Goal: Task Accomplishment & Management: Use online tool/utility

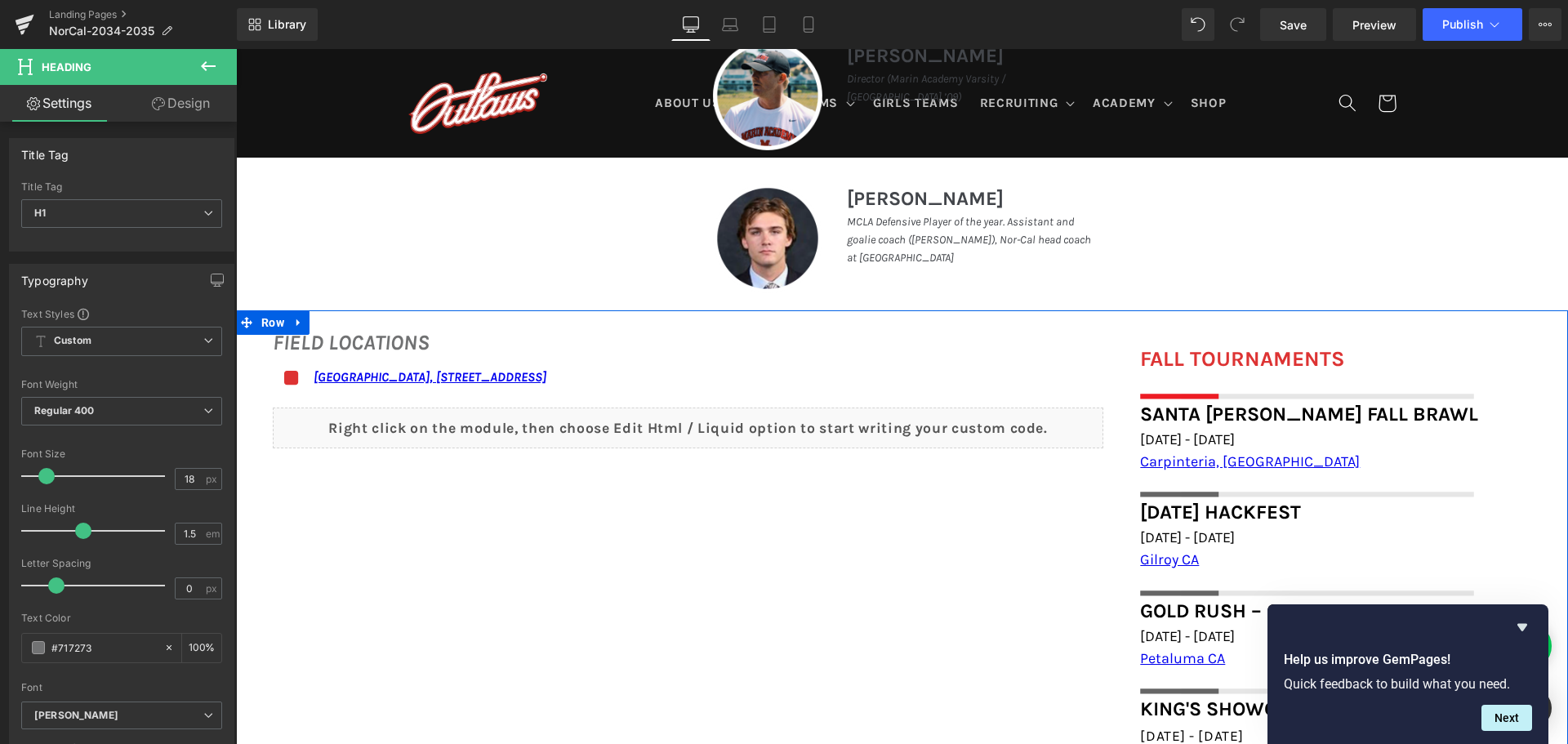
scroll to position [1000, 0]
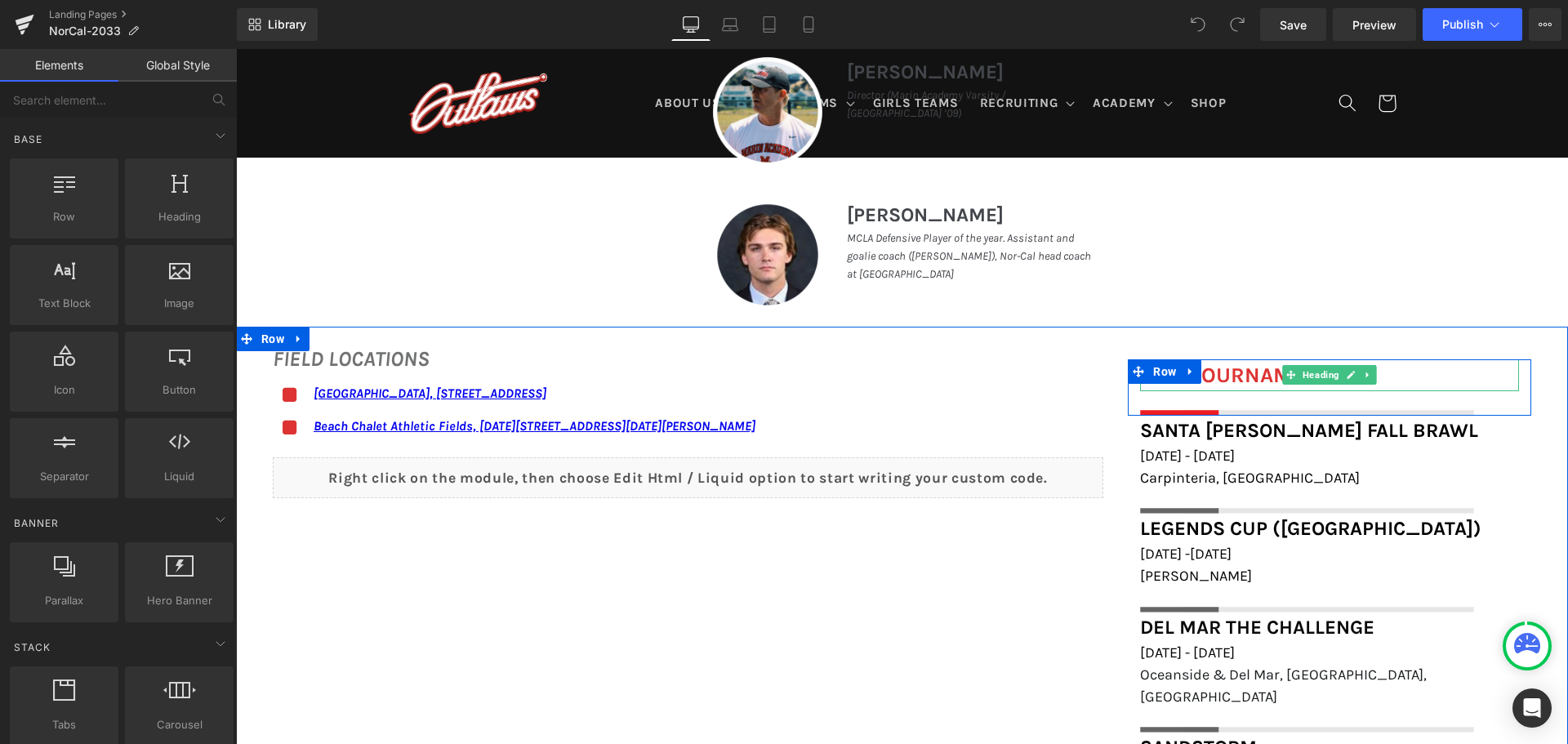
scroll to position [1061, 0]
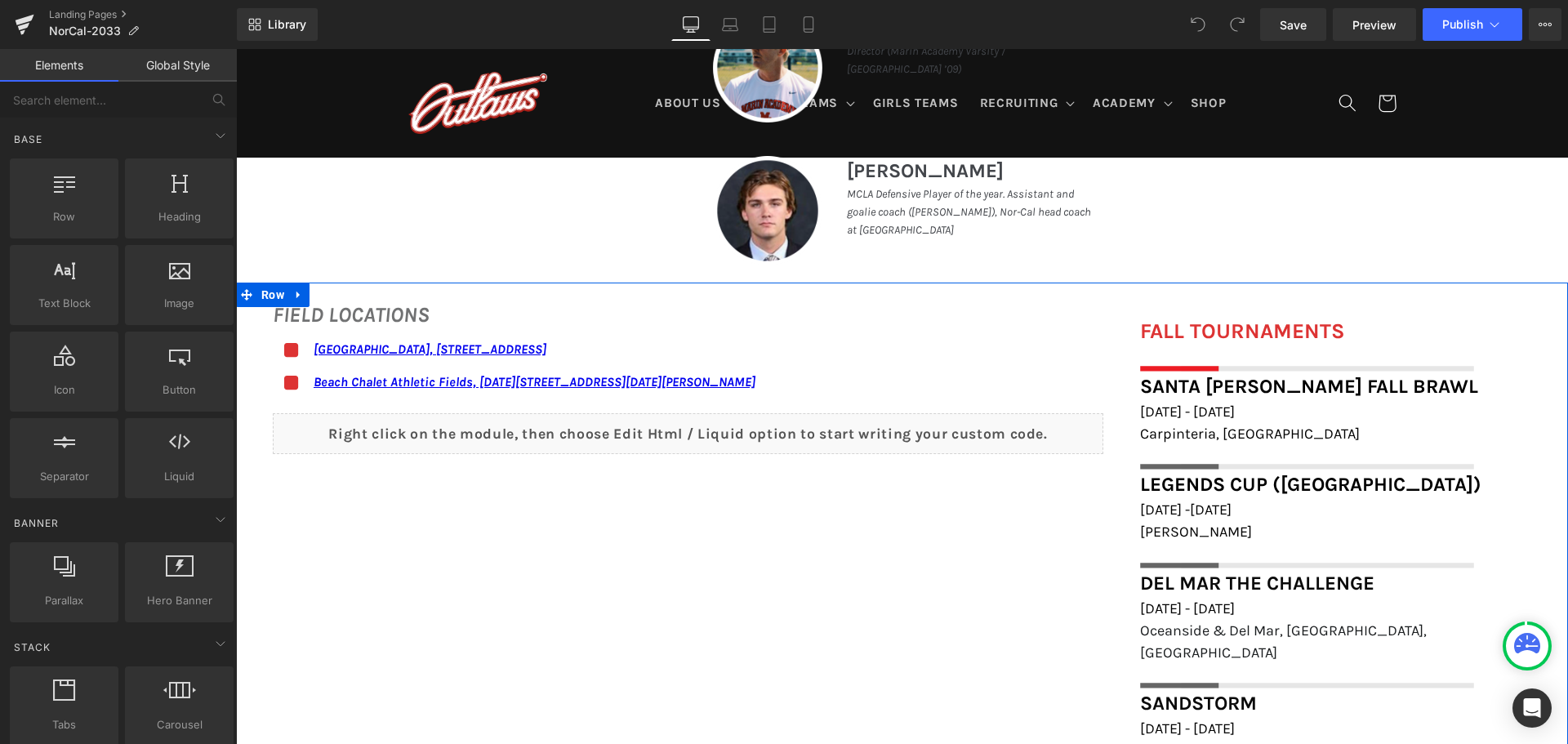
click at [1245, 432] on h1 "Carpinteria, [GEOGRAPHIC_DATA]" at bounding box center [1330, 434] width 379 height 22
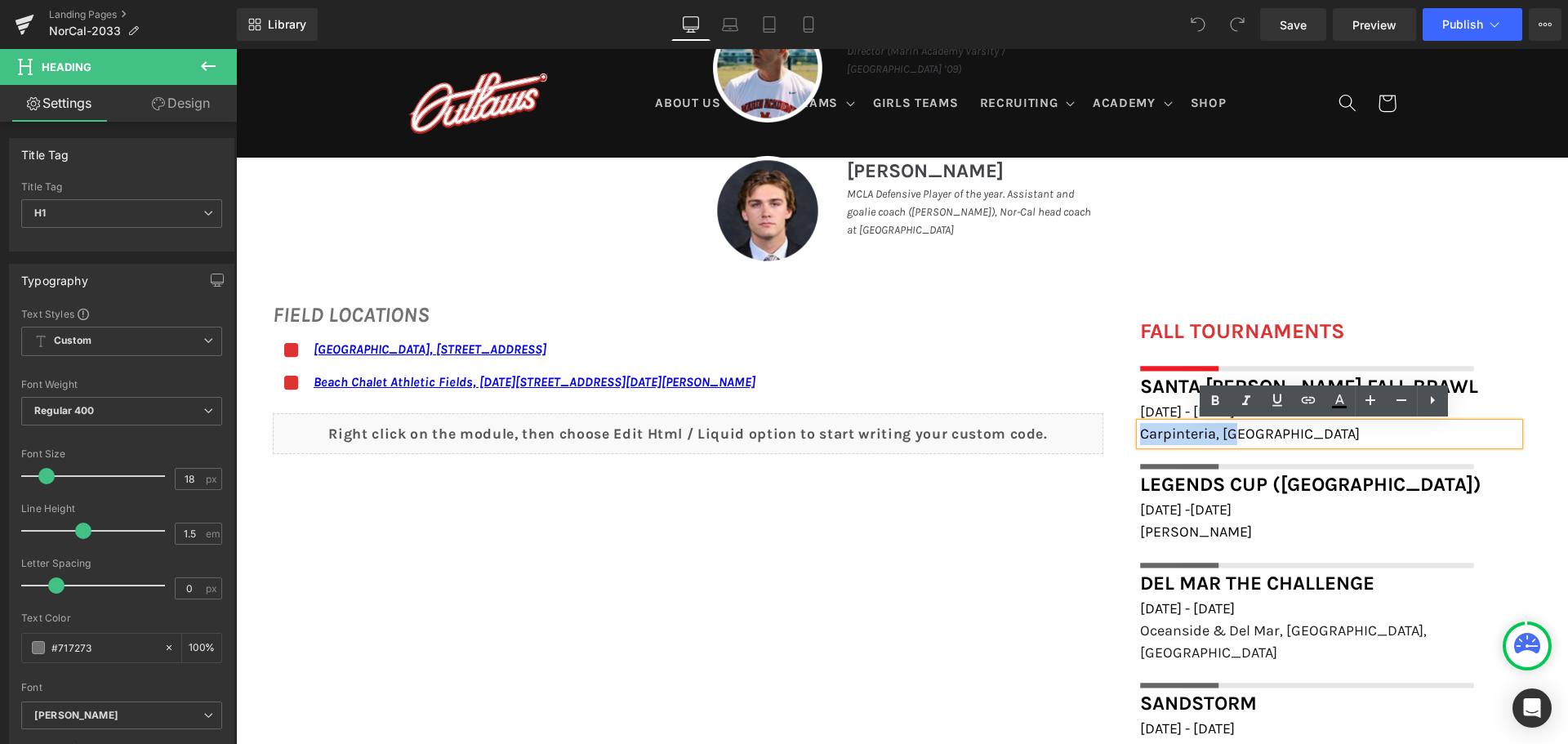
drag, startPoint x: 1243, startPoint y: 432, endPoint x: 1135, endPoint y: 434, distance: 108.0
click at [1140, 434] on h1 "Carpinteria, [GEOGRAPHIC_DATA]" at bounding box center [1330, 434] width 379 height 22
click at [1307, 391] on icon at bounding box center [1308, 400] width 19 height 19
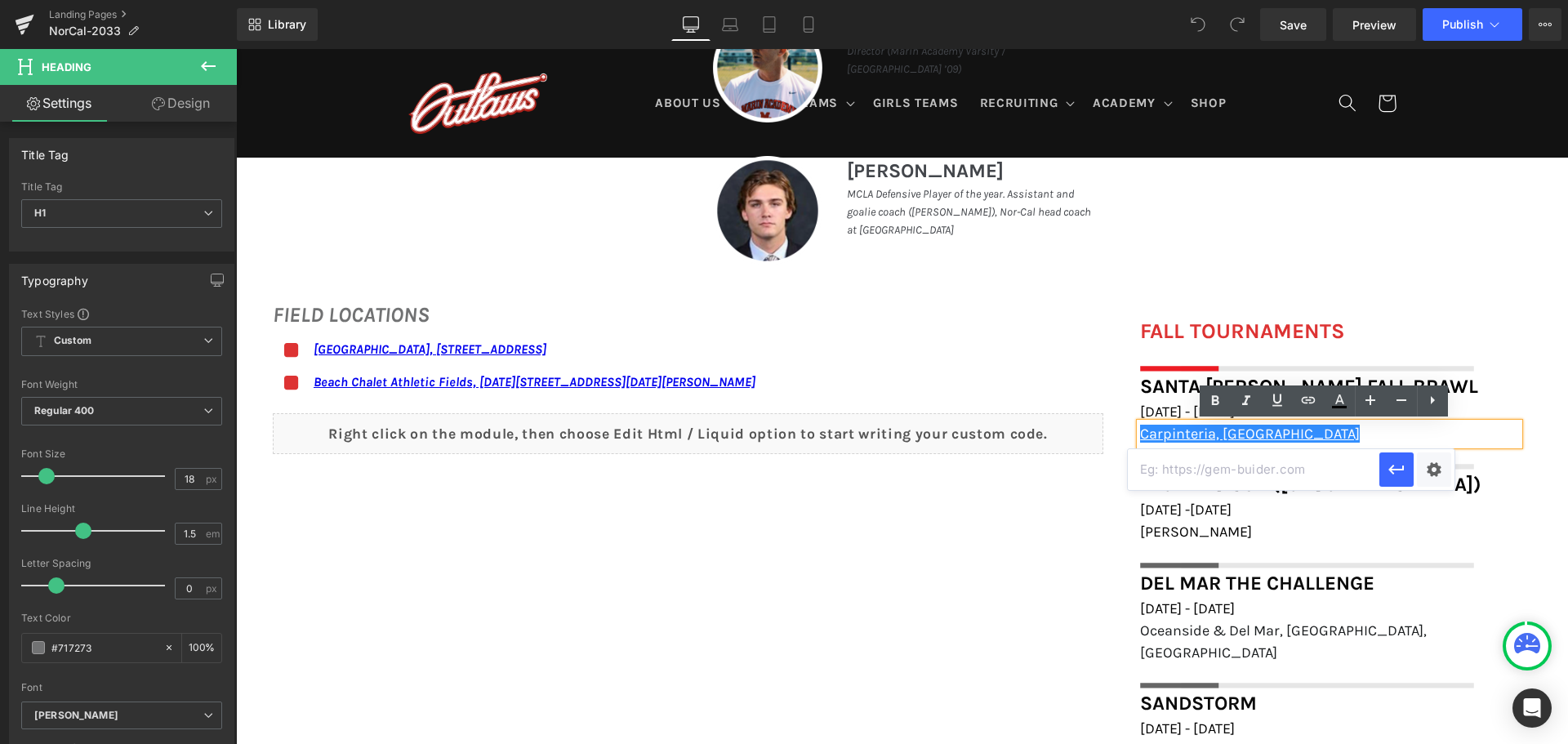
click at [1314, 462] on input "text" at bounding box center [1253, 469] width 251 height 41
paste input "https://maps.app.goo.gl/sPyMh5UvwJqice7P6"
type input "https://maps.app.goo.gl/sPyMh5UvwJqice7P6"
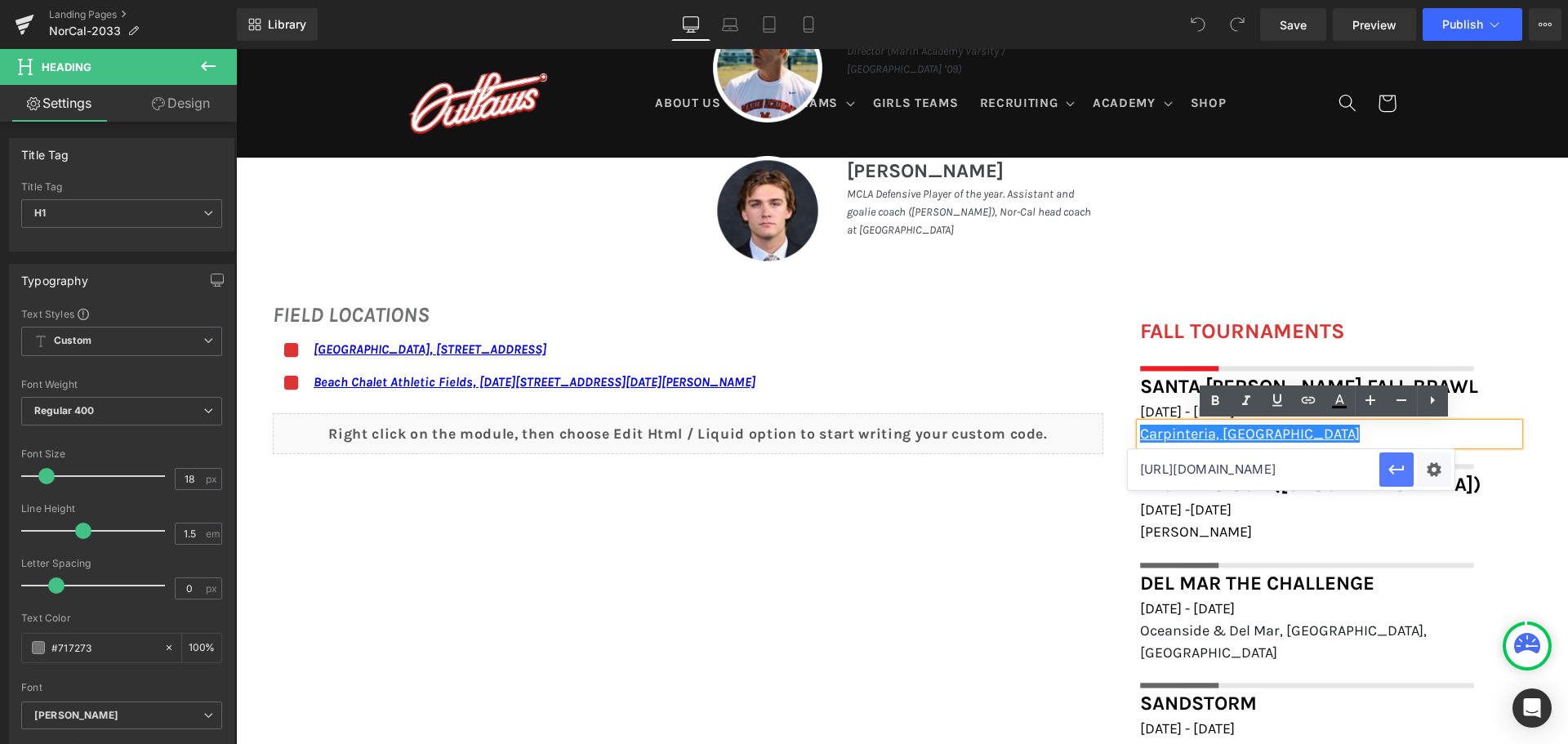
click at [1390, 468] on icon "button" at bounding box center [1395, 469] width 15 height 10
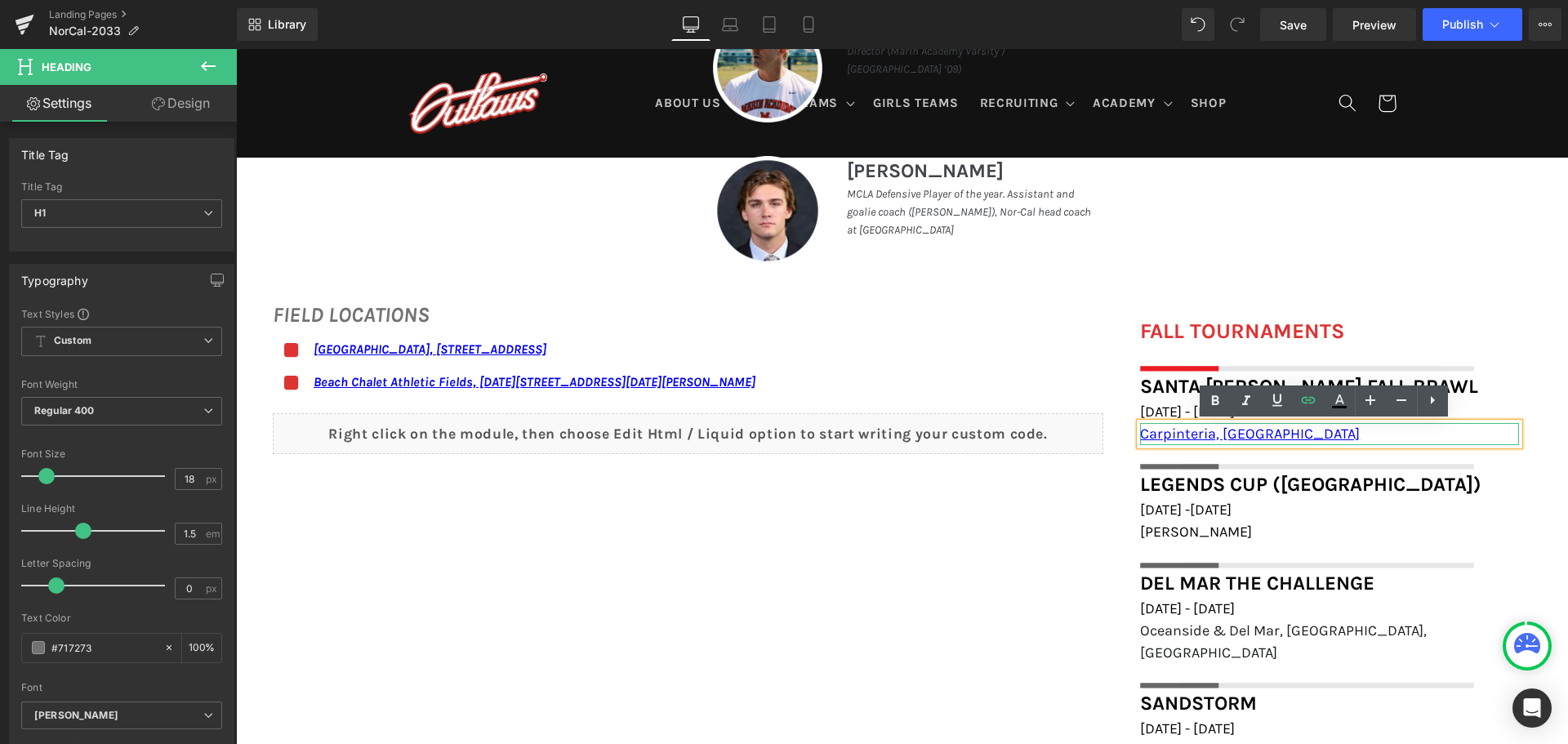
click at [1330, 434] on h1 "Carpinteria, [GEOGRAPHIC_DATA]" at bounding box center [1330, 434] width 379 height 22
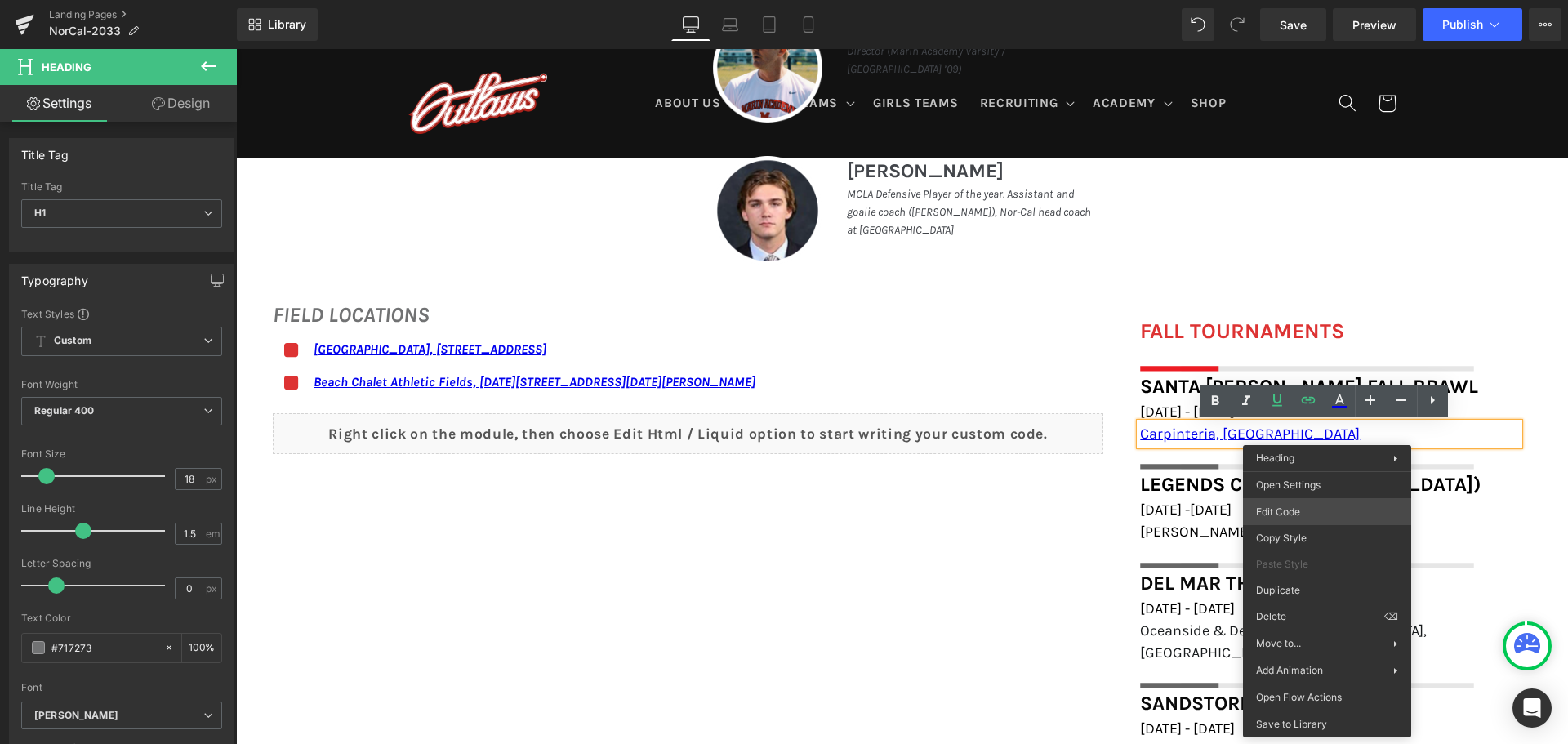
click at [1304, 508] on body "You are previewing how the will restyle your page. You can not edit Elements in…" at bounding box center [784, 372] width 1568 height 744
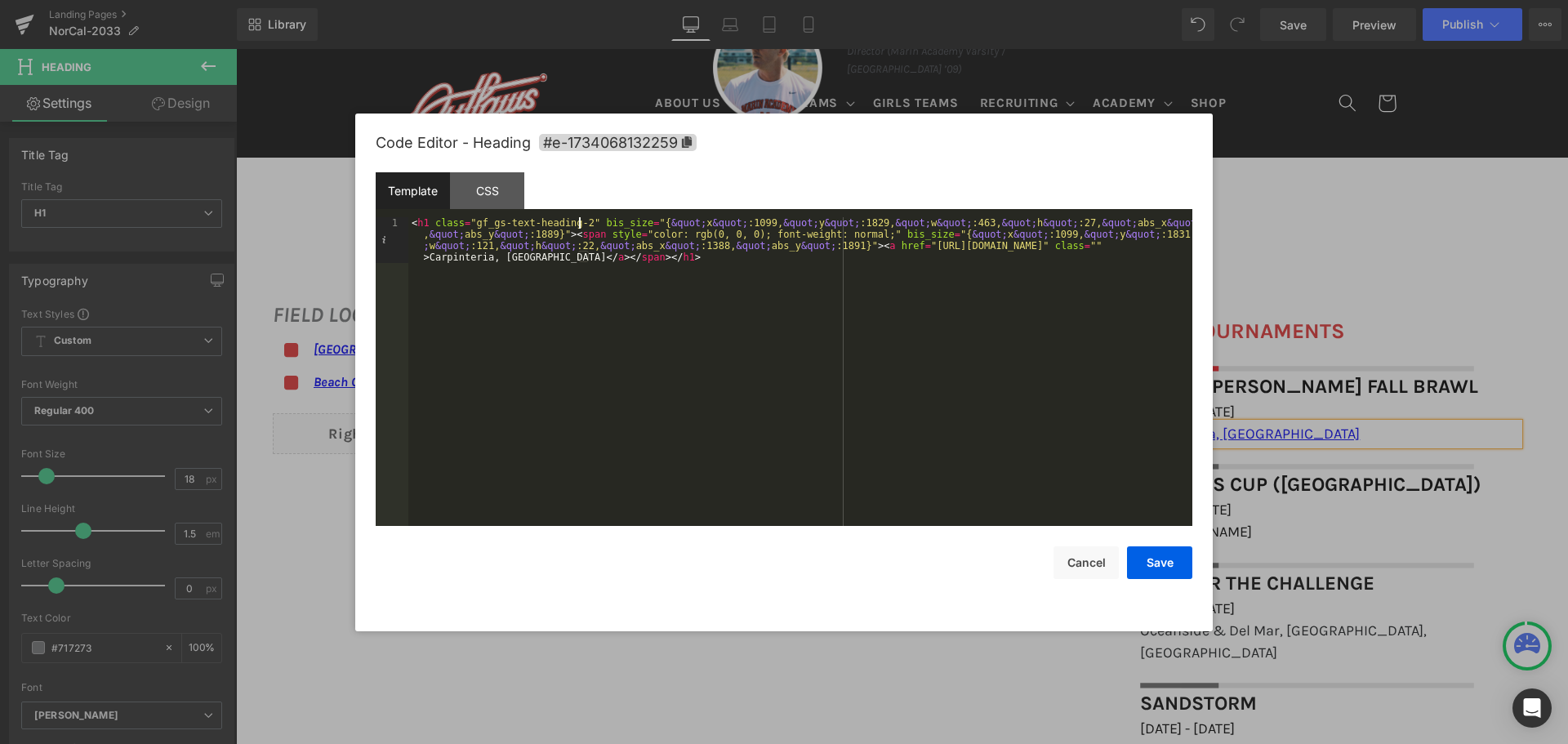
click at [579, 219] on div "< h1 class = "gf_gs-text-heading-2" bis_size = "{ &quot; x &quot; :1099, &quot;…" at bounding box center [800, 417] width 784 height 400
click at [1176, 564] on button "Save" at bounding box center [1159, 562] width 65 height 33
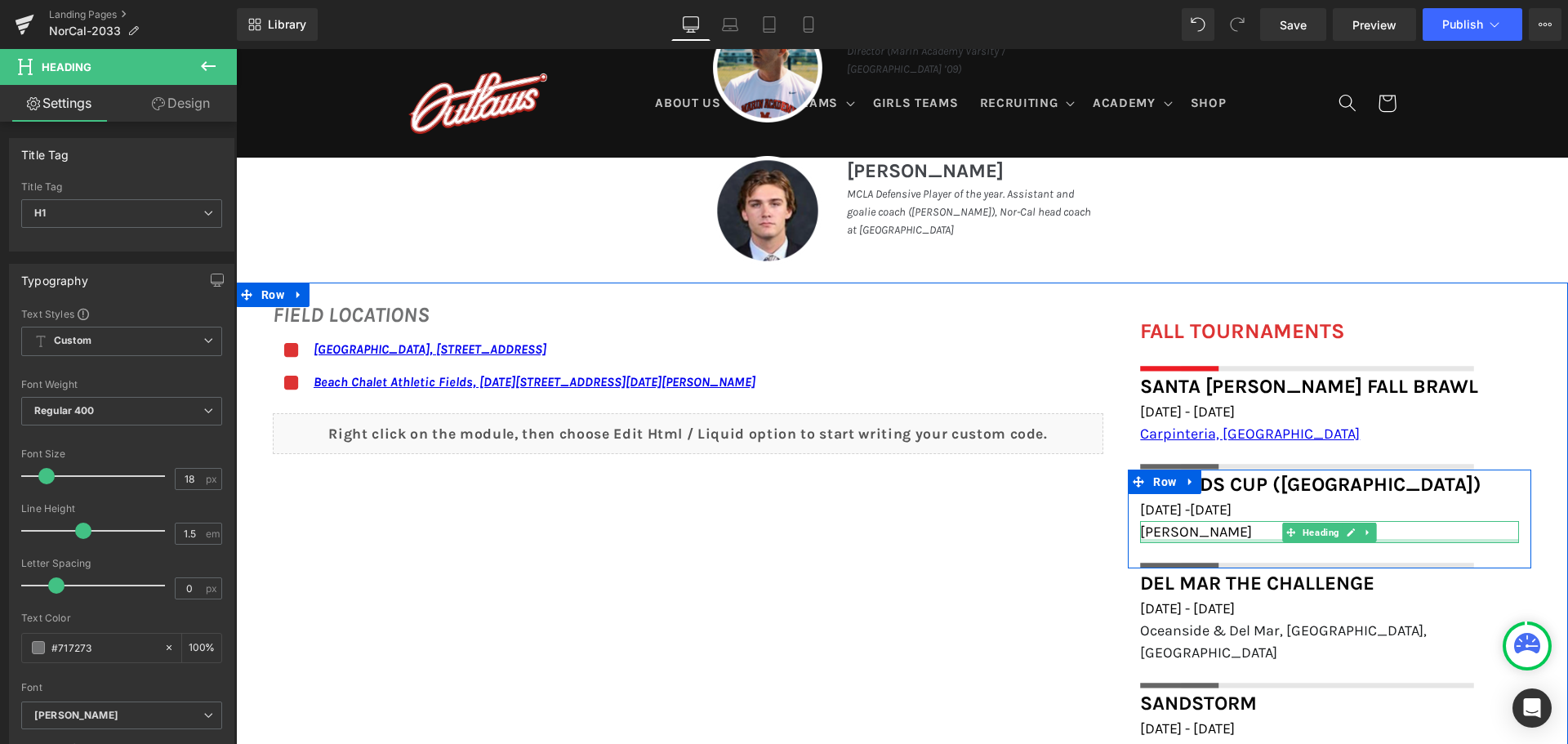
click at [1225, 539] on div at bounding box center [1330, 540] width 379 height 4
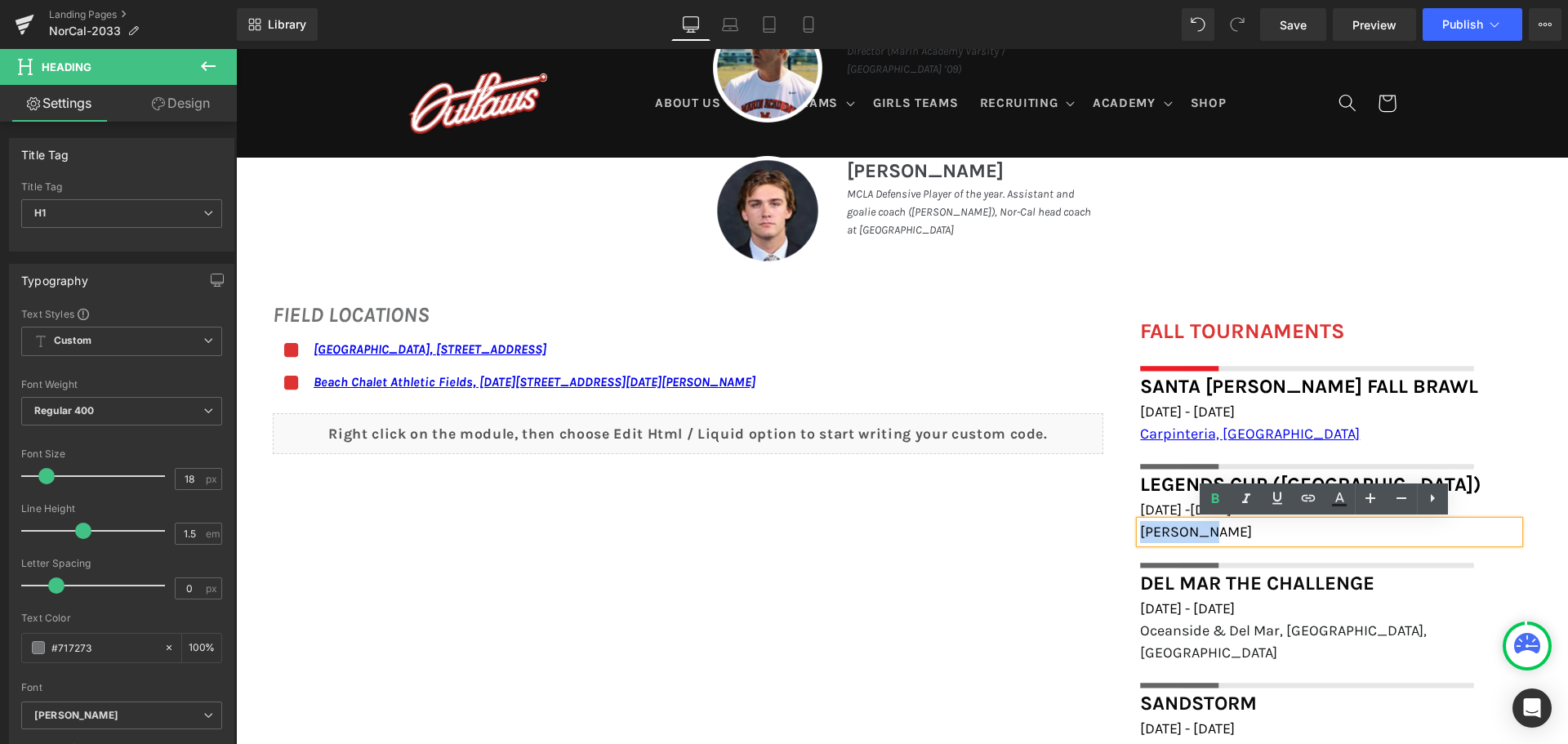
drag, startPoint x: 1225, startPoint y: 533, endPoint x: 1113, endPoint y: 522, distance: 112.5
click at [1116, 522] on div "FALL TOURNAMENTS Heading Image Row Santa Barbara Fall Brawl Heading October 25t…" at bounding box center [1330, 600] width 428 height 570
click at [1154, 502] on div at bounding box center [1330, 501] width 379 height 4
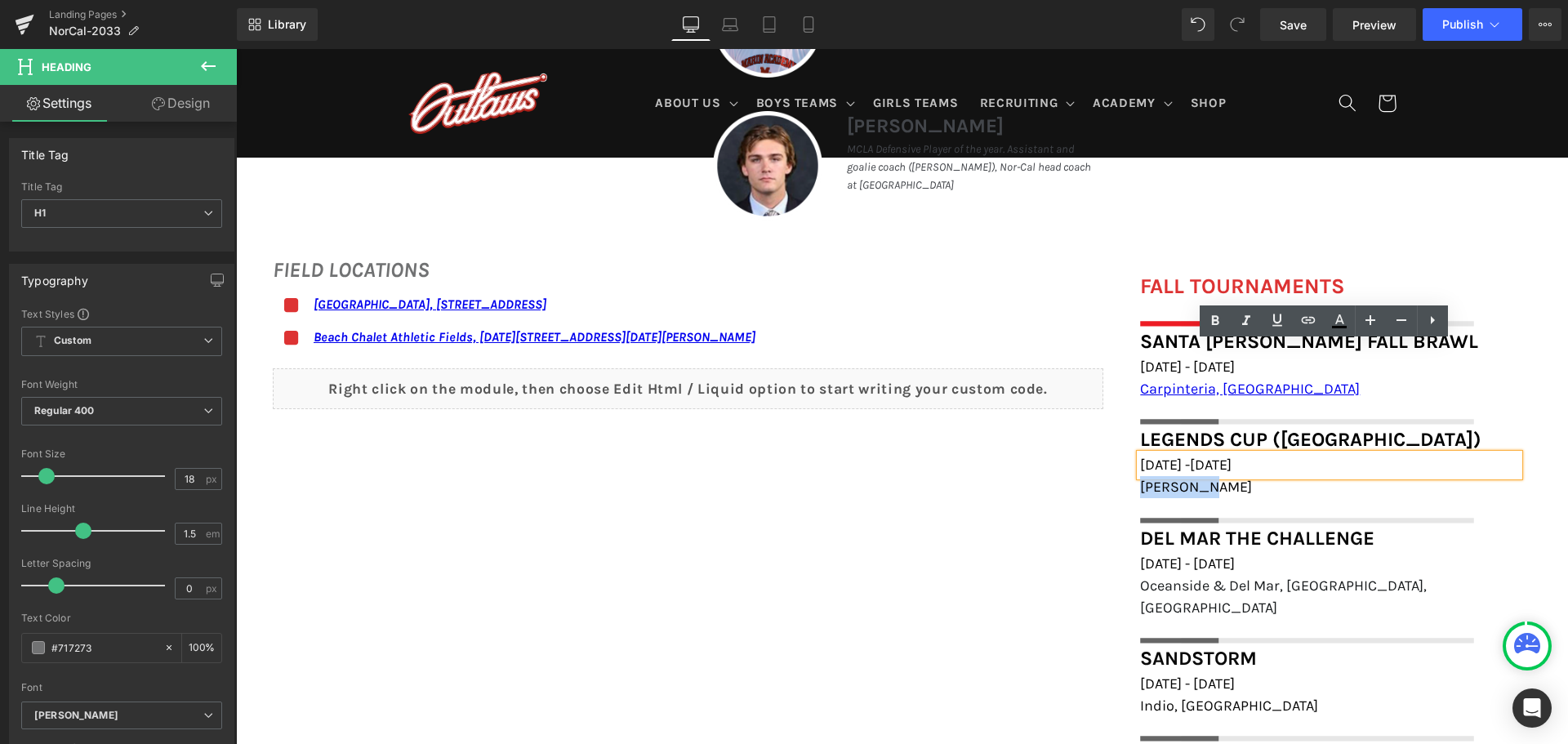
scroll to position [1061, 0]
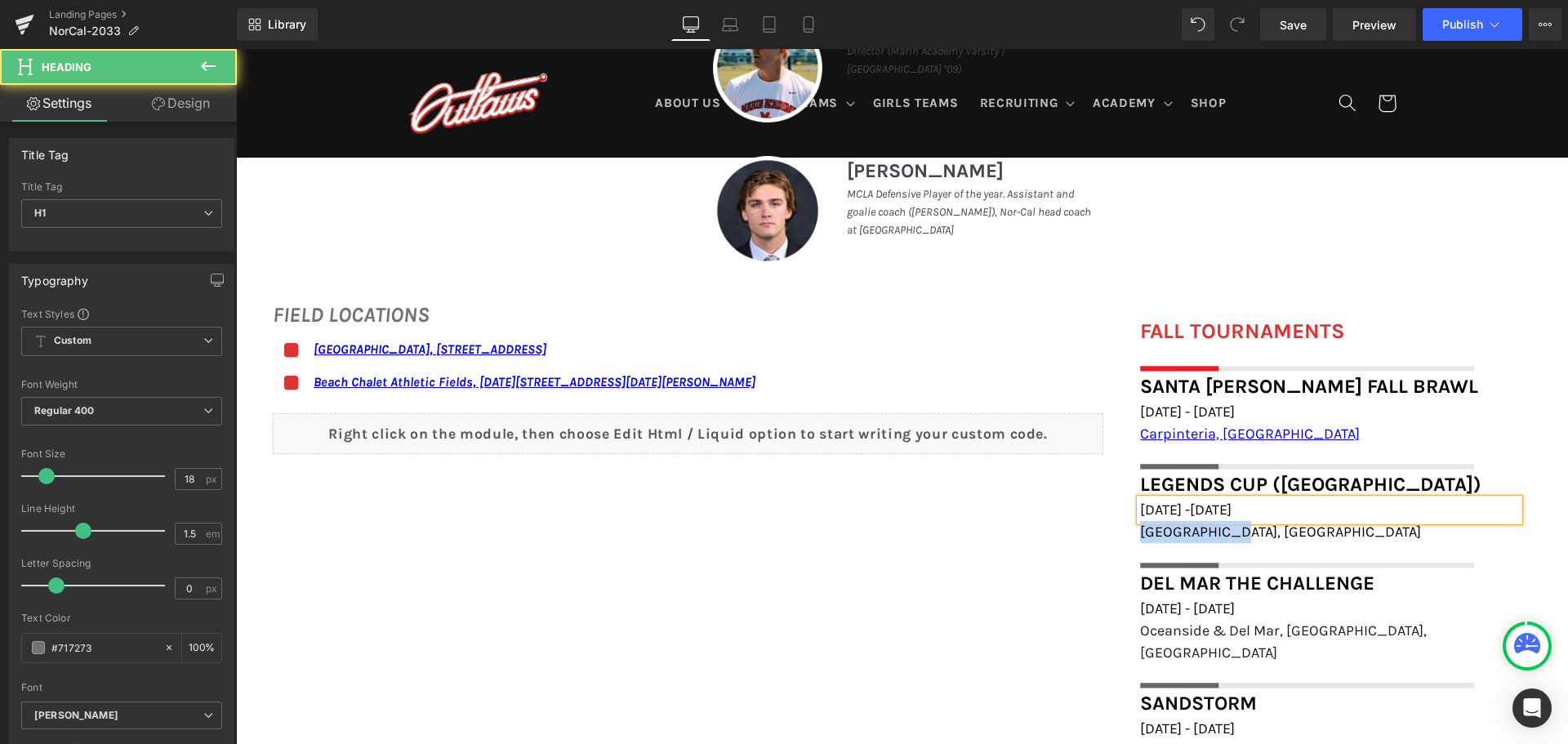
drag, startPoint x: 1244, startPoint y: 530, endPoint x: 1113, endPoint y: 536, distance: 131.1
click at [1116, 536] on div "FALL TOURNAMENTS Heading Image Row Santa Barbara Fall Brawl Heading October 25t…" at bounding box center [1330, 600] width 428 height 570
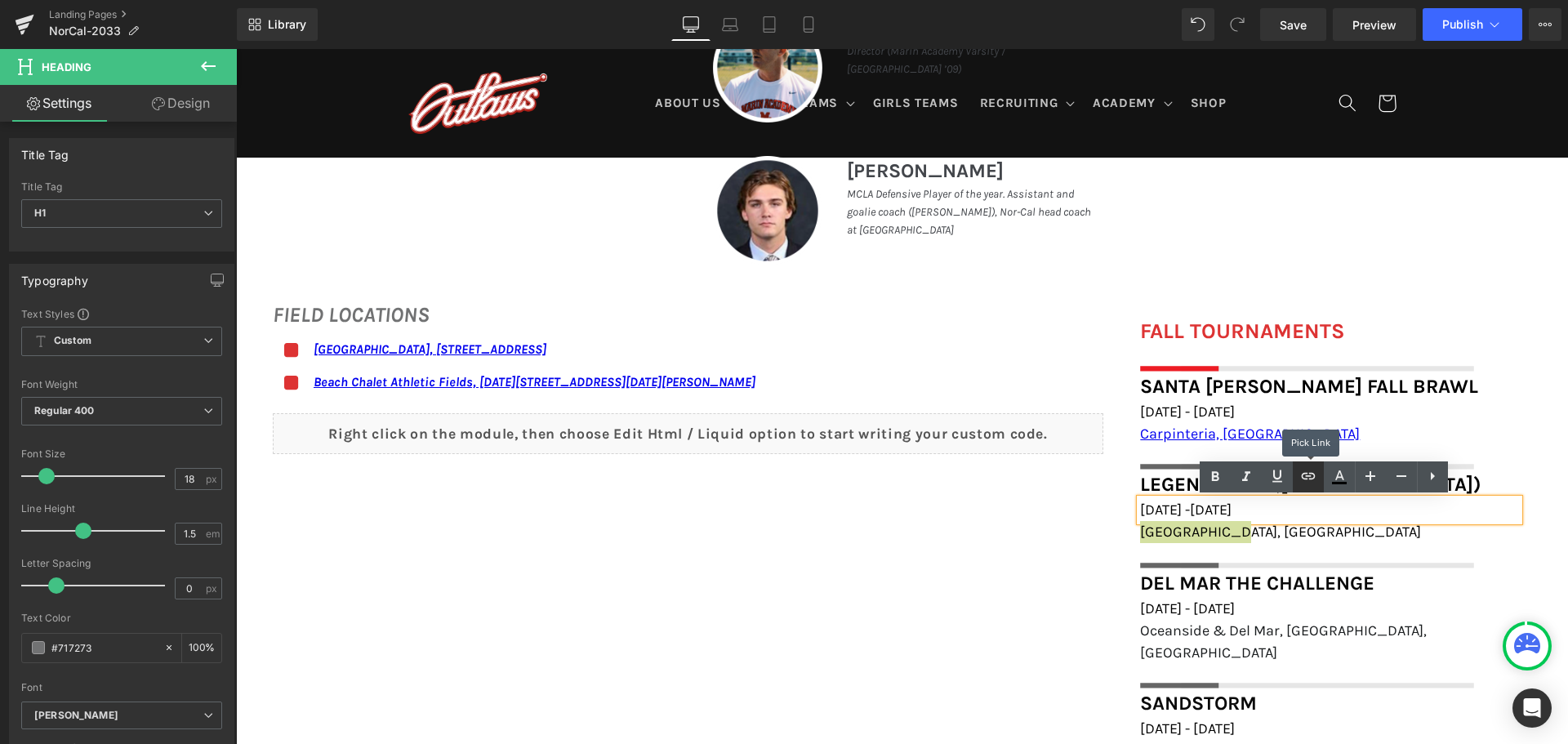
click at [1306, 470] on icon at bounding box center [1308, 475] width 19 height 19
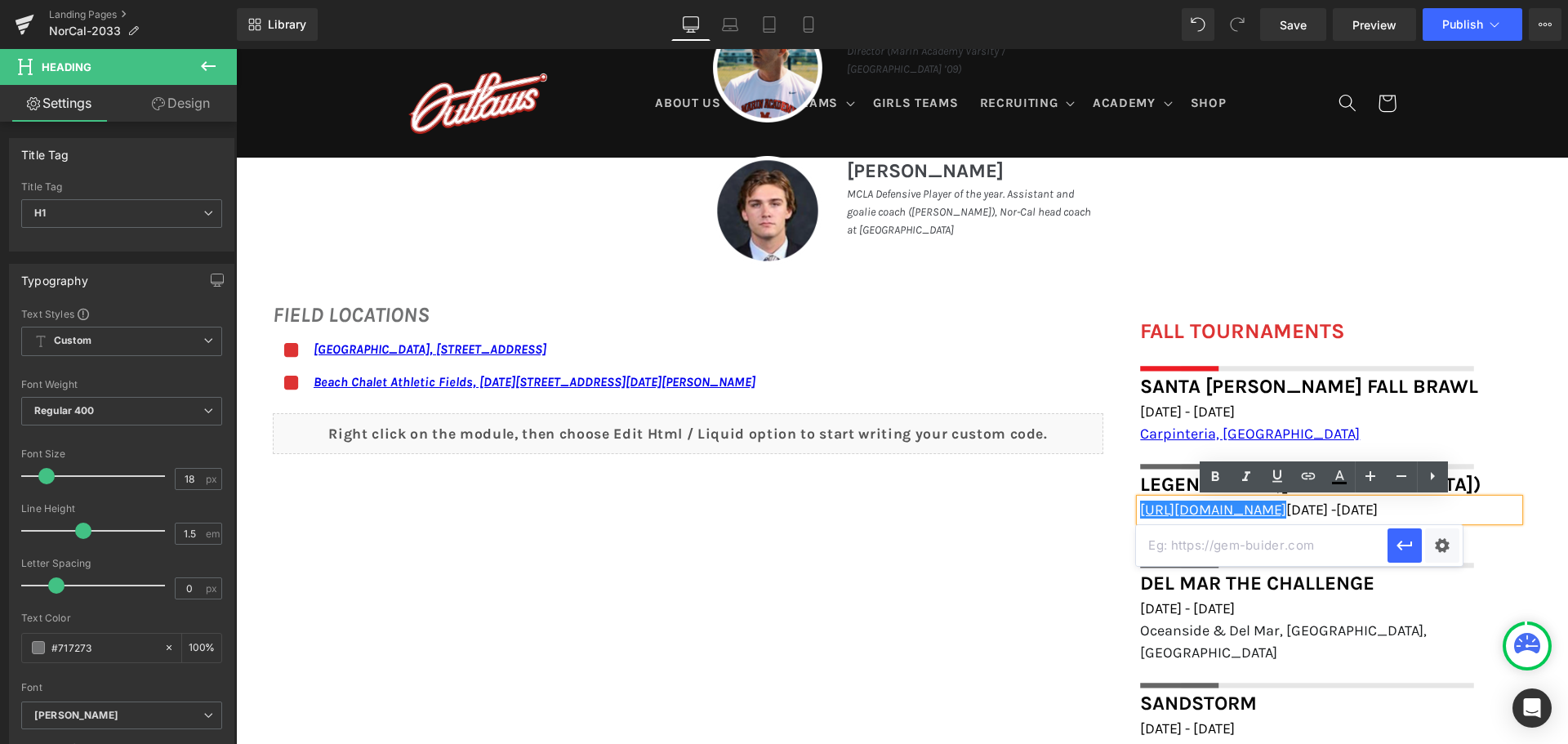
click at [1260, 554] on input "text" at bounding box center [1261, 545] width 251 height 41
paste input "https://maps.app.goo.gl/6NPFqQQ4UqSMmxi78"
type input "https://maps.app.goo.gl/6NPFqQQ4UqSMmxi78"
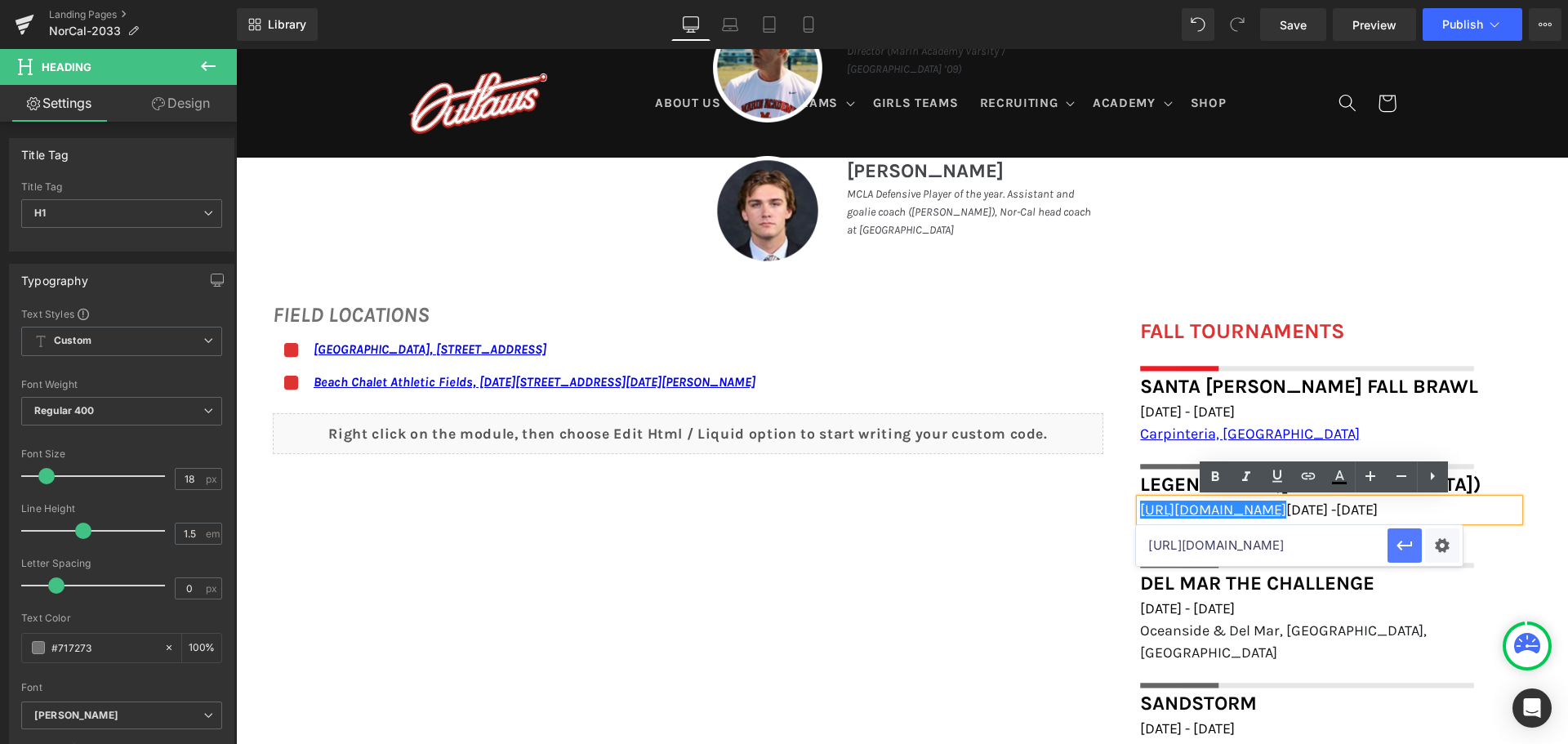
click at [1409, 541] on icon "button" at bounding box center [1404, 544] width 19 height 19
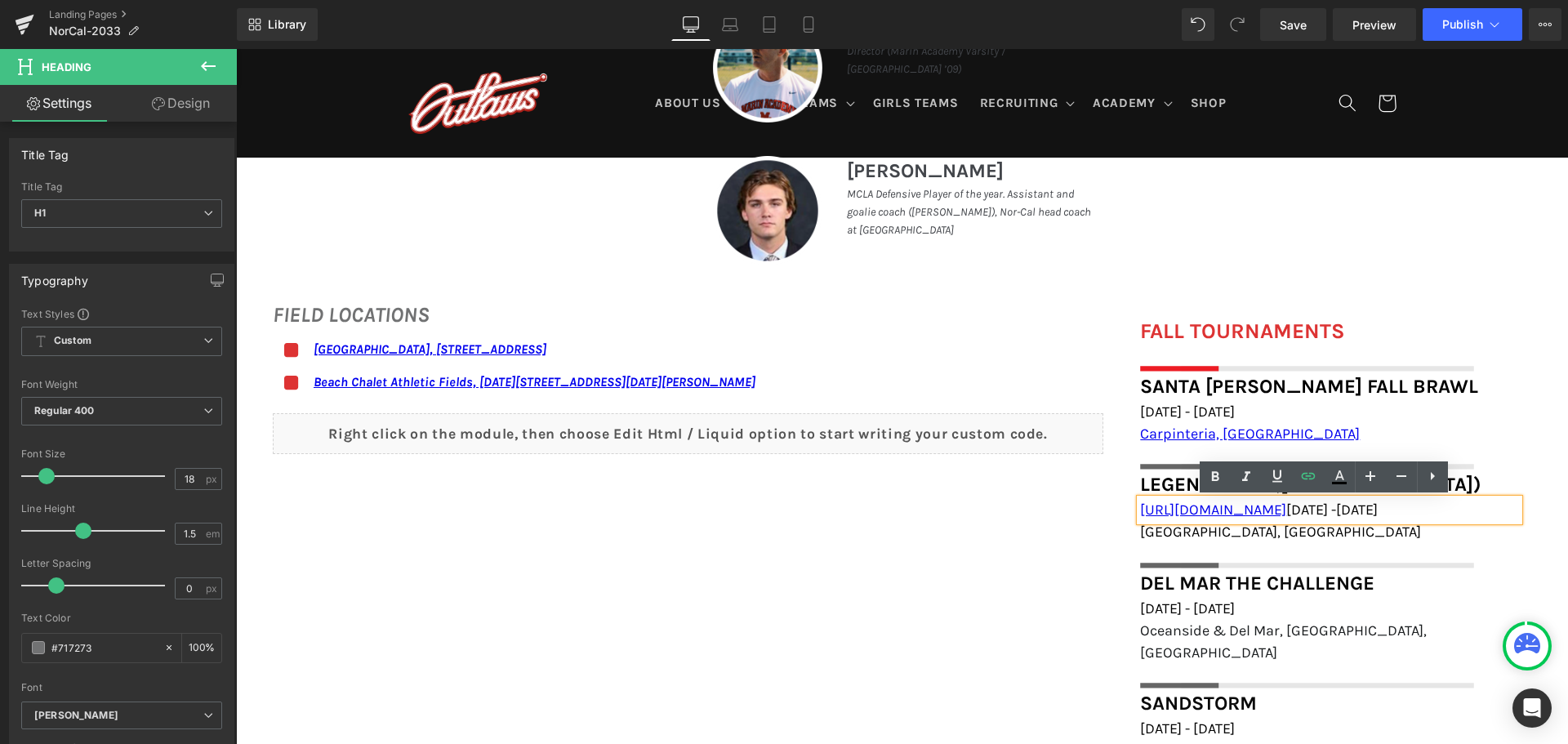
click at [1079, 528] on div "FIELD LOCATIONS Heading Icon Marin Academy Field, 1600 Mission Avenue, San Rafa…" at bounding box center [902, 583] width 1332 height 603
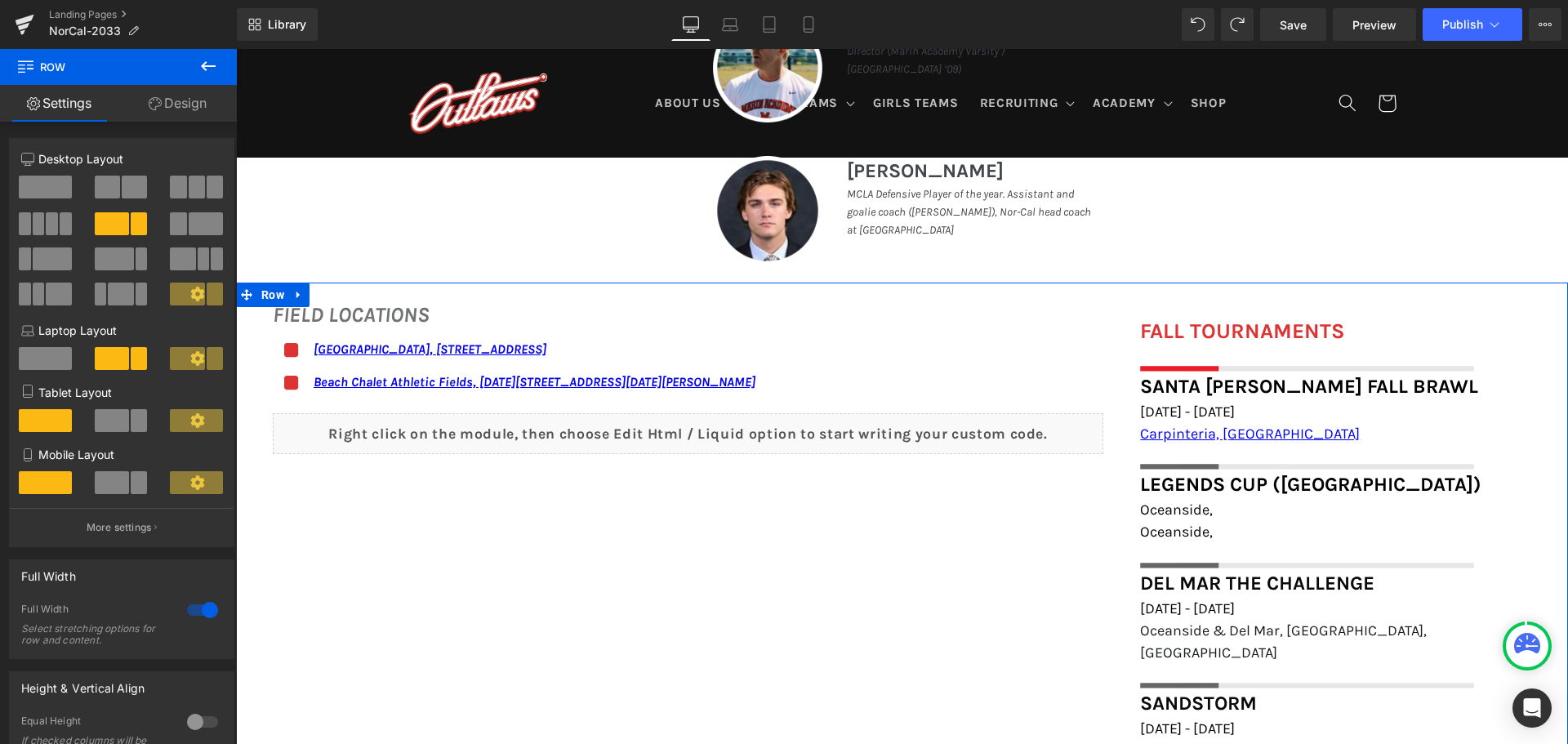
click at [1088, 508] on div "FIELD LOCATIONS Heading Icon Marin Academy Field, 1600 Mission Avenue, San Rafa…" at bounding box center [902, 583] width 1332 height 603
click at [1061, 519] on div "FIELD LOCATIONS Heading Icon Marin Academy Field, 1600 Mission Avenue, San Rafa…" at bounding box center [902, 583] width 1332 height 603
click at [1021, 553] on div "FIELD LOCATIONS Heading Icon Marin Academy Field, 1600 Mission Avenue, San Rafa…" at bounding box center [902, 583] width 1332 height 603
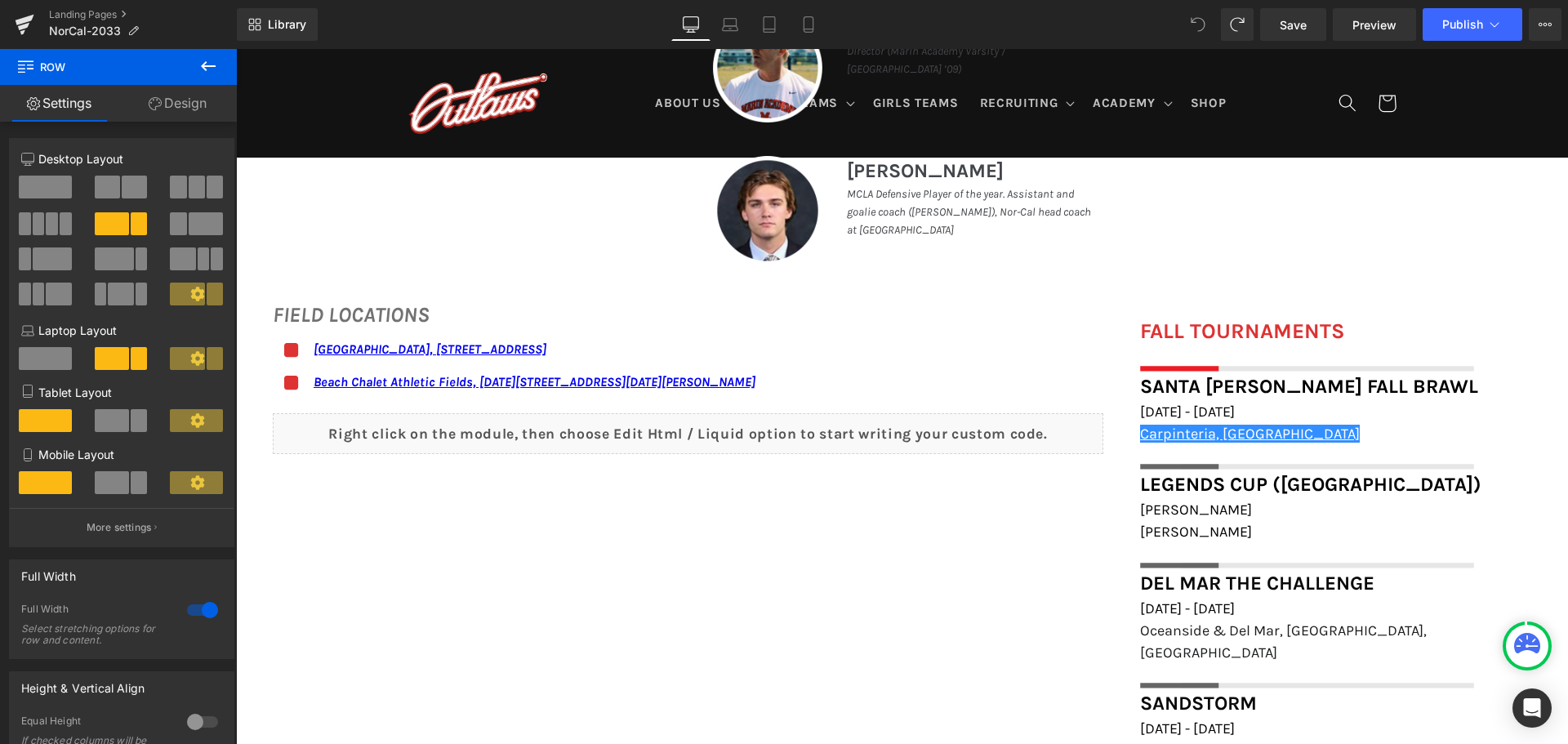
click at [1191, 31] on span at bounding box center [1198, 25] width 33 height 33
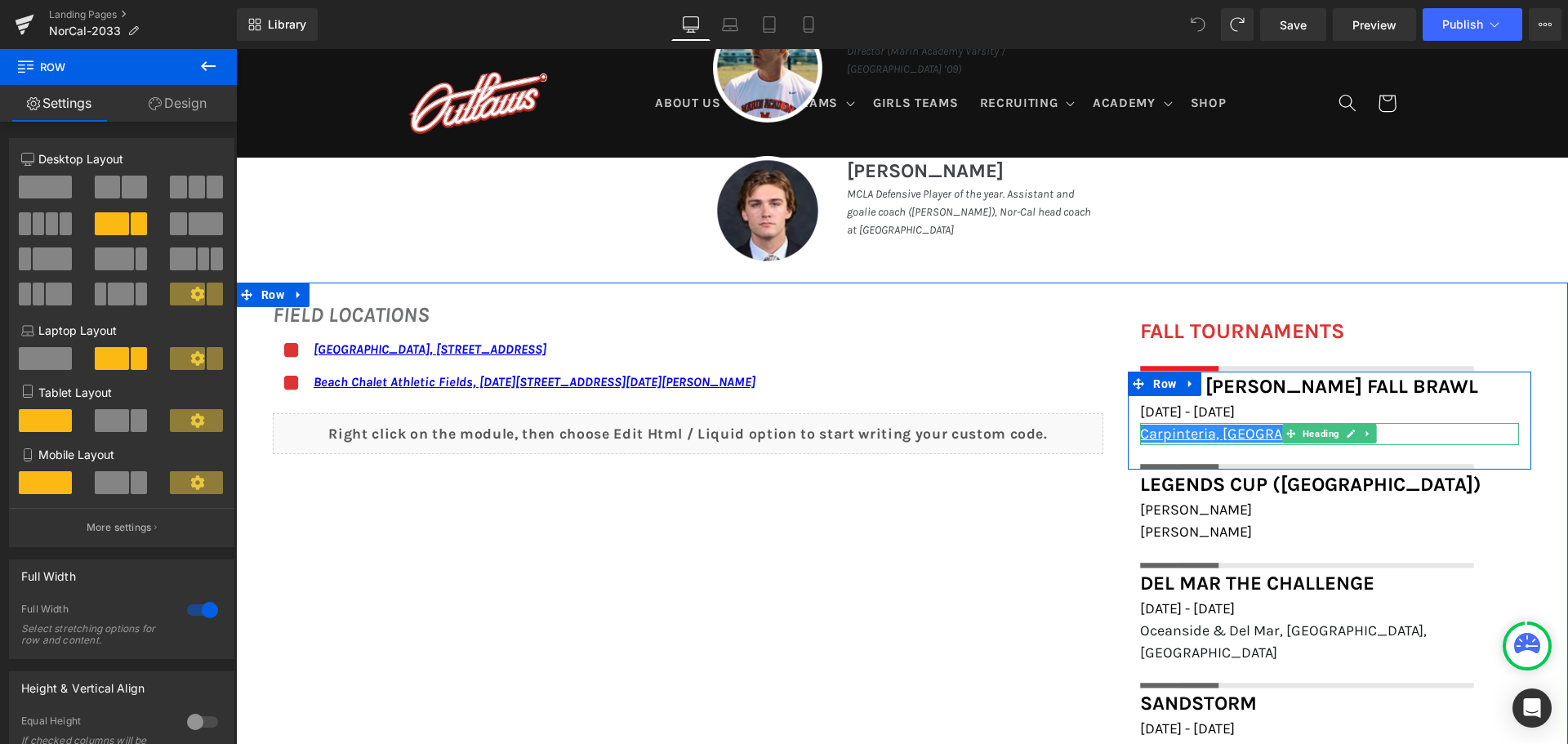
click at [1257, 432] on h1 "Carpinteria, [GEOGRAPHIC_DATA]" at bounding box center [1330, 434] width 379 height 22
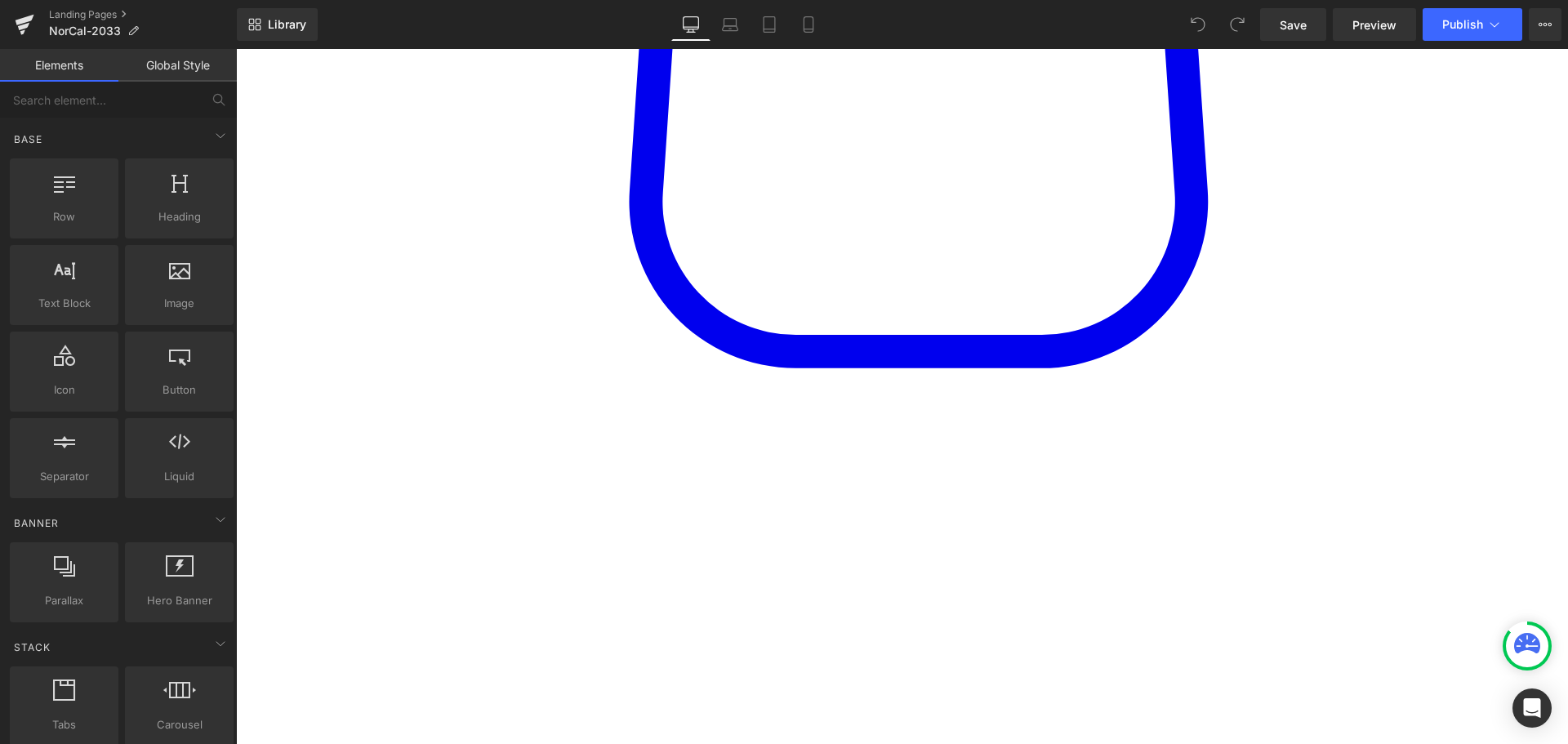
scroll to position [1061, 0]
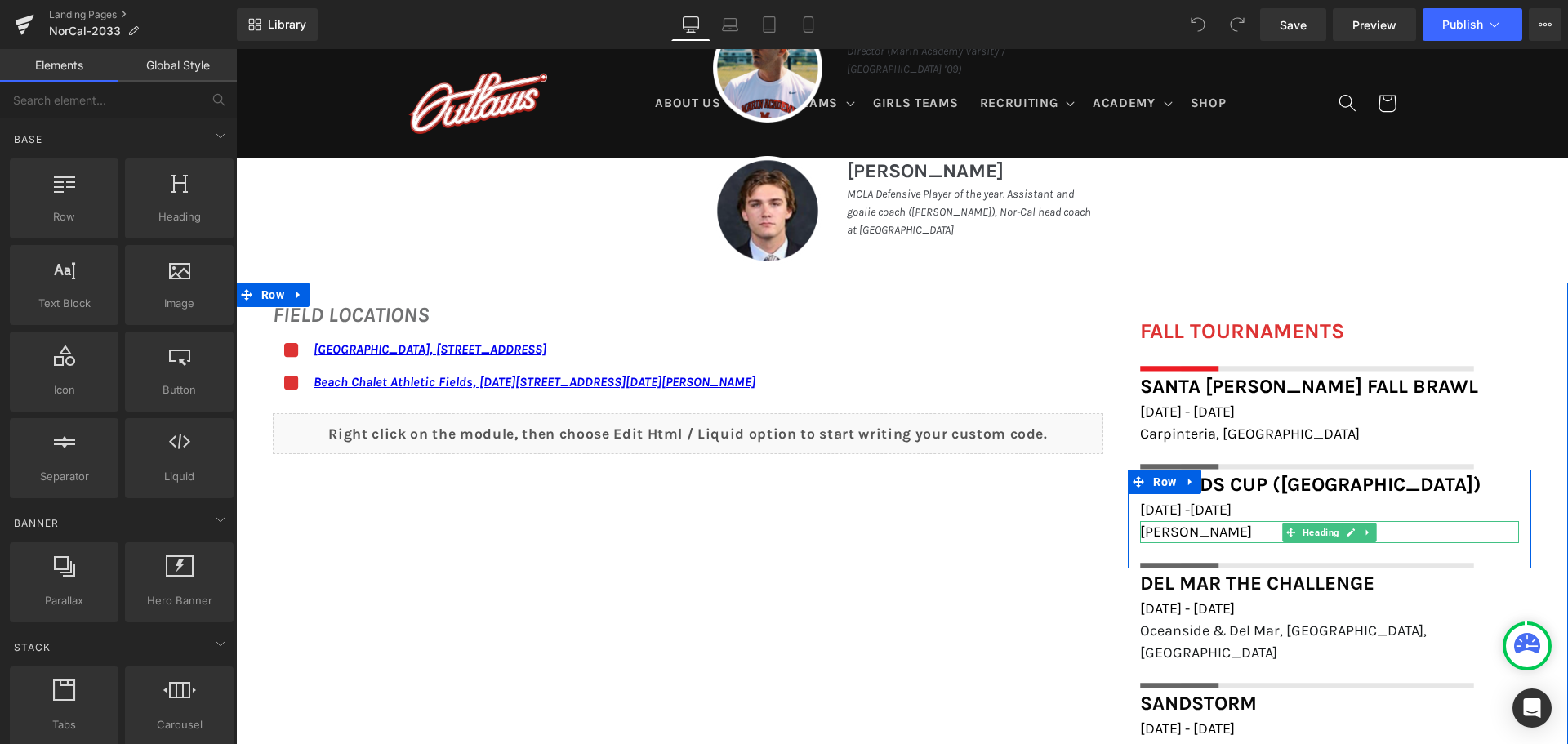
click at [1222, 535] on h1 "Henderson" at bounding box center [1330, 532] width 379 height 22
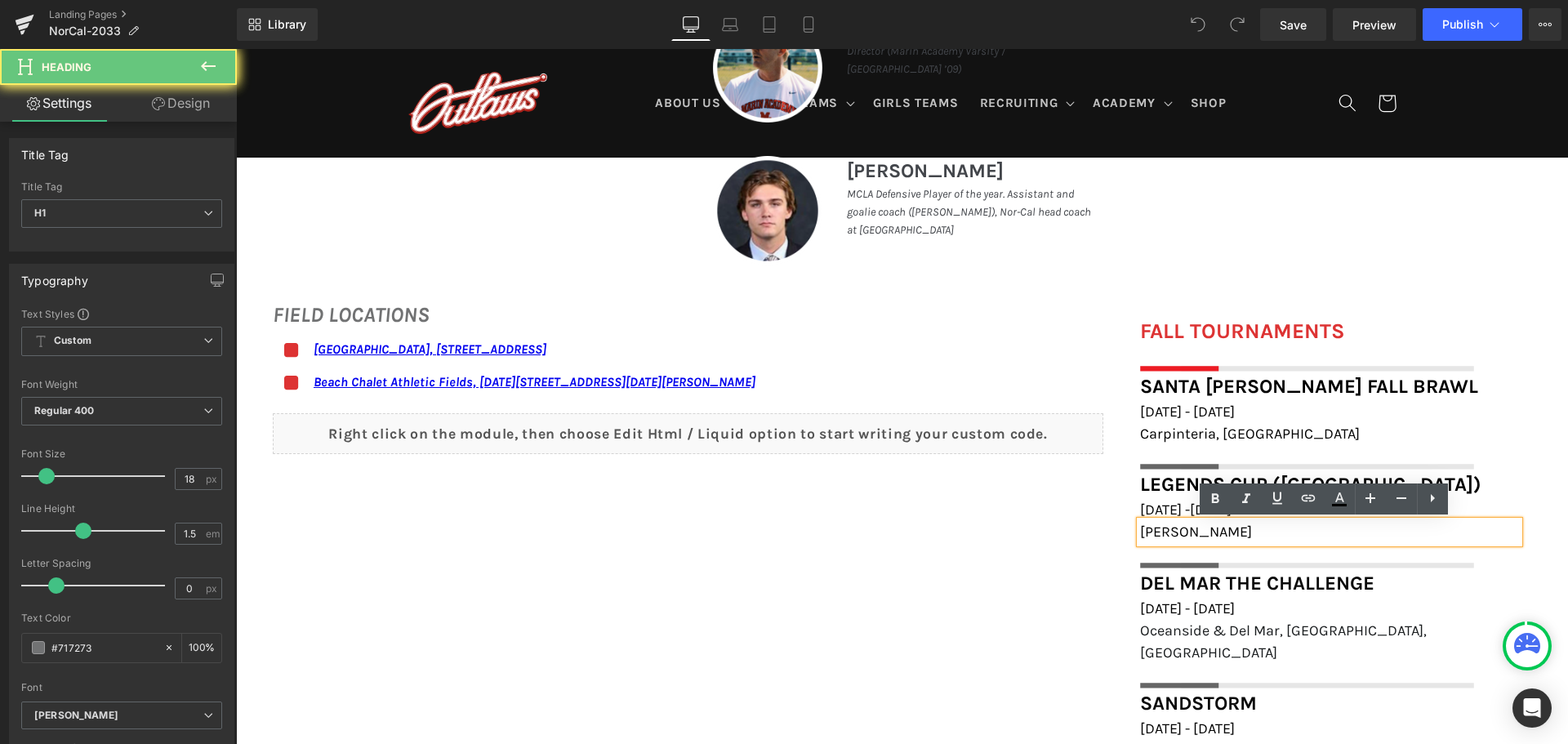
click at [1221, 533] on h1 "Henderson" at bounding box center [1330, 532] width 379 height 22
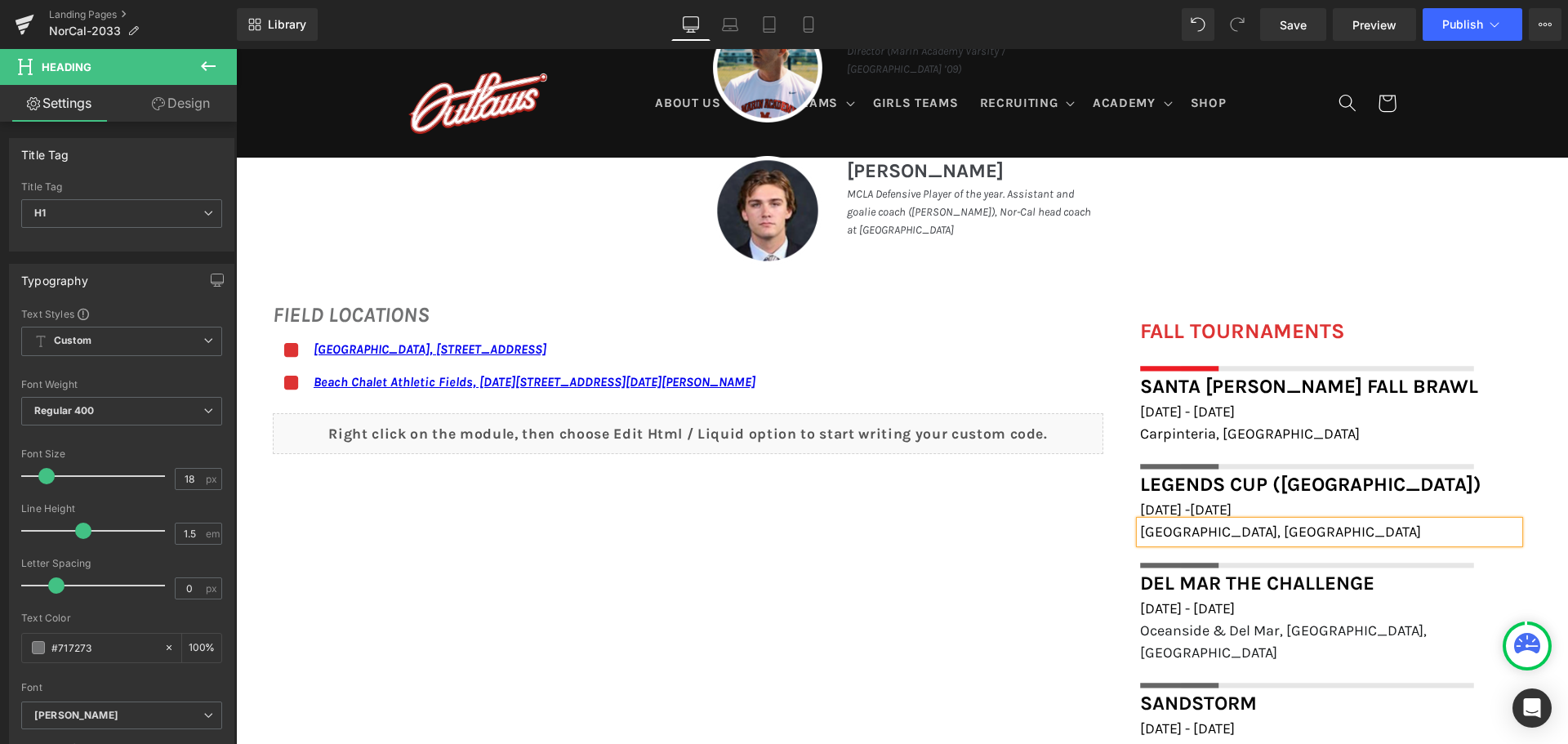
click at [1250, 528] on h1 "Oceanside, CA" at bounding box center [1330, 532] width 379 height 22
drag, startPoint x: 1250, startPoint y: 528, endPoint x: 1132, endPoint y: 522, distance: 118.2
click at [1140, 522] on div "Oceanside, CA" at bounding box center [1330, 532] width 379 height 22
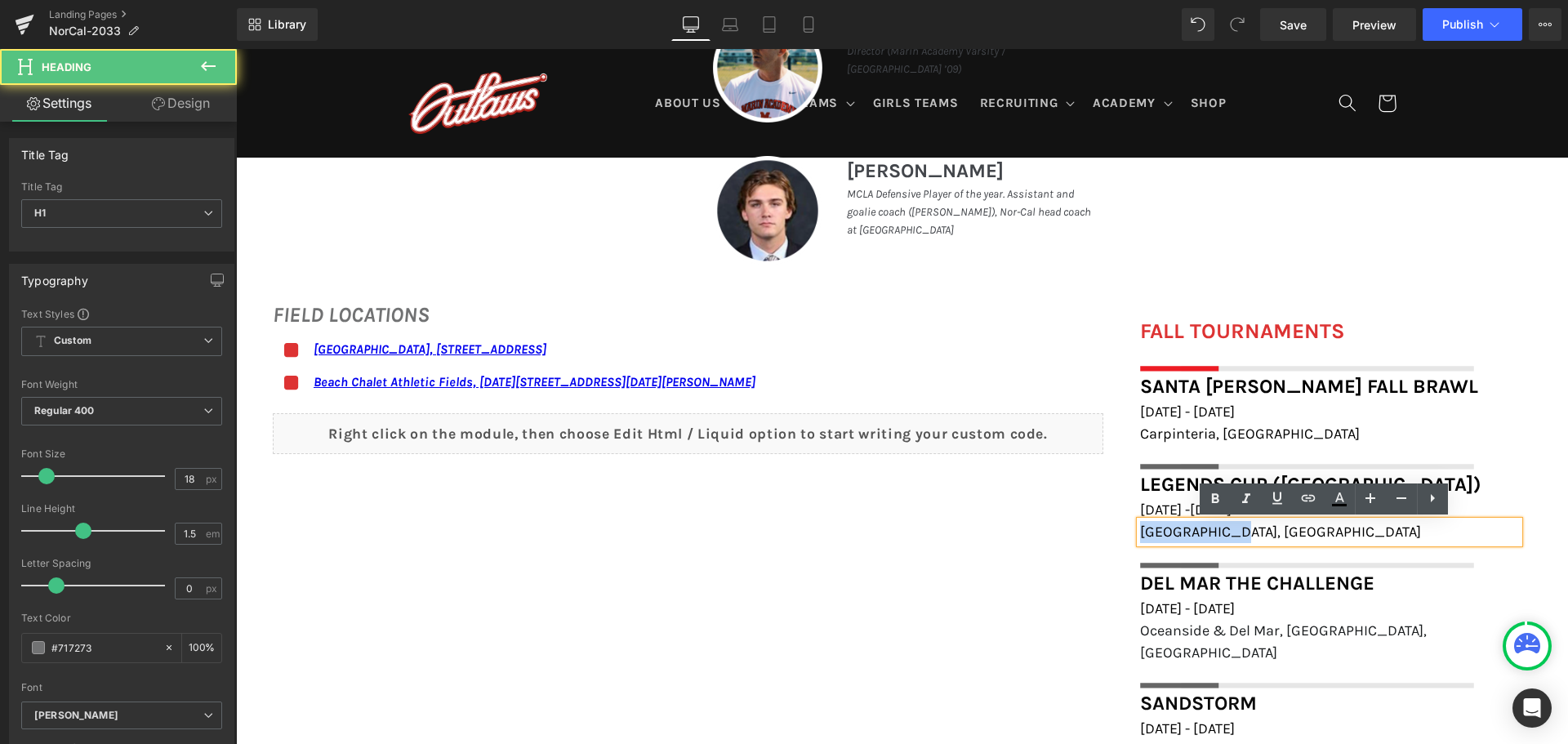
drag, startPoint x: 1240, startPoint y: 533, endPoint x: 1138, endPoint y: 532, distance: 102.0
click at [1140, 532] on h1 "Oceanside, CA" at bounding box center [1330, 532] width 379 height 22
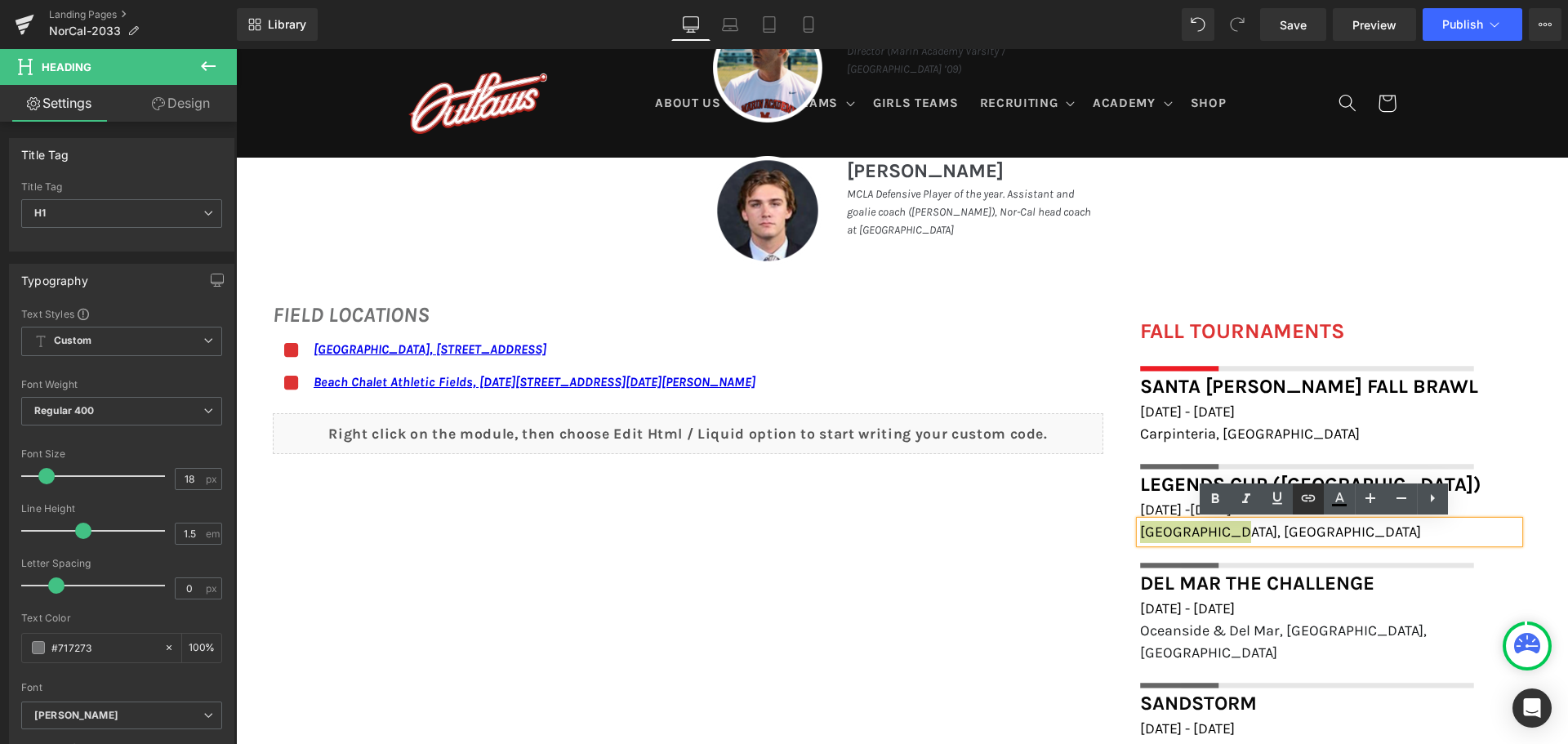
click at [1305, 493] on icon at bounding box center [1308, 497] width 19 height 19
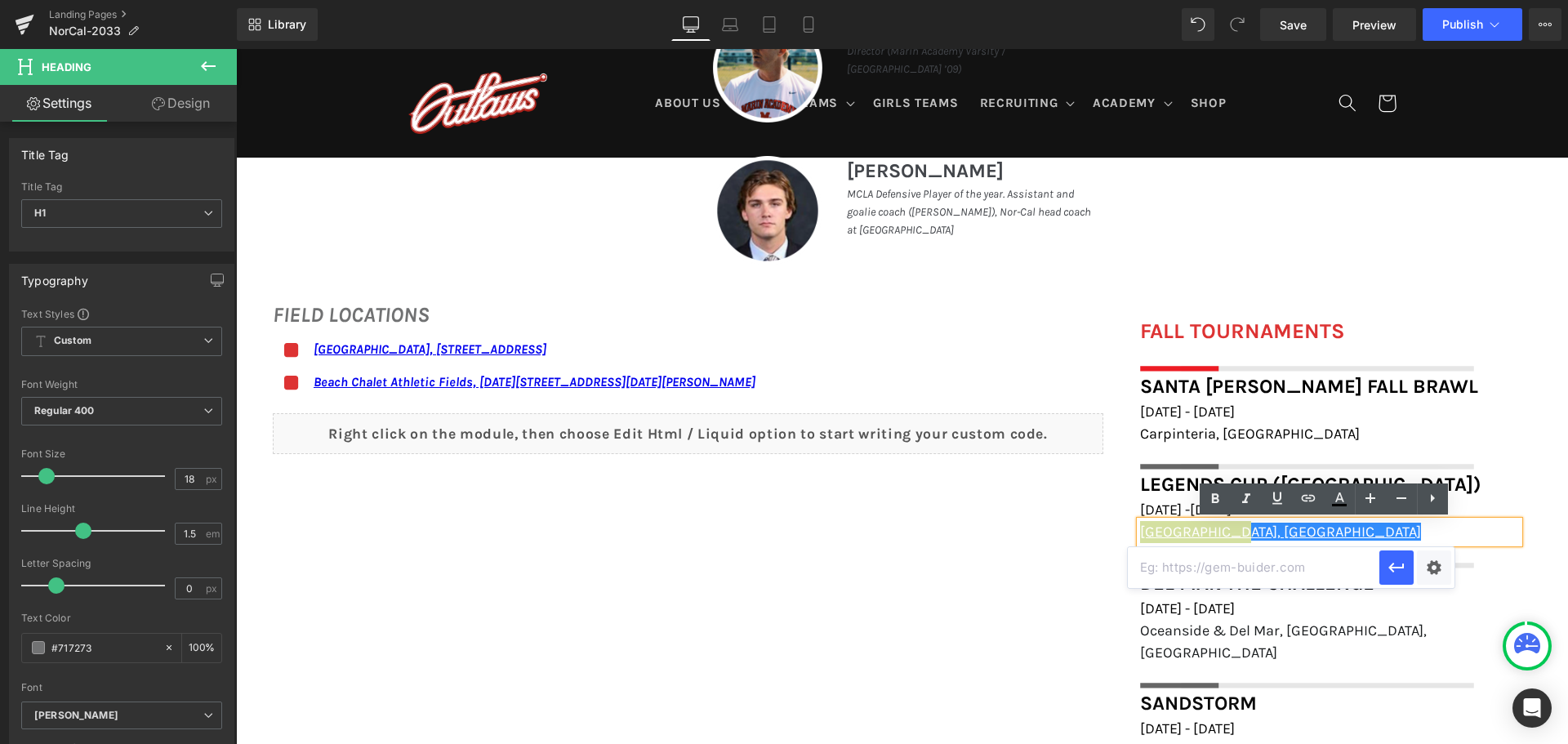
click at [1252, 567] on input "text" at bounding box center [1253, 567] width 251 height 41
paste input "https://maps.app.goo.gl/6NPFqQQ4UqSMmxi78"
type input "https://maps.app.goo.gl/6NPFqQQ4UqSMmxi78"
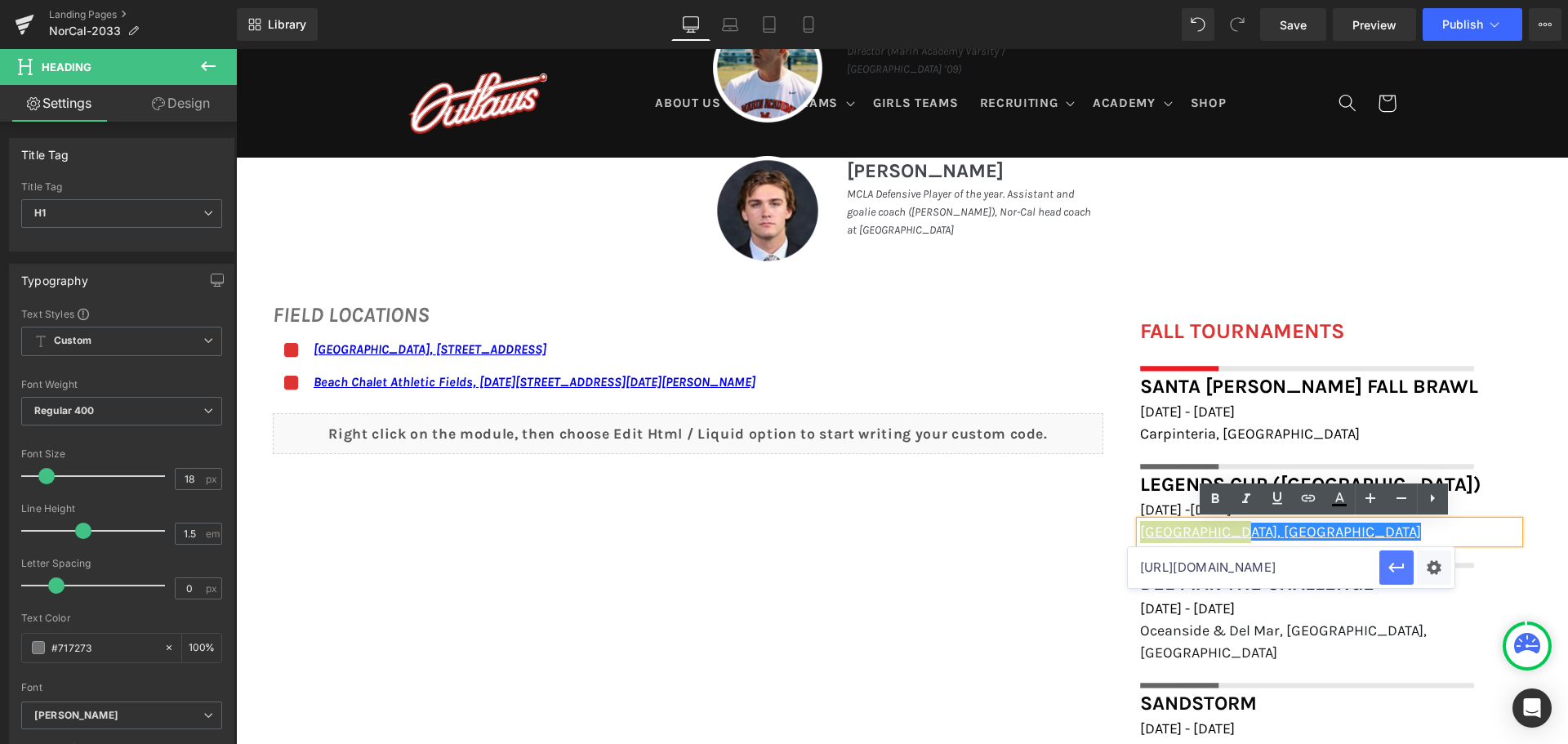
click at [1396, 561] on icon "button" at bounding box center [1395, 566] width 19 height 19
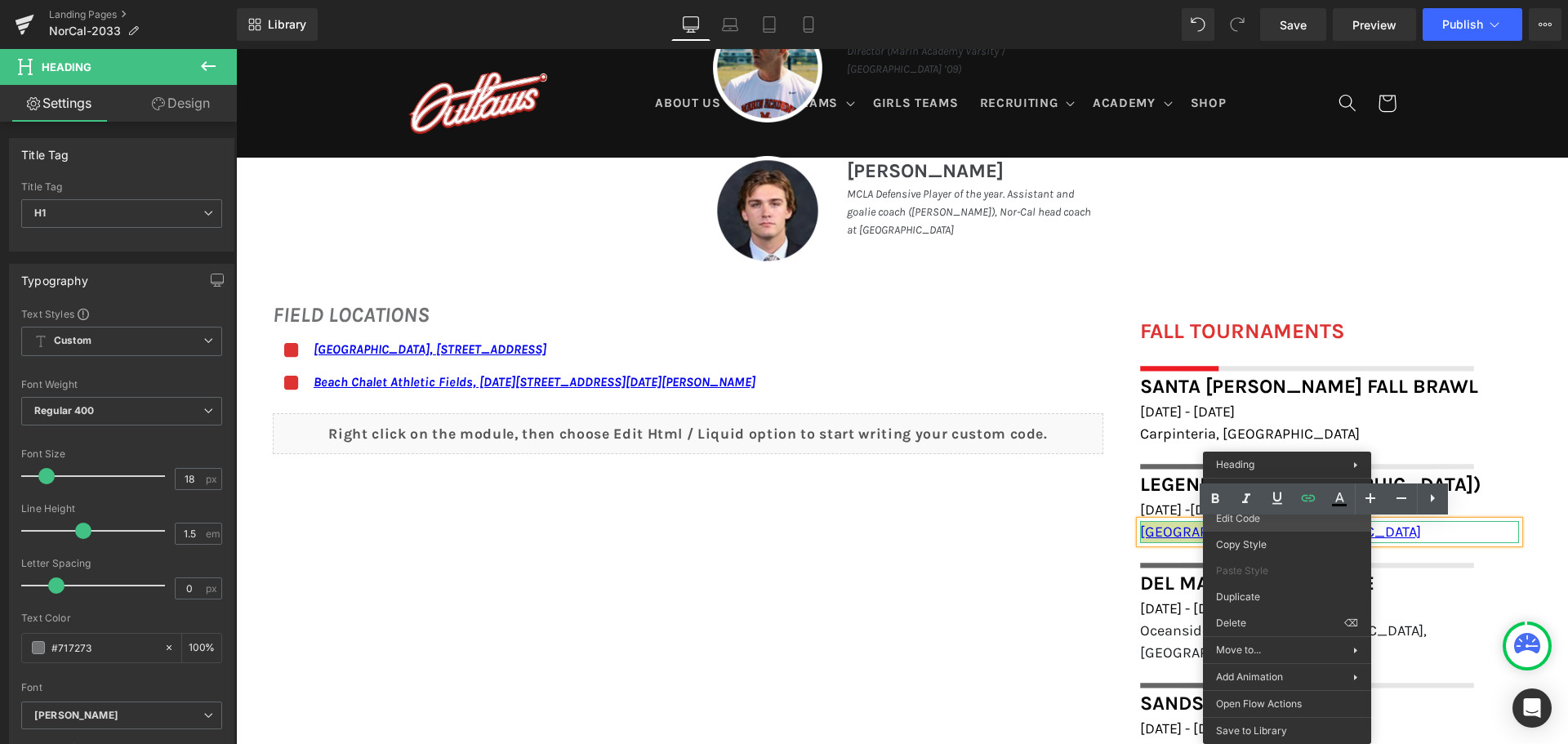
click at [1289, 522] on body "You are previewing how the will restyle your page. You can not edit Elements in…" at bounding box center [784, 372] width 1568 height 744
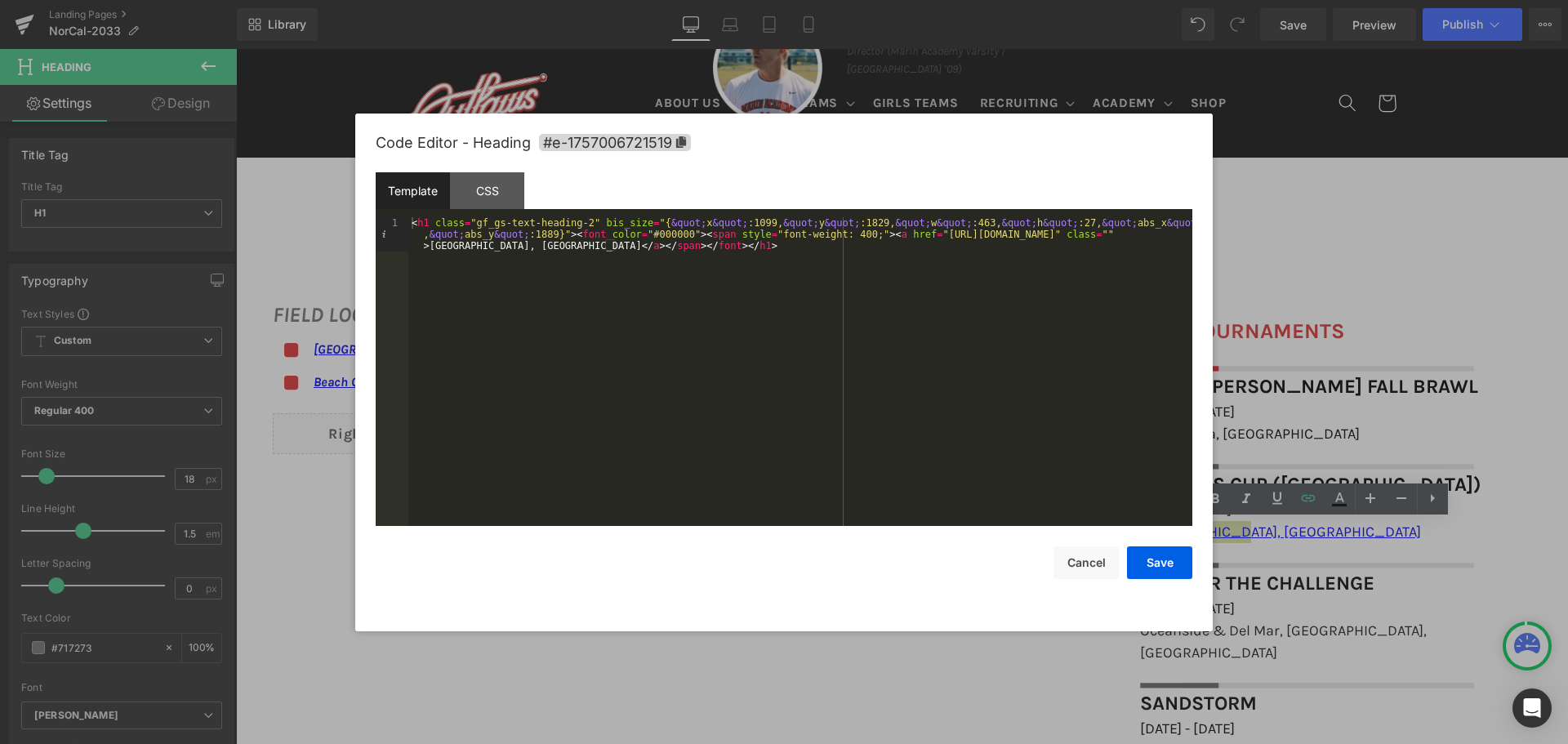
click at [580, 220] on div "< h1 class = "gf_gs-text-heading-2" bis_size = "{ &quot; x &quot; :1099, &quot;…" at bounding box center [800, 406] width 784 height 377
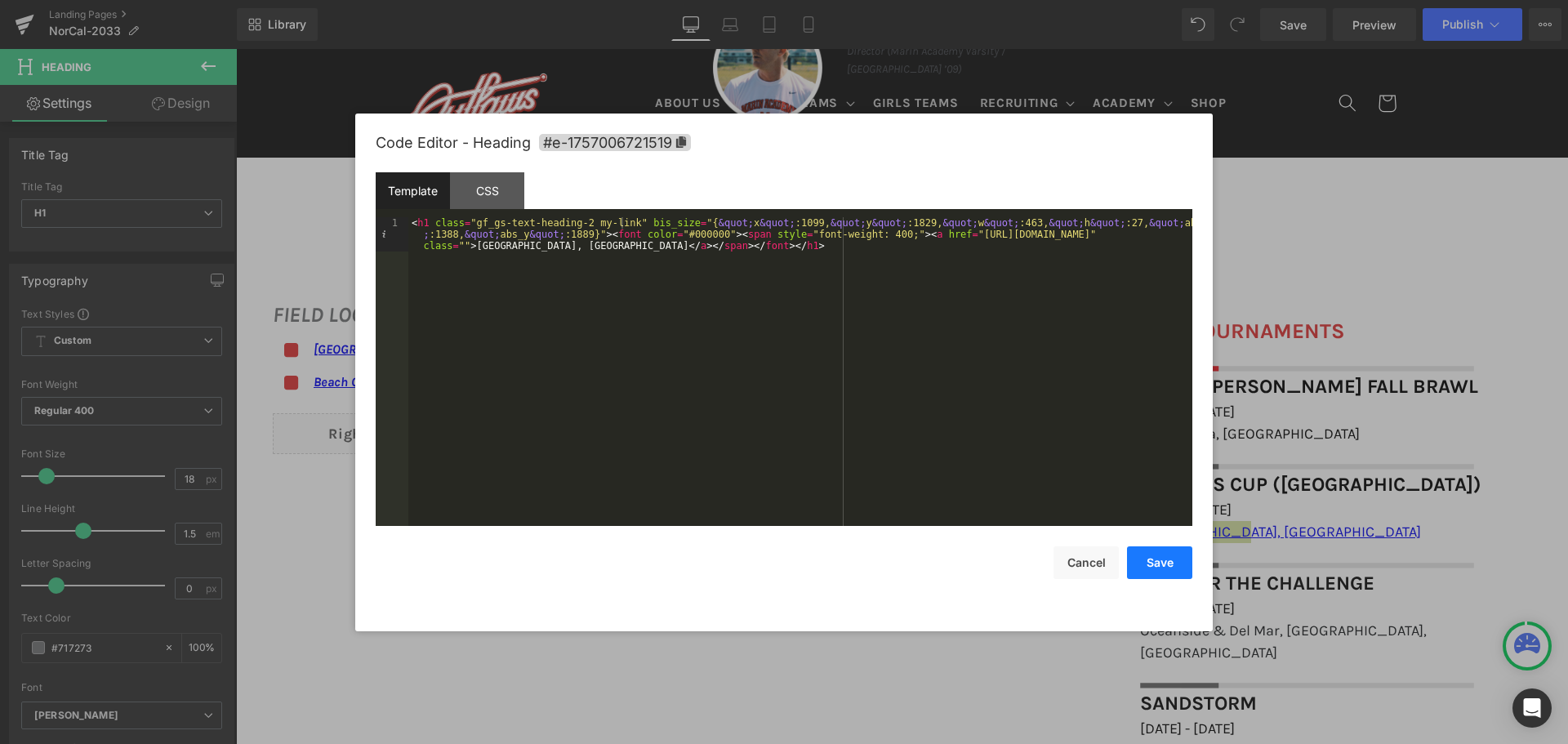
click at [1163, 565] on button "Save" at bounding box center [1159, 562] width 65 height 33
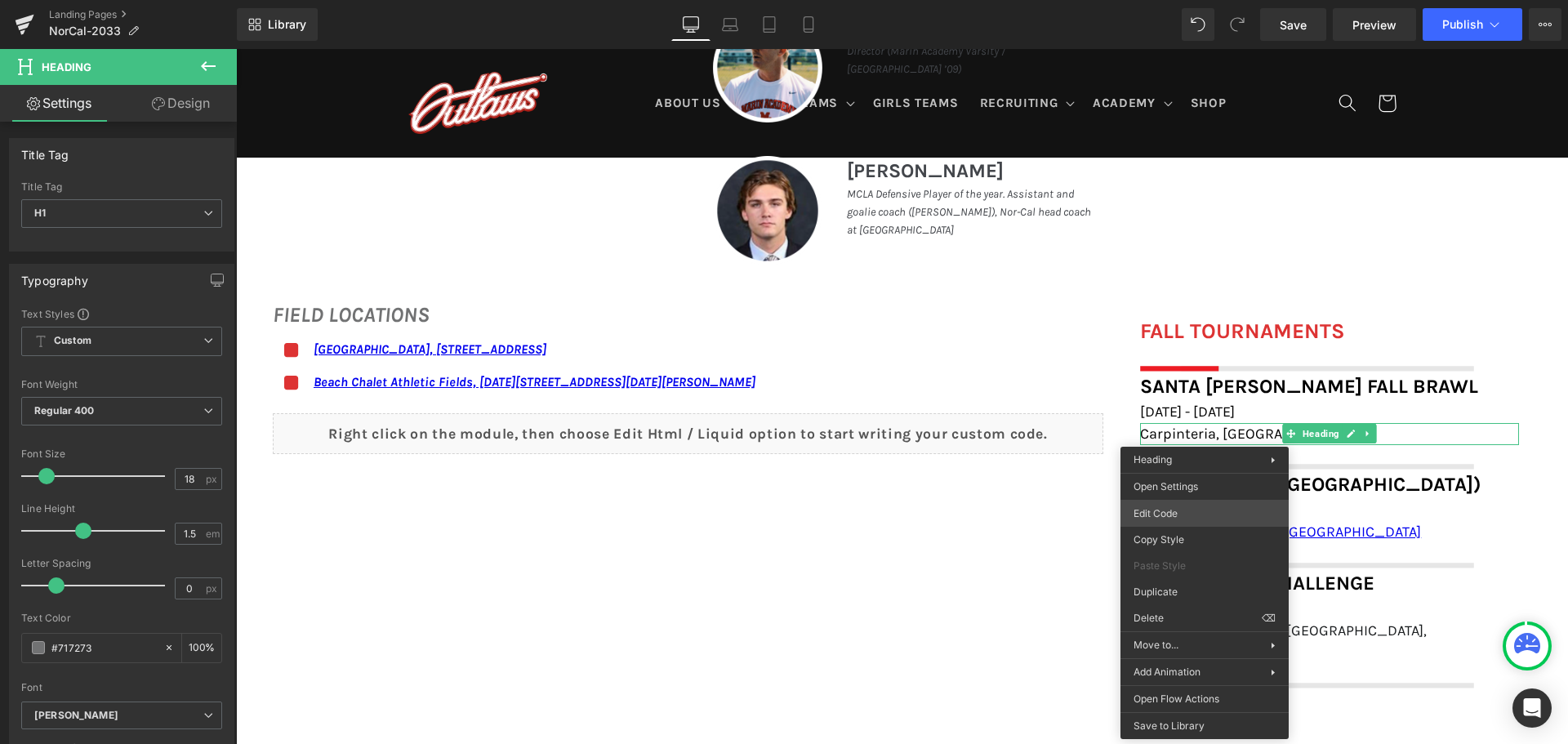
click at [1185, 0] on div "You are previewing how the will restyle your page. You can not edit Elements in…" at bounding box center [784, 0] width 1568 height 0
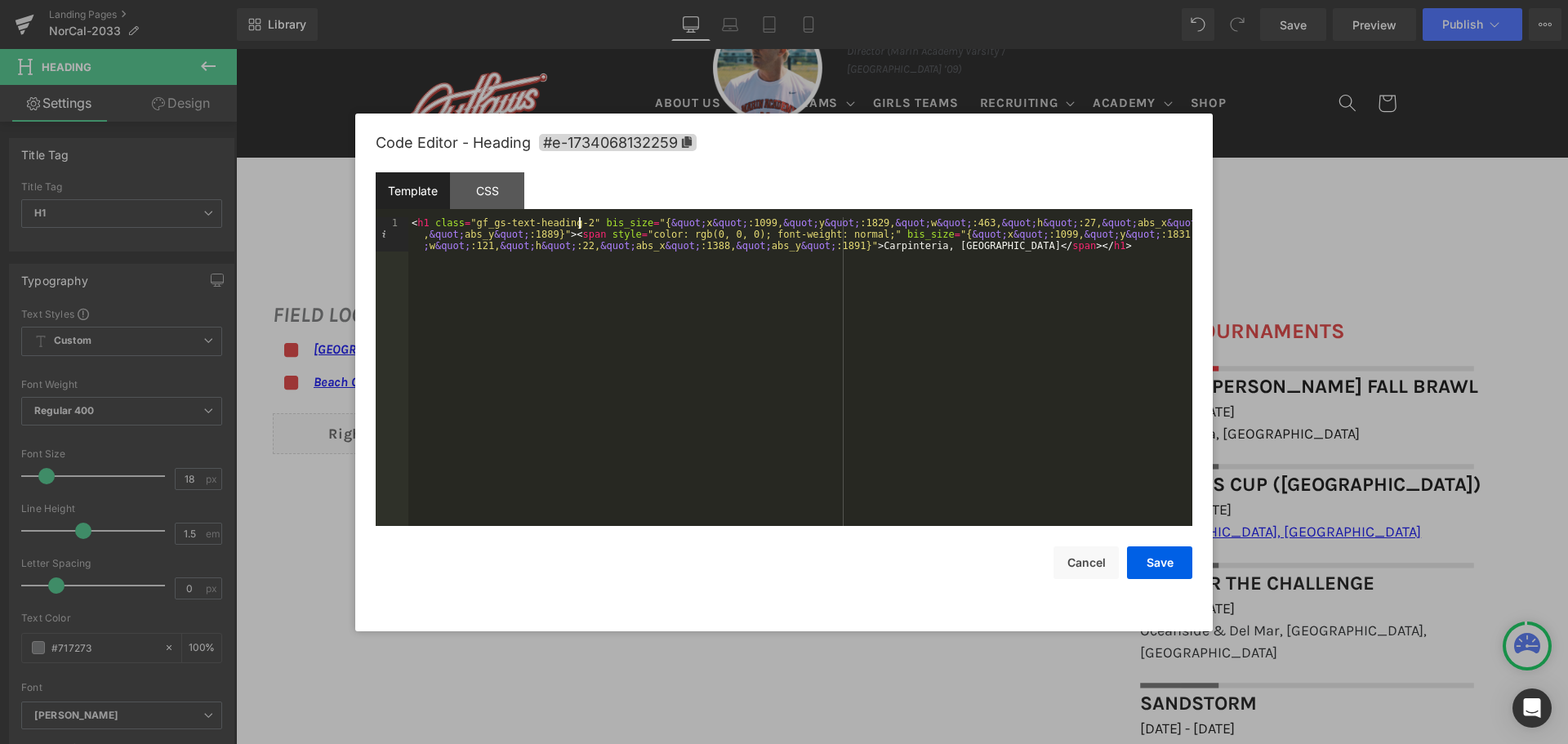
click at [579, 220] on div "< h1 class = "gf_gs-text-heading-2" bis_size = "{ &quot; x &quot; :1099, &quot;…" at bounding box center [800, 406] width 784 height 377
click at [1145, 552] on button "Save" at bounding box center [1159, 562] width 65 height 33
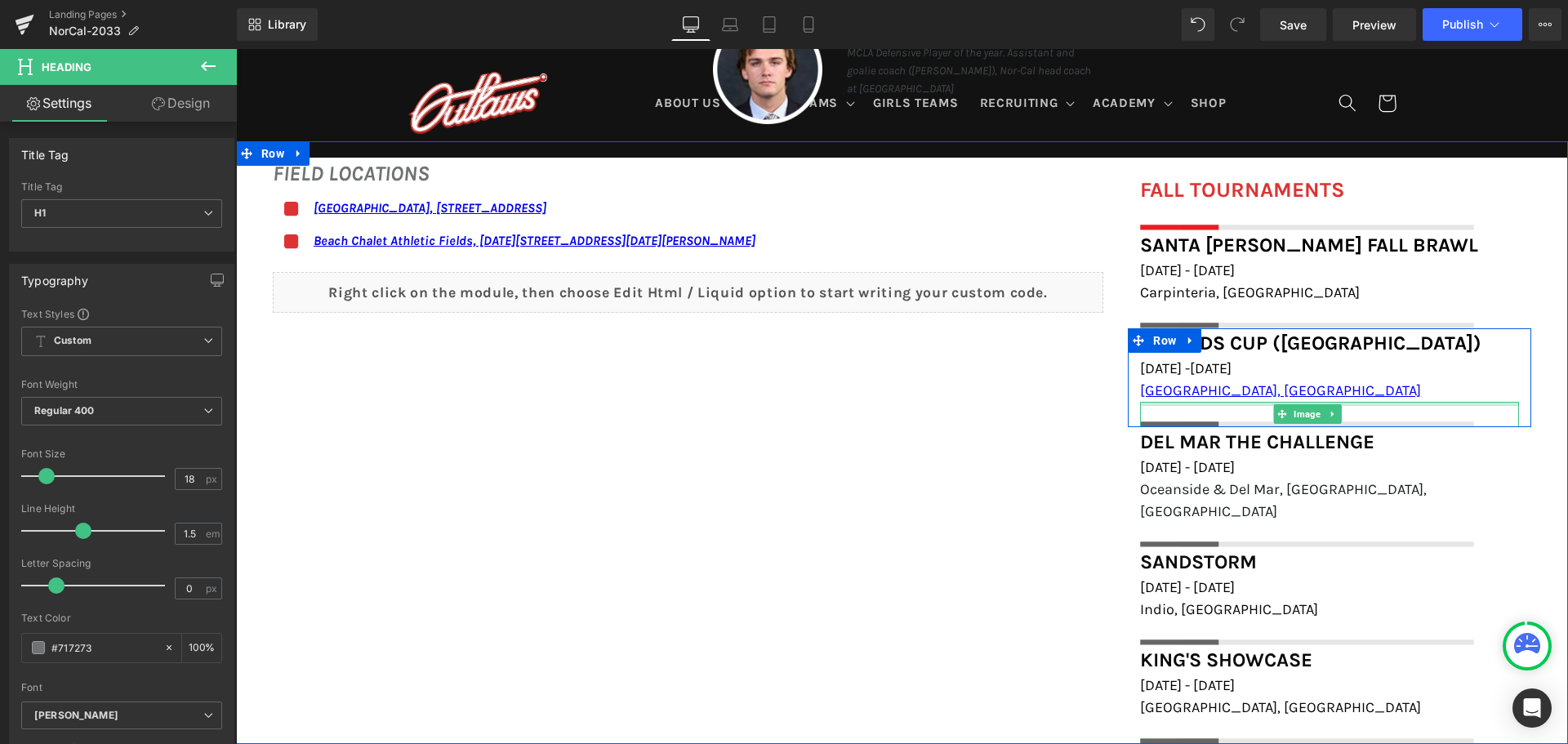
scroll to position [1224, 0]
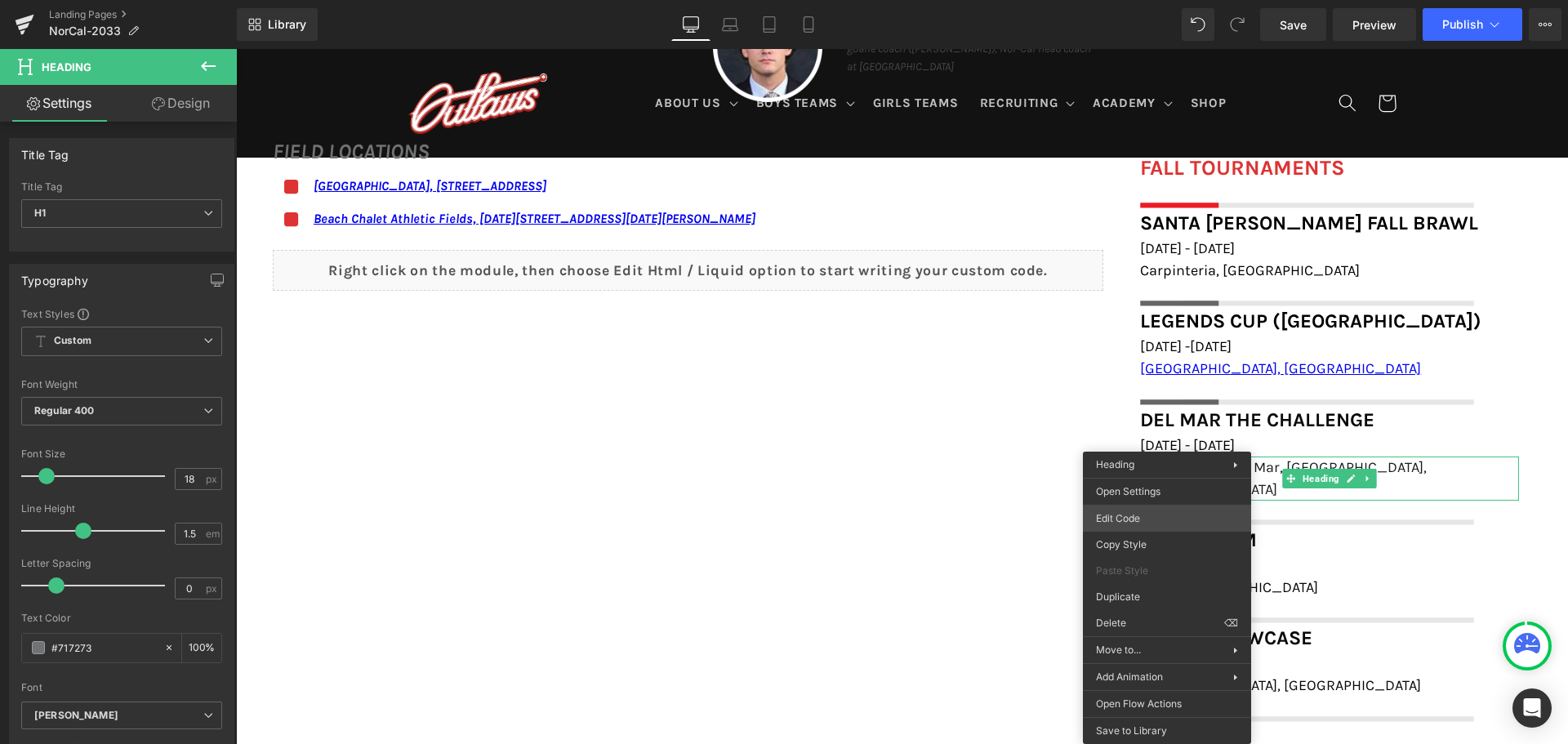
click at [1151, 0] on div "You are previewing how the will restyle your page. You can not edit Elements in…" at bounding box center [784, 0] width 1568 height 0
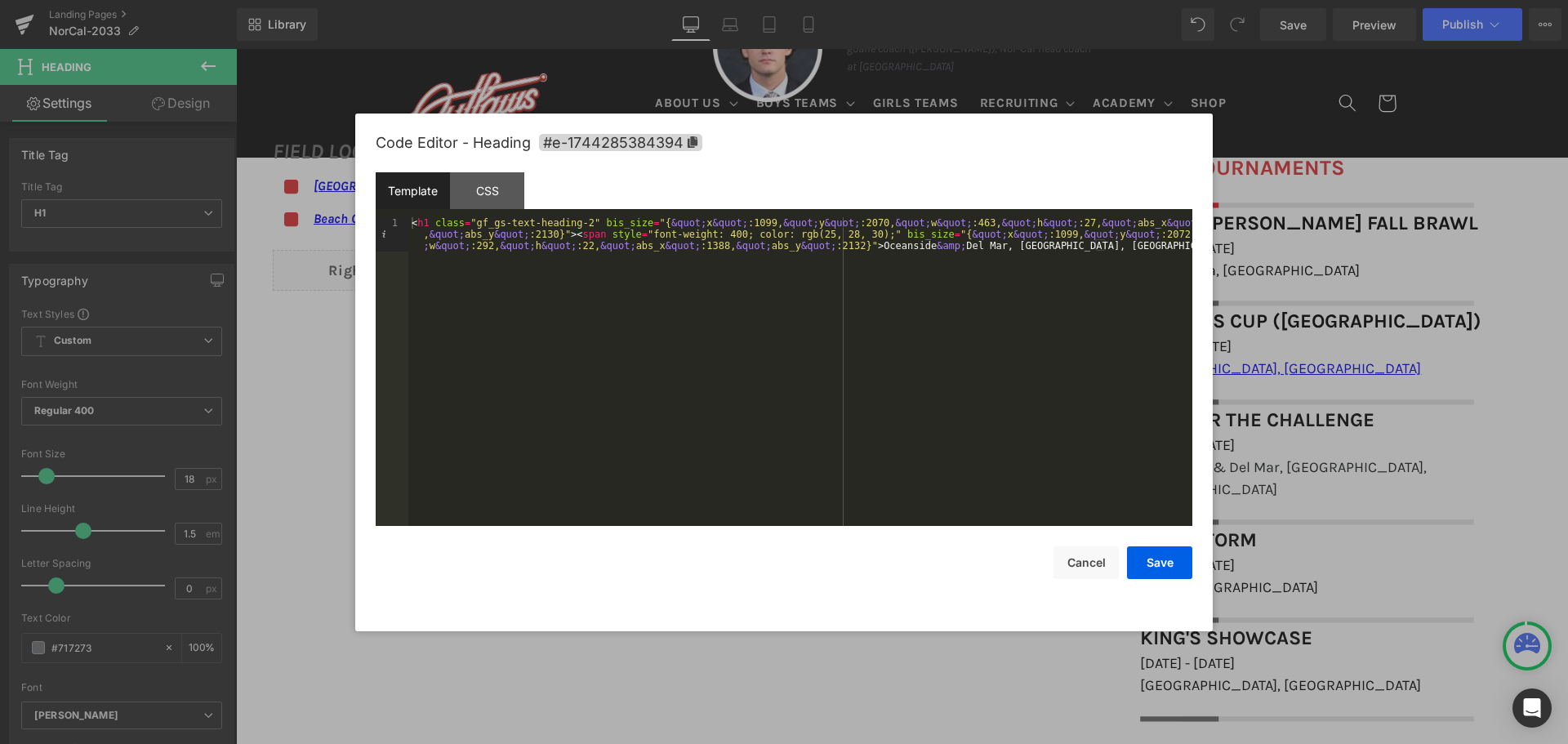
drag, startPoint x: 578, startPoint y: 222, endPoint x: 602, endPoint y: 222, distance: 24.0
click at [579, 222] on div "< h1 class = "gf_gs-text-heading-2" bis_size = "{ &quot; x &quot; :1099, &quot;…" at bounding box center [800, 406] width 784 height 377
click at [1164, 559] on button "Save" at bounding box center [1159, 562] width 65 height 33
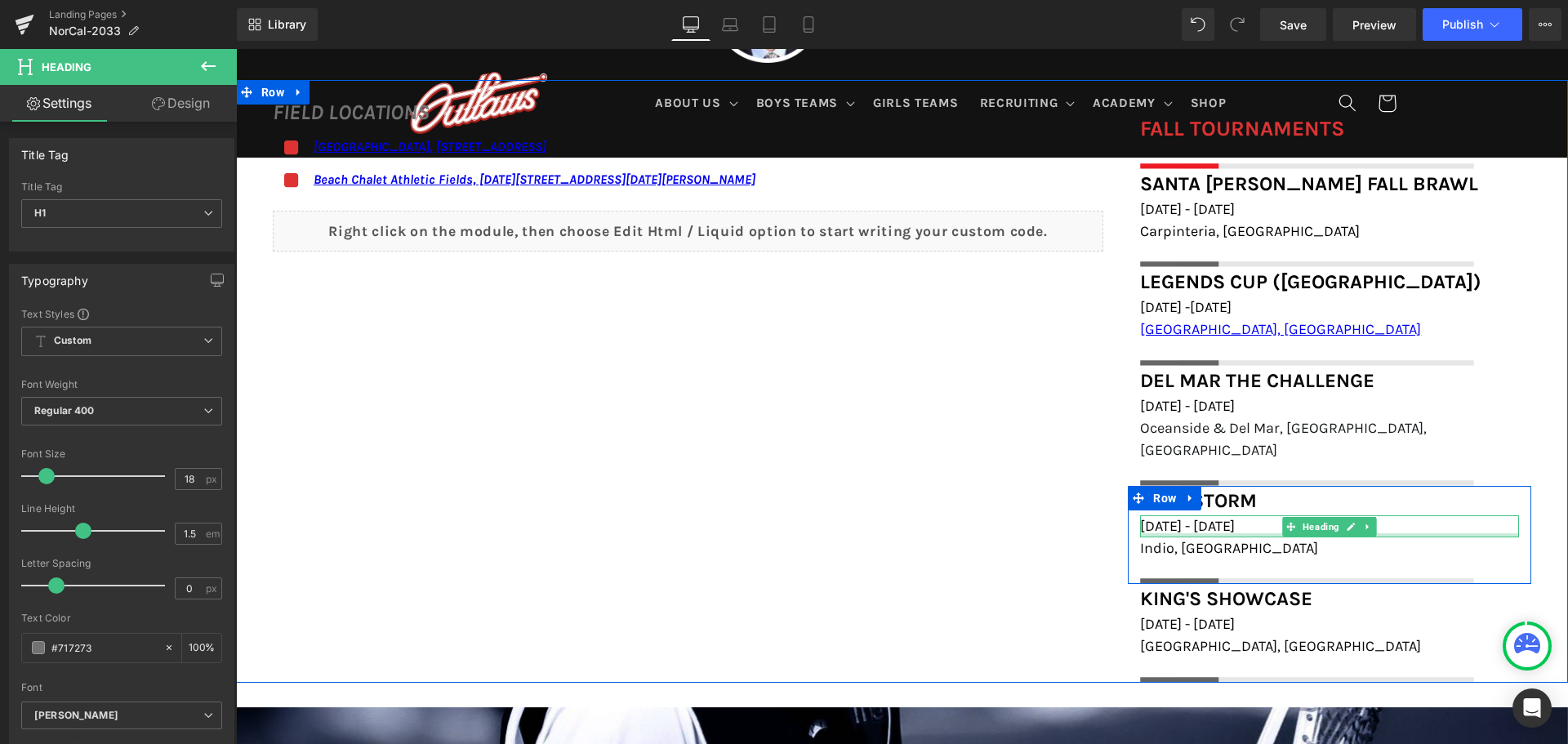
scroll to position [1306, 0]
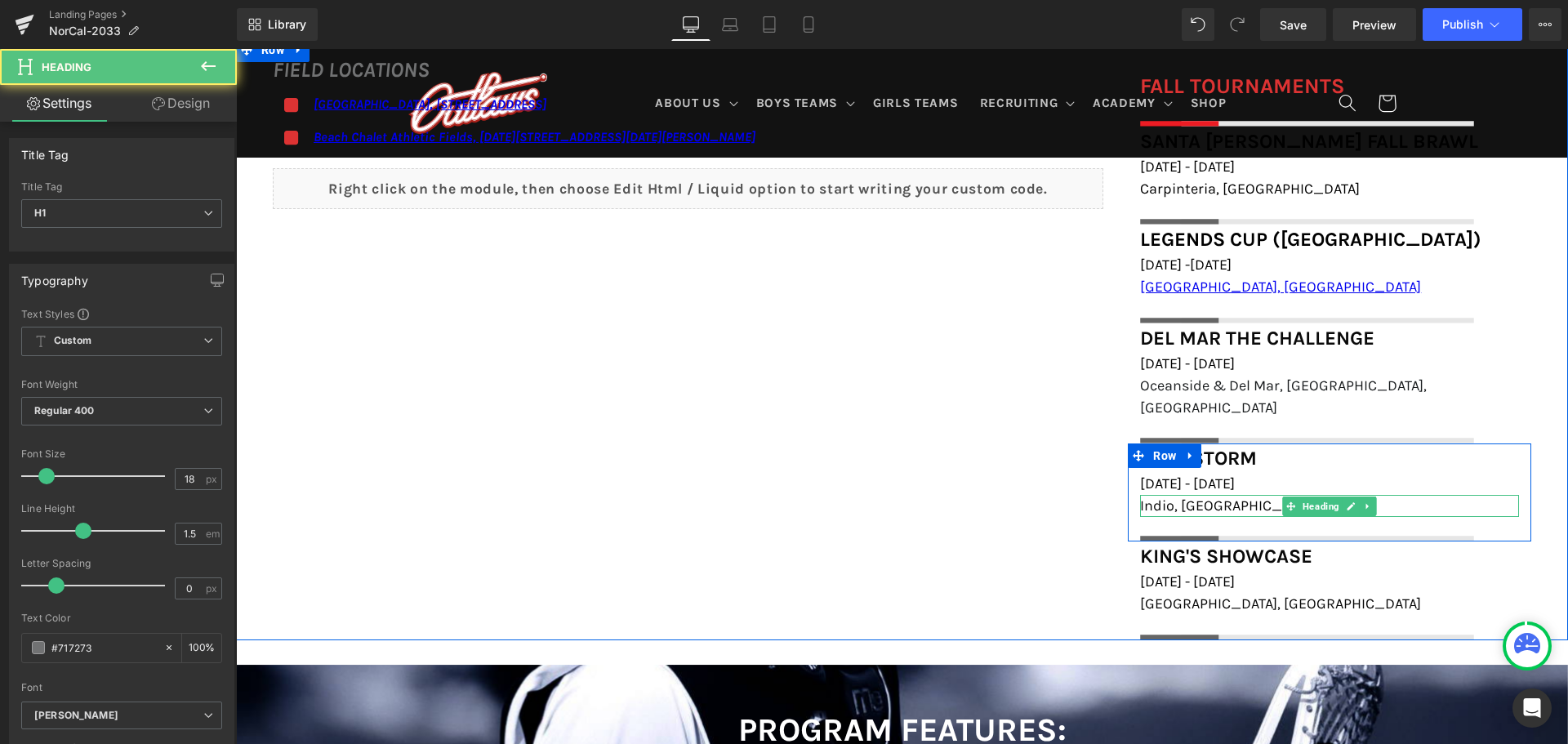
click at [1208, 495] on h1 "Indio, CA" at bounding box center [1330, 506] width 379 height 22
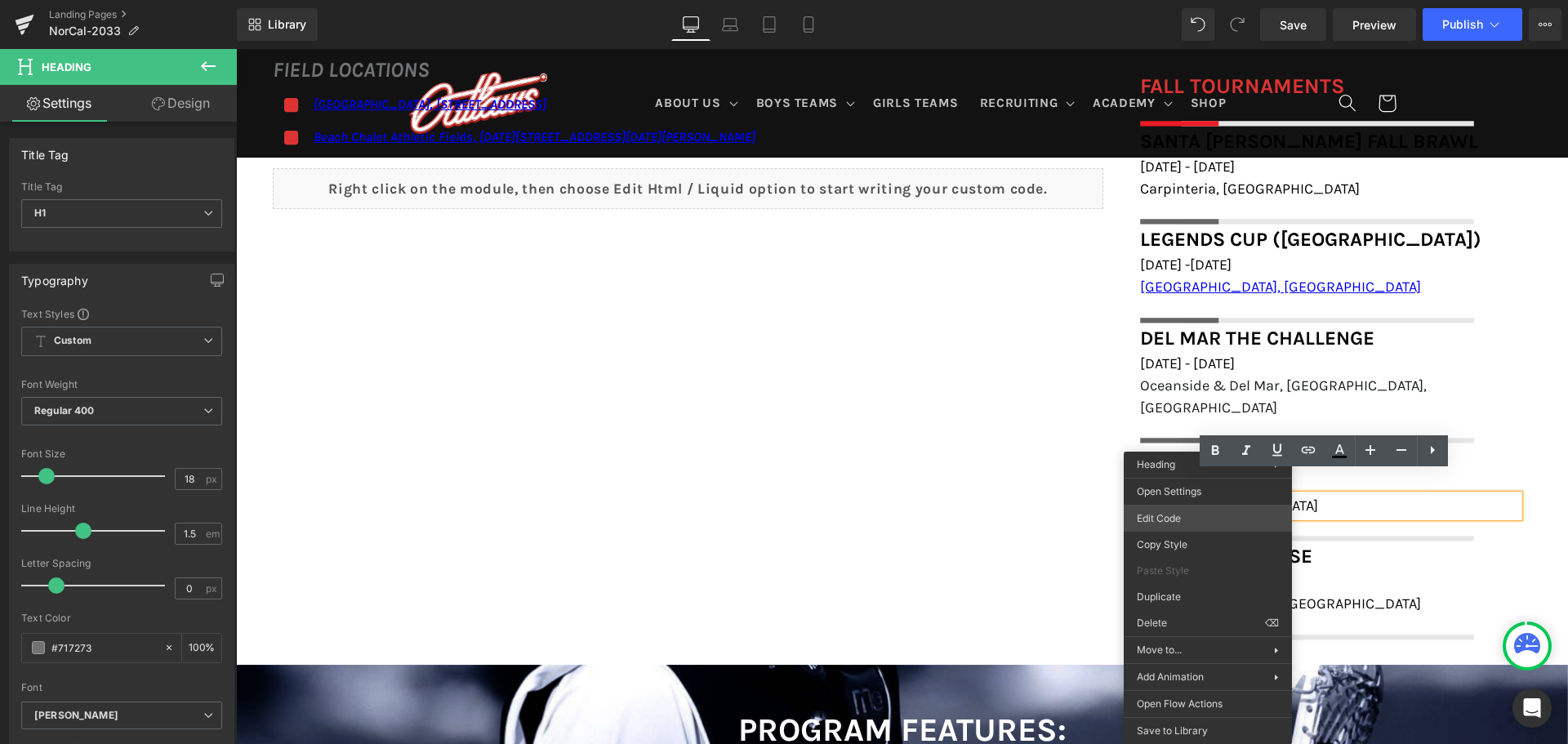
click at [1198, 0] on div "You are previewing how the will restyle your page. You can not edit Elements in…" at bounding box center [784, 0] width 1568 height 0
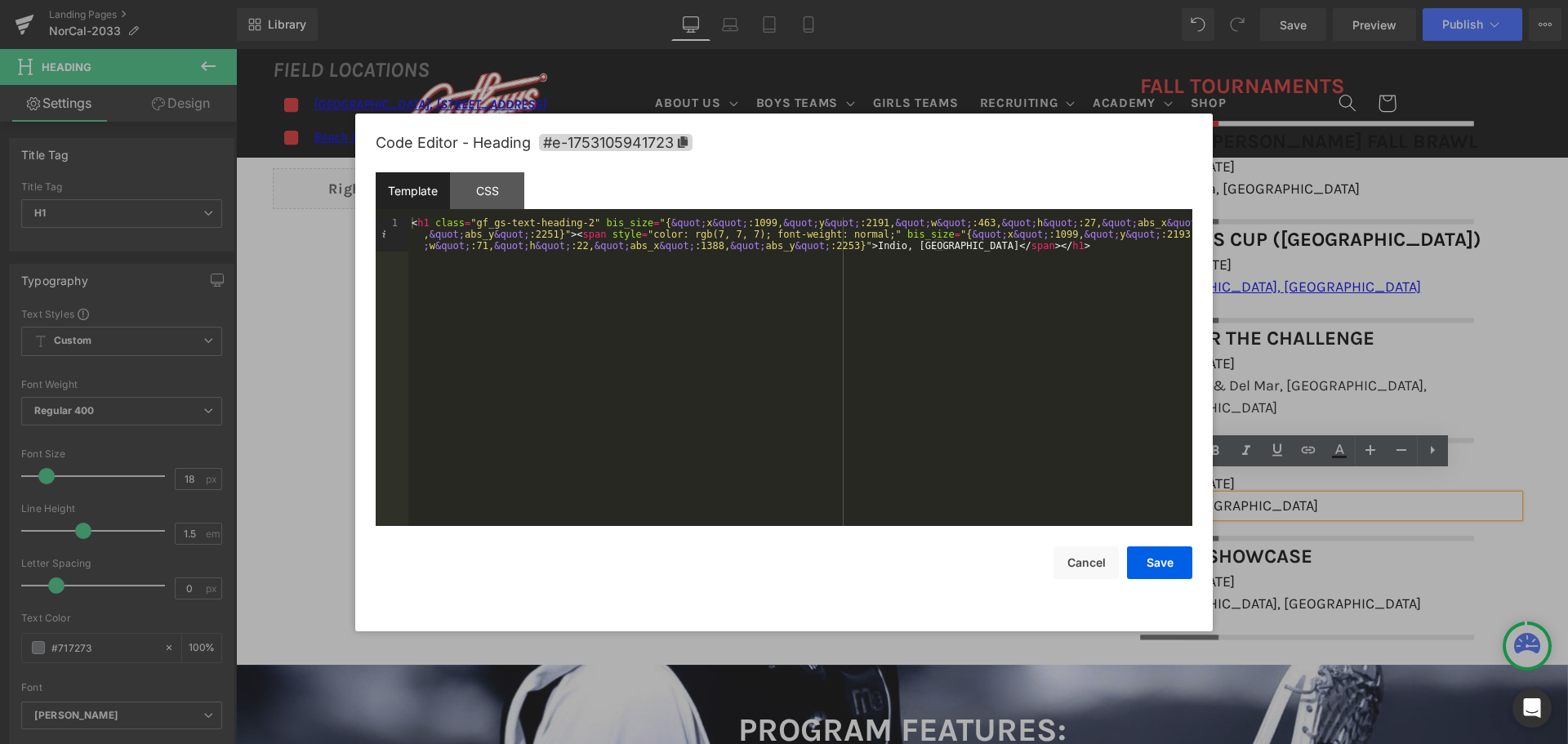
click at [580, 217] on div "< h1 class = "gf_gs-text-heading-2" bis_size = "{ &quot; x &quot; :1099, &quot;…" at bounding box center [800, 406] width 784 height 377
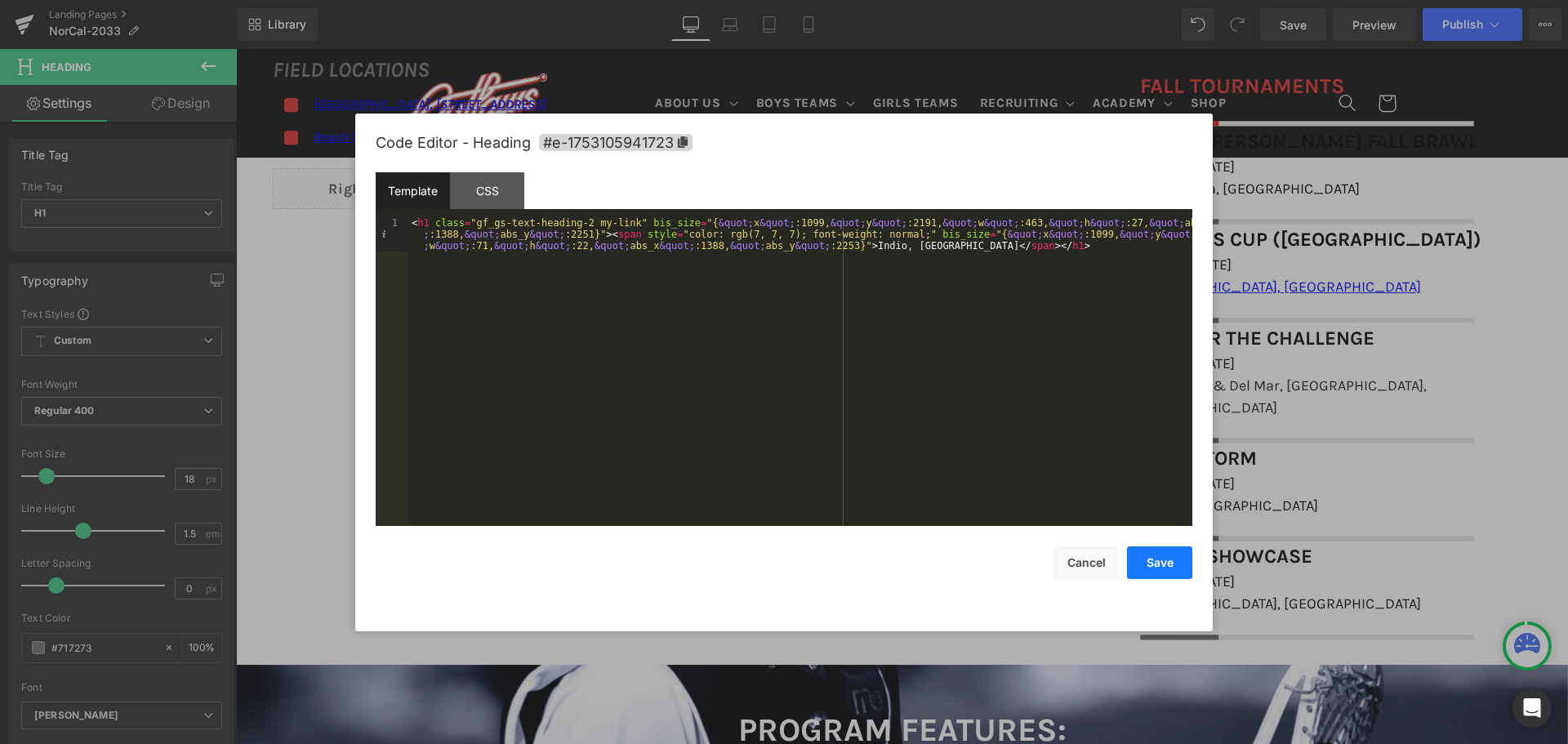
click at [1151, 564] on button "Save" at bounding box center [1159, 562] width 65 height 33
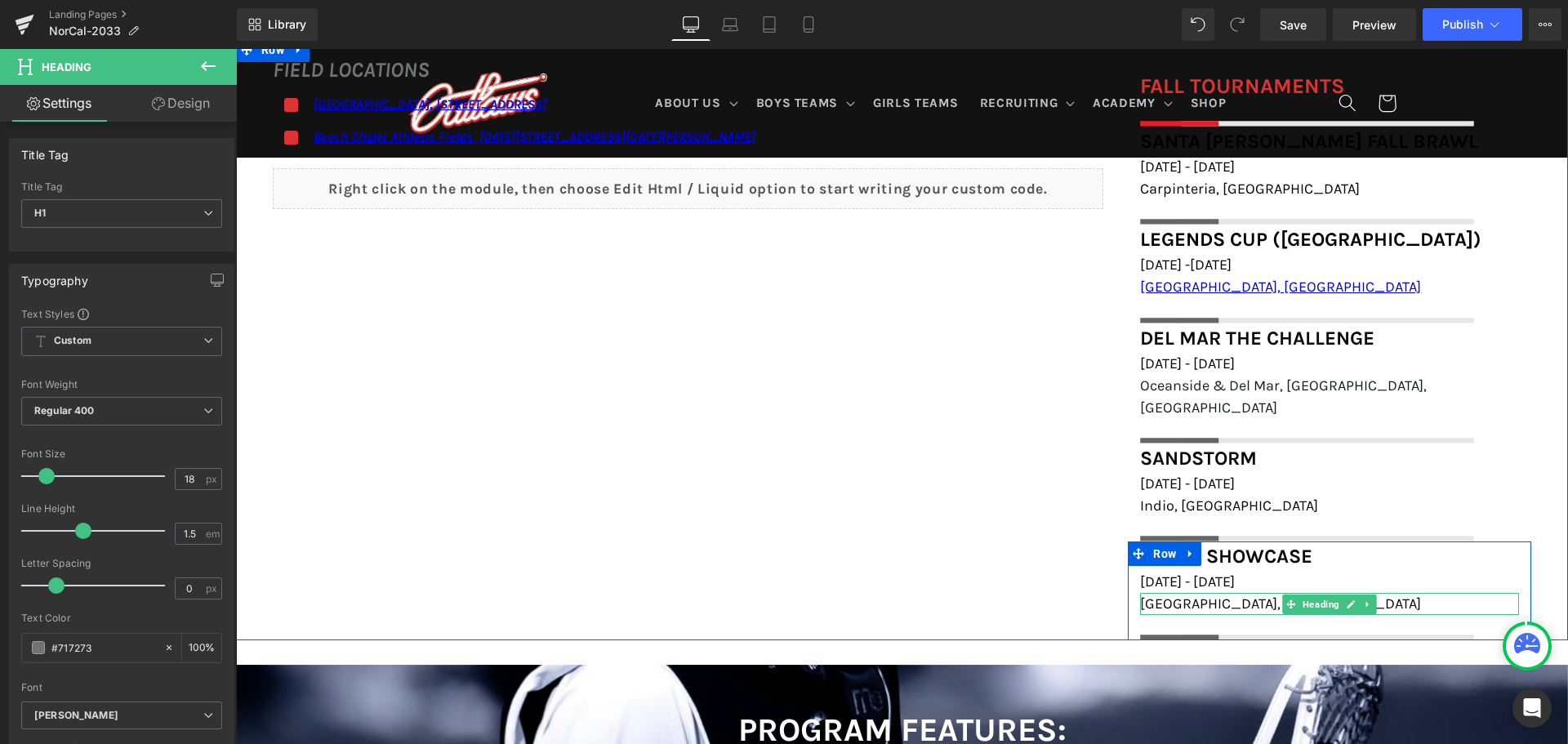
drag, startPoint x: 1210, startPoint y: 583, endPoint x: 1446, endPoint y: 631, distance: 240.8
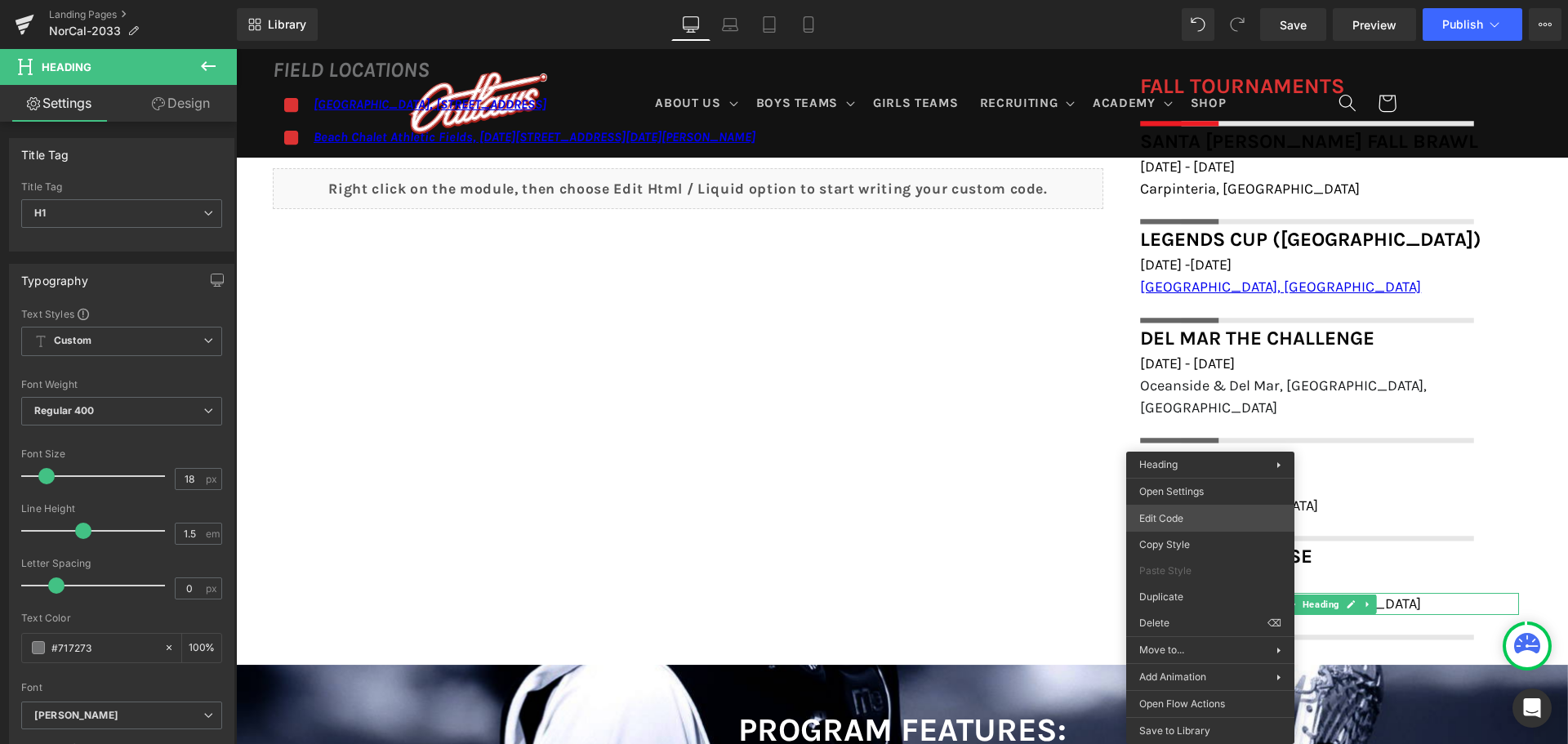
click at [1197, 0] on div "You are previewing how the will restyle your page. You can not edit Elements in…" at bounding box center [784, 0] width 1568 height 0
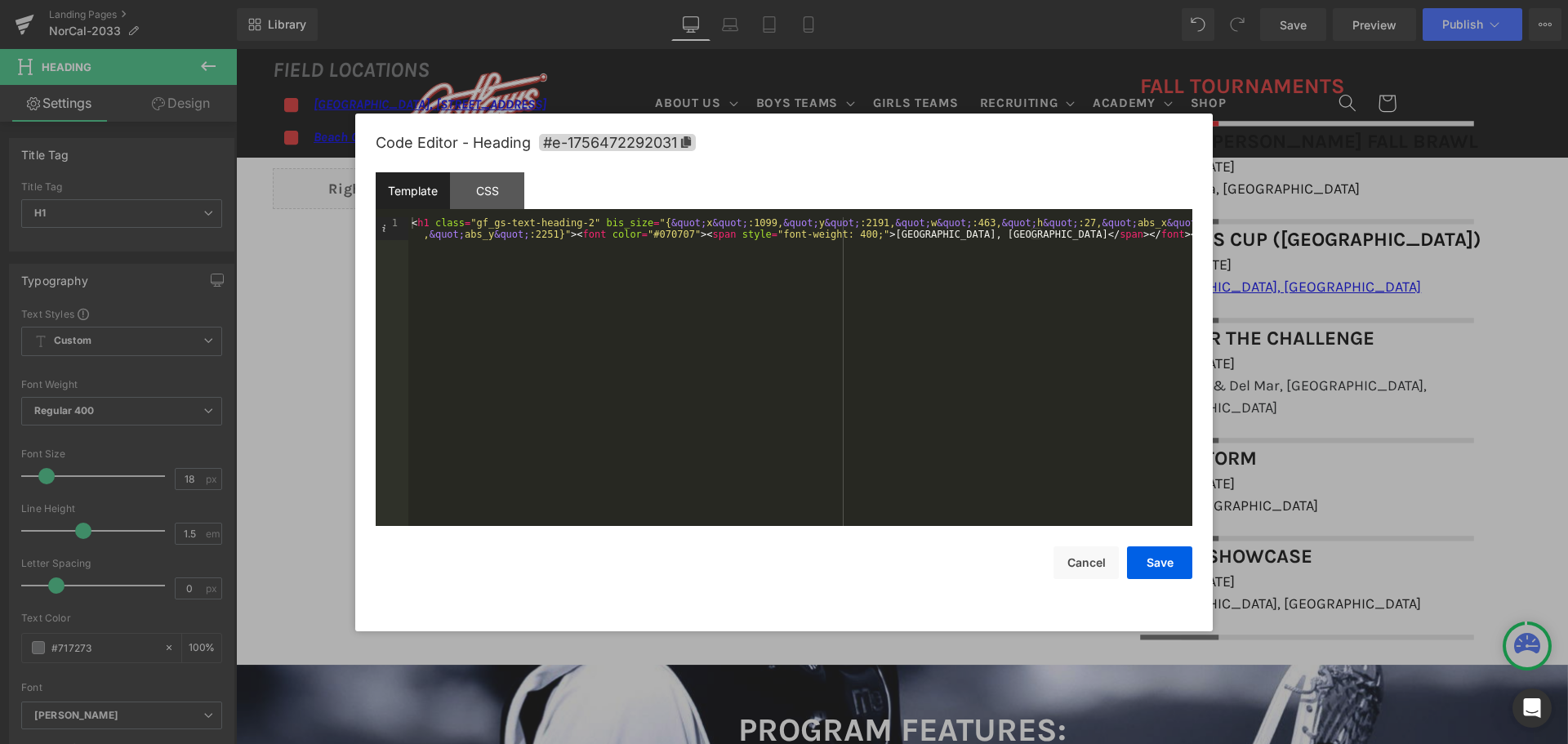
click at [578, 218] on div "< h1 class = "gf_gs-text-heading-2" bis_size = "{ &quot; x &quot; :1099, &quot;…" at bounding box center [800, 394] width 784 height 354
click at [1173, 561] on button "Save" at bounding box center [1159, 562] width 65 height 33
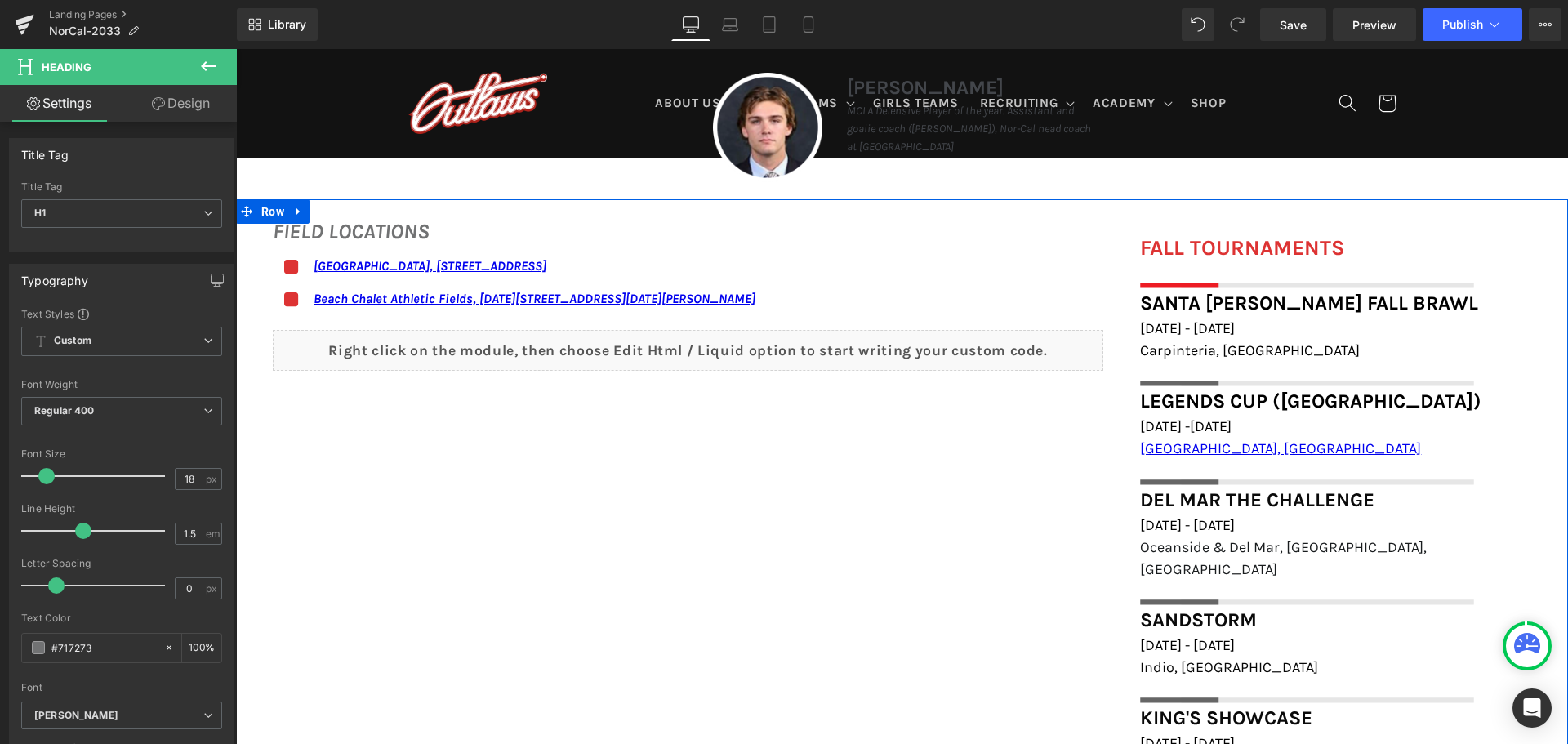
scroll to position [1143, 0]
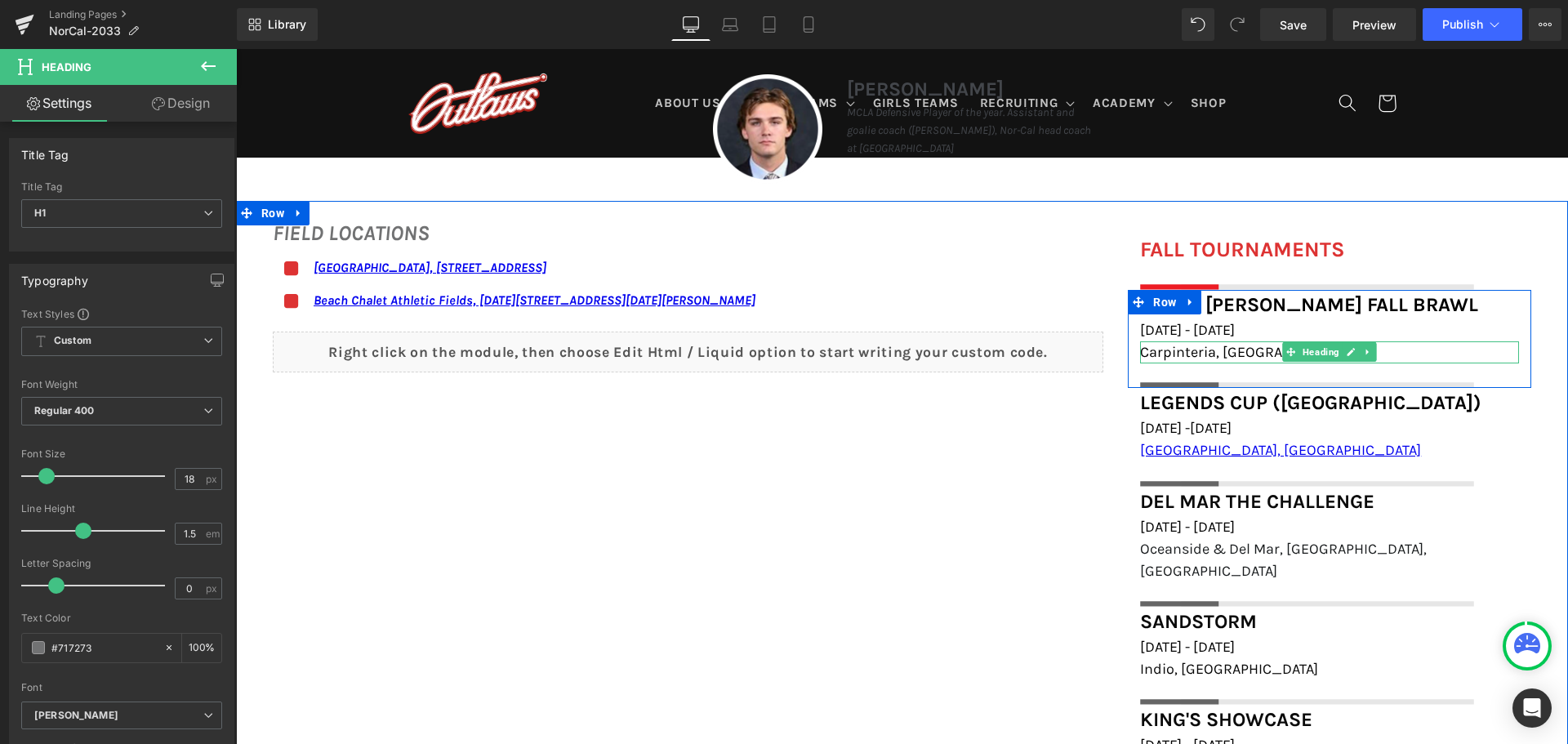
click at [1239, 352] on h1 "Carpinteria, [GEOGRAPHIC_DATA]" at bounding box center [1330, 353] width 379 height 22
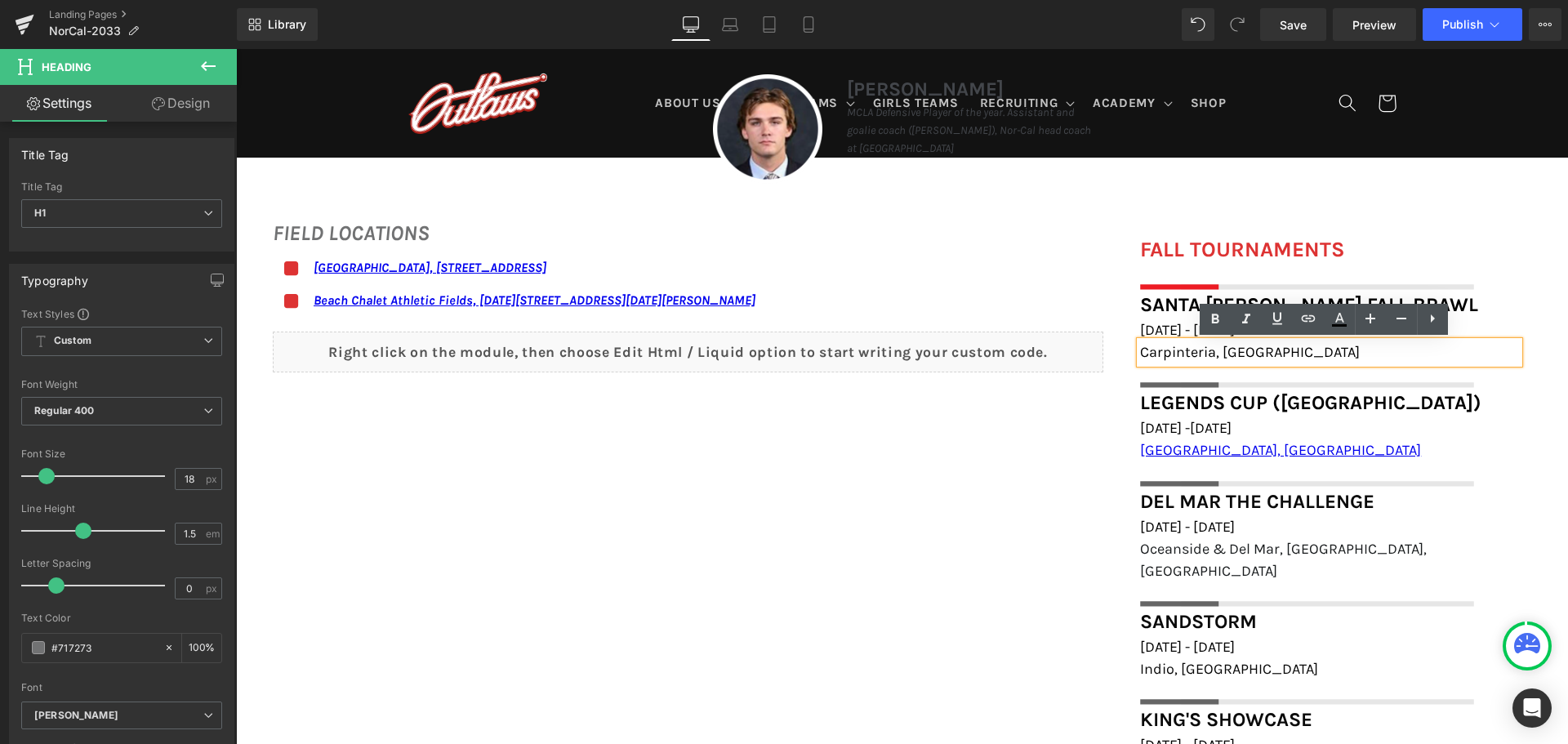
drag, startPoint x: 1239, startPoint y: 352, endPoint x: 1130, endPoint y: 360, distance: 109.3
click at [1140, 360] on div "Carpinteria, [GEOGRAPHIC_DATA]" at bounding box center [1330, 353] width 379 height 22
click at [1236, 356] on h1 "Carpinteria, [GEOGRAPHIC_DATA]" at bounding box center [1330, 353] width 379 height 22
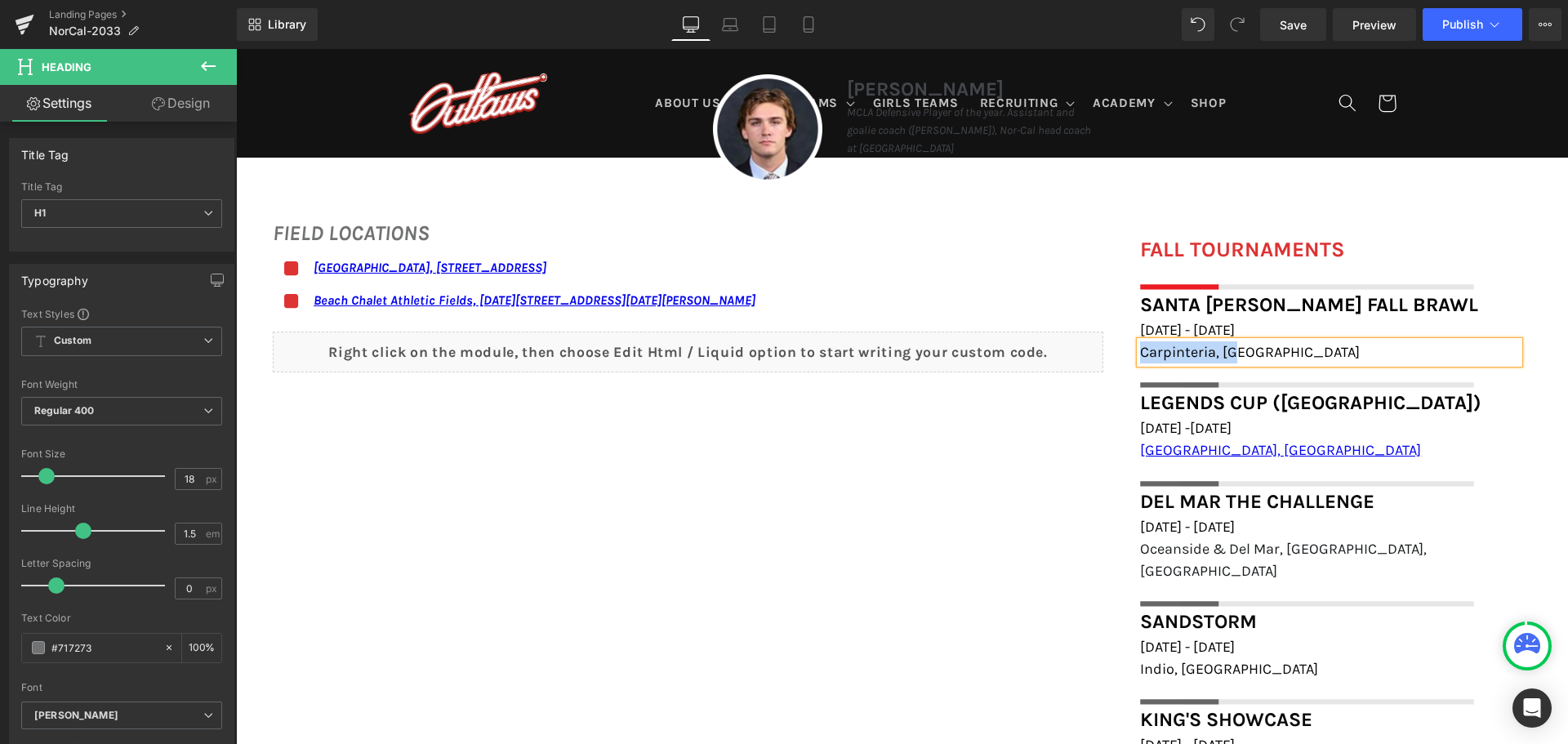
click at [1237, 351] on h1 "Carpinteria, [GEOGRAPHIC_DATA]" at bounding box center [1330, 353] width 379 height 22
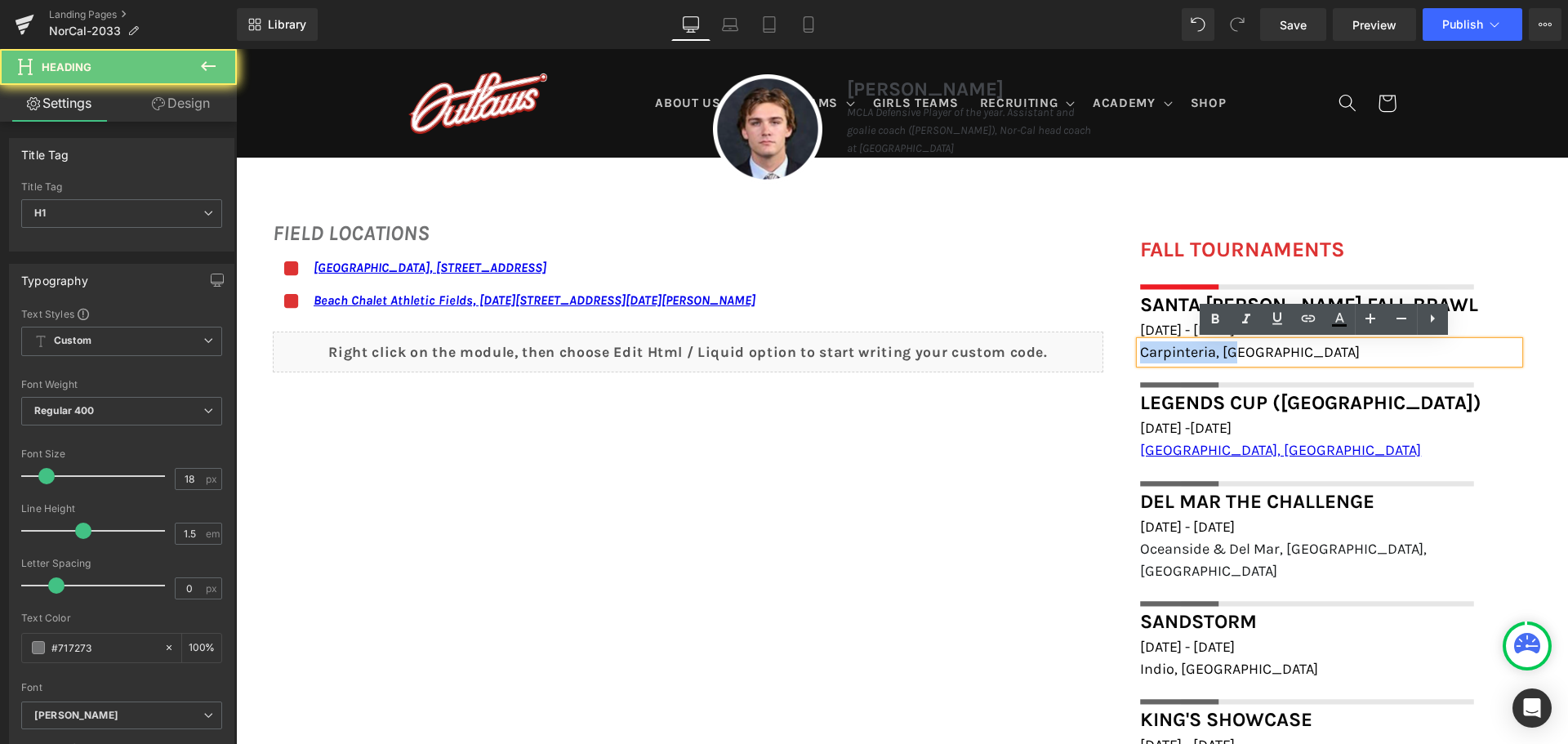
drag, startPoint x: 1237, startPoint y: 351, endPoint x: 1122, endPoint y: 353, distance: 115.0
click at [1127, 353] on div "Santa Barbara Fall Brawl Heading October 25th - 26th, 2025 Heading Carpinteria,…" at bounding box center [1329, 339] width 403 height 98
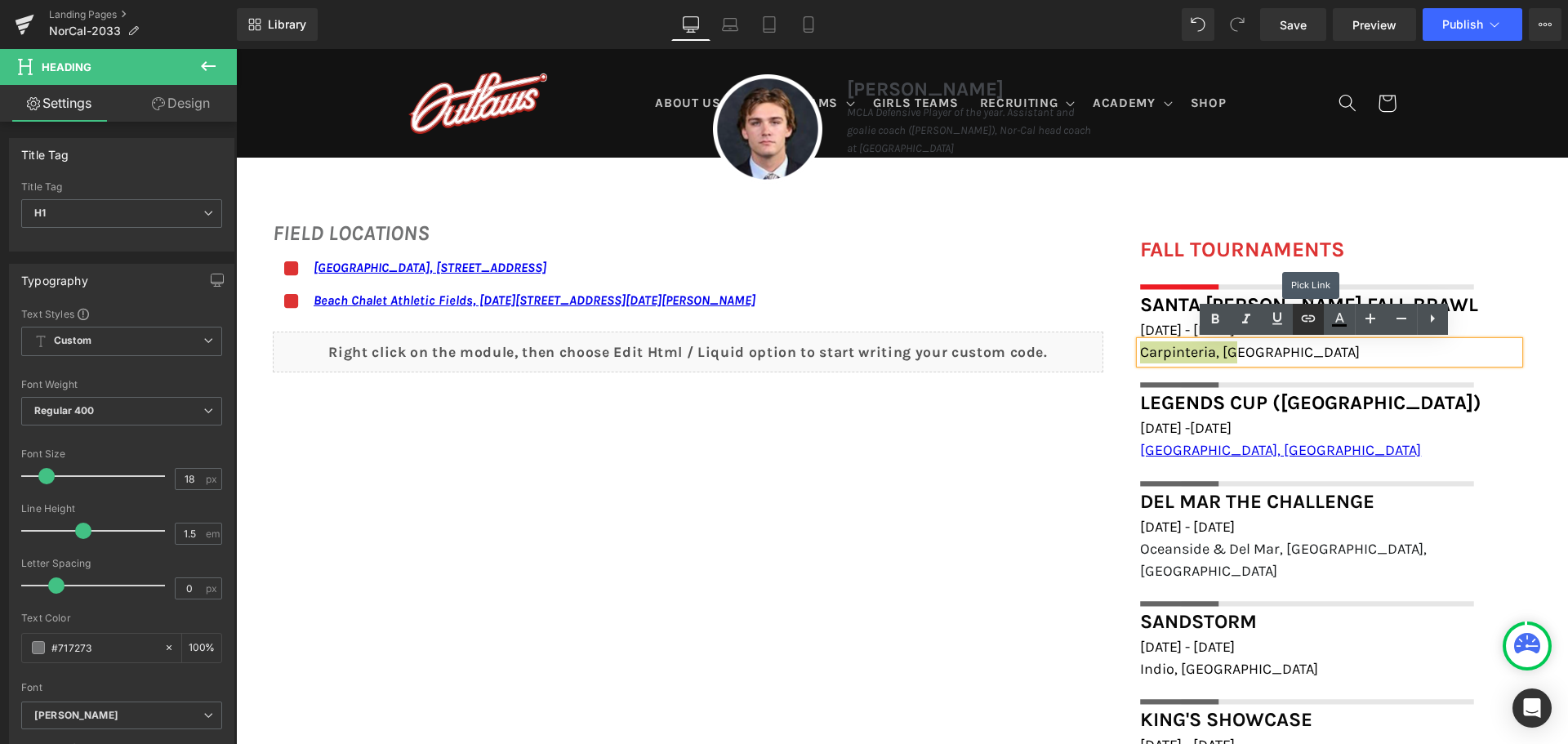
click at [1308, 328] on link at bounding box center [1308, 319] width 31 height 31
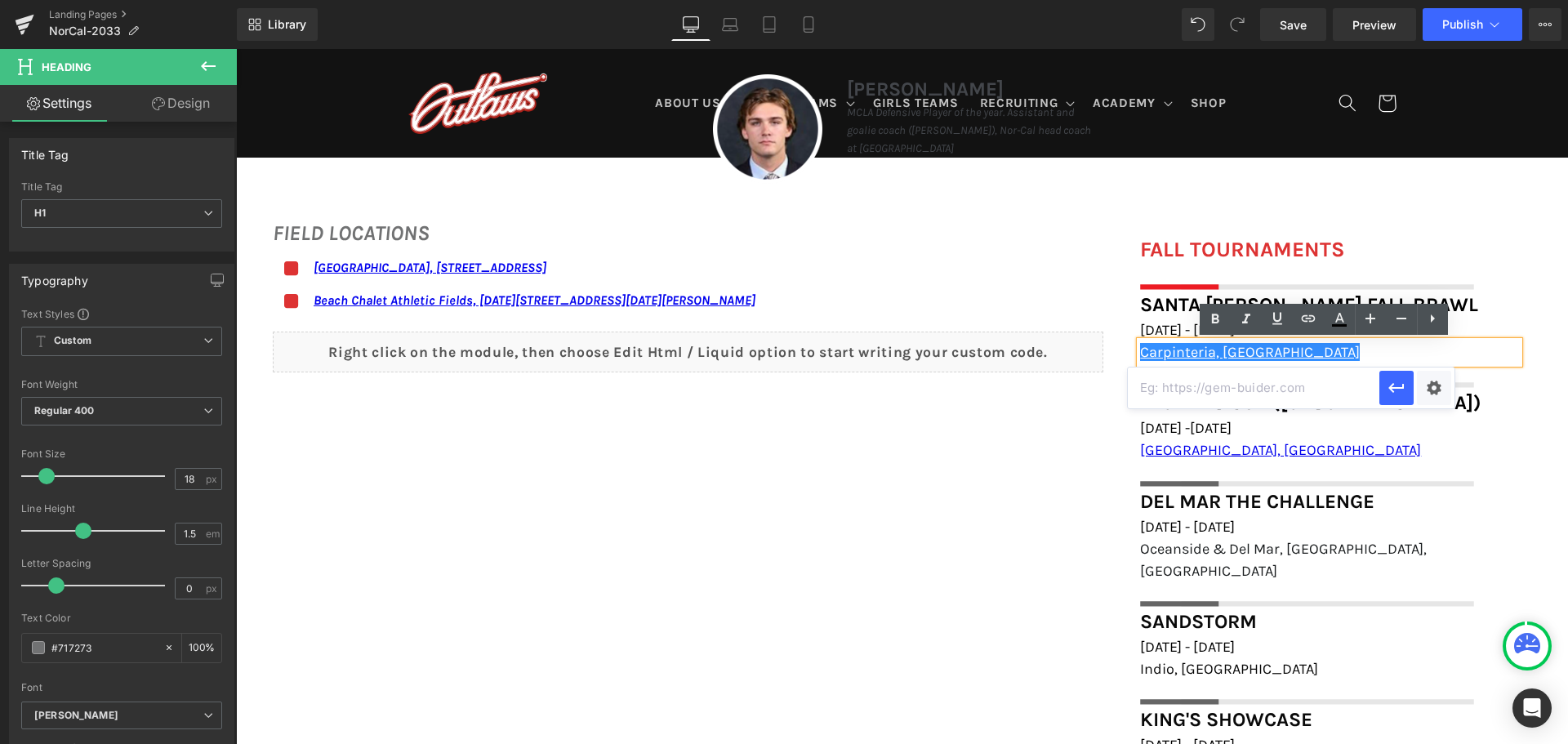
click at [1316, 398] on input "text" at bounding box center [1253, 387] width 251 height 41
paste input "https://maps.app.goo.gl/sPyMh5UvwJqice7P6"
type input "https://maps.app.goo.gl/sPyMh5UvwJqice7P6"
click at [1390, 392] on icon "button" at bounding box center [1395, 387] width 19 height 19
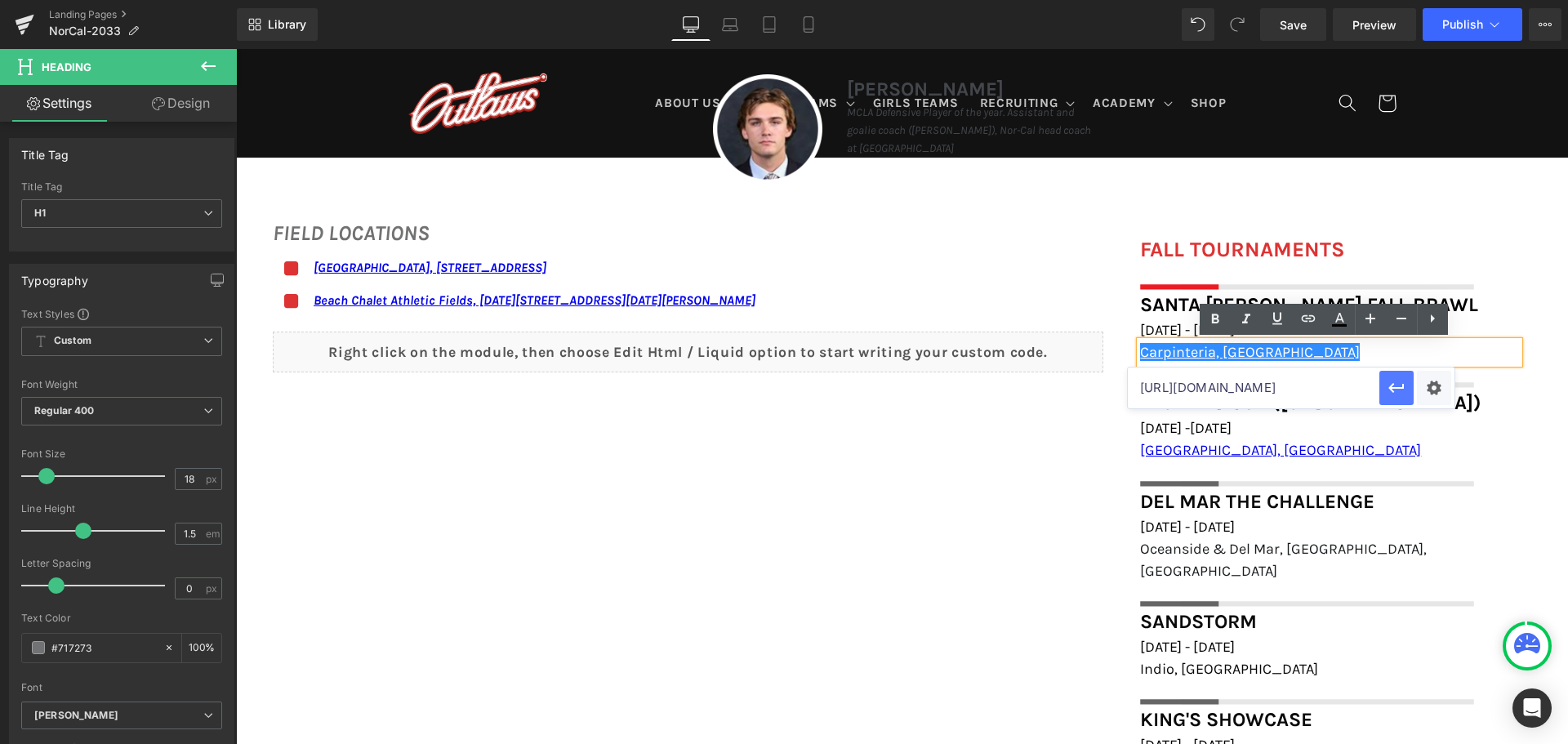
scroll to position [0, 0]
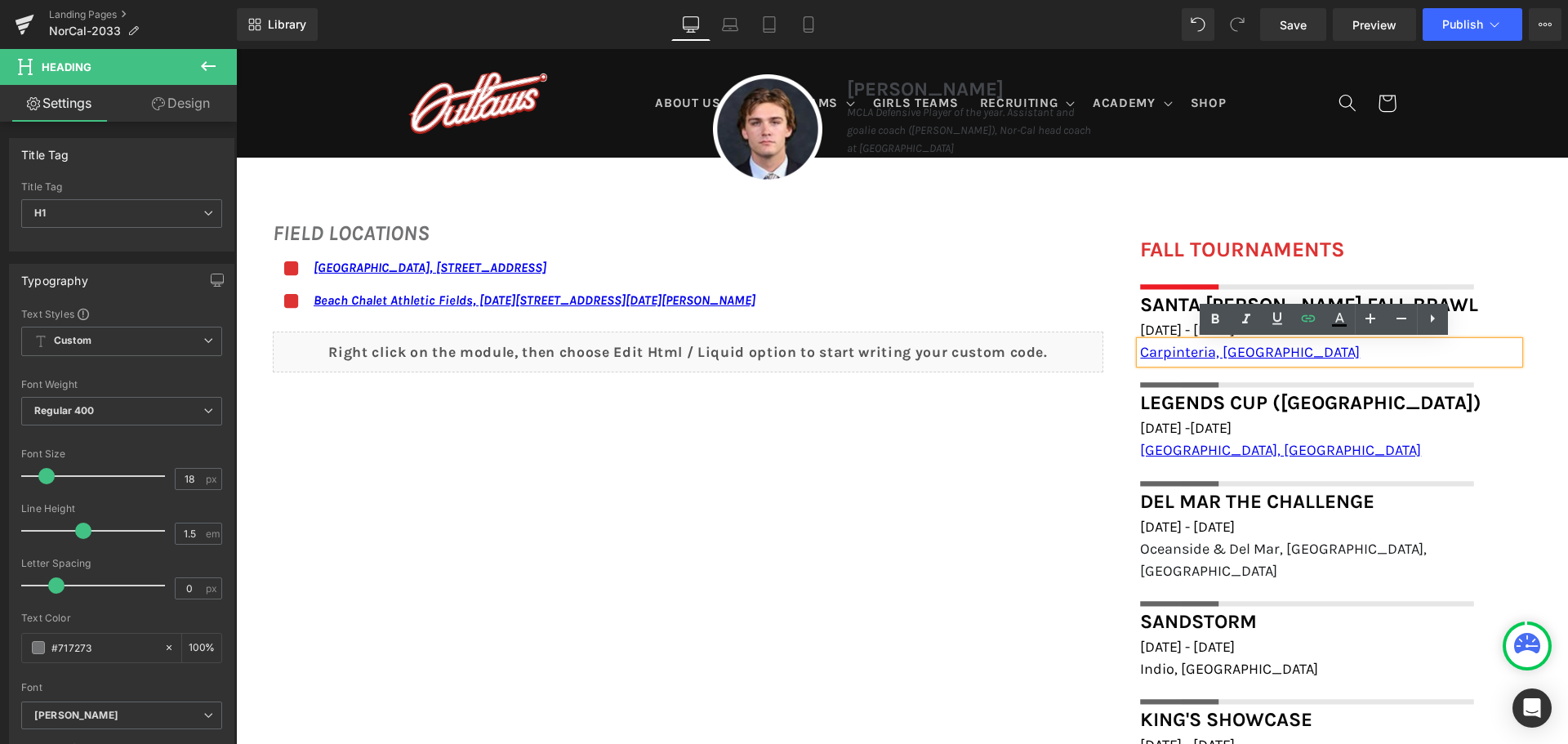
click at [1082, 539] on div "FIELD LOCATIONS Heading Icon Marin Academy Field, 1600 Mission Avenue, San Rafa…" at bounding box center [902, 502] width 1332 height 603
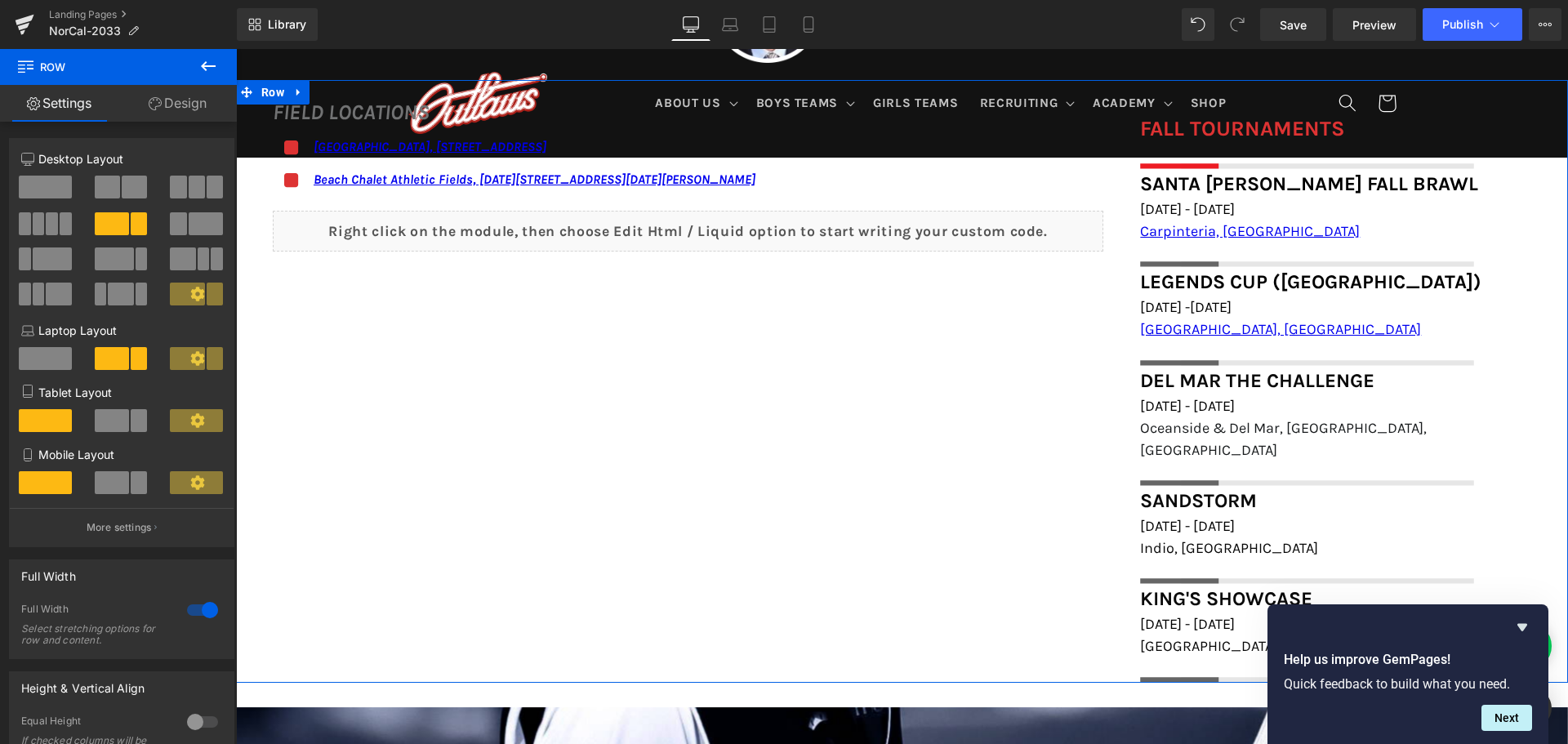
scroll to position [1306, 0]
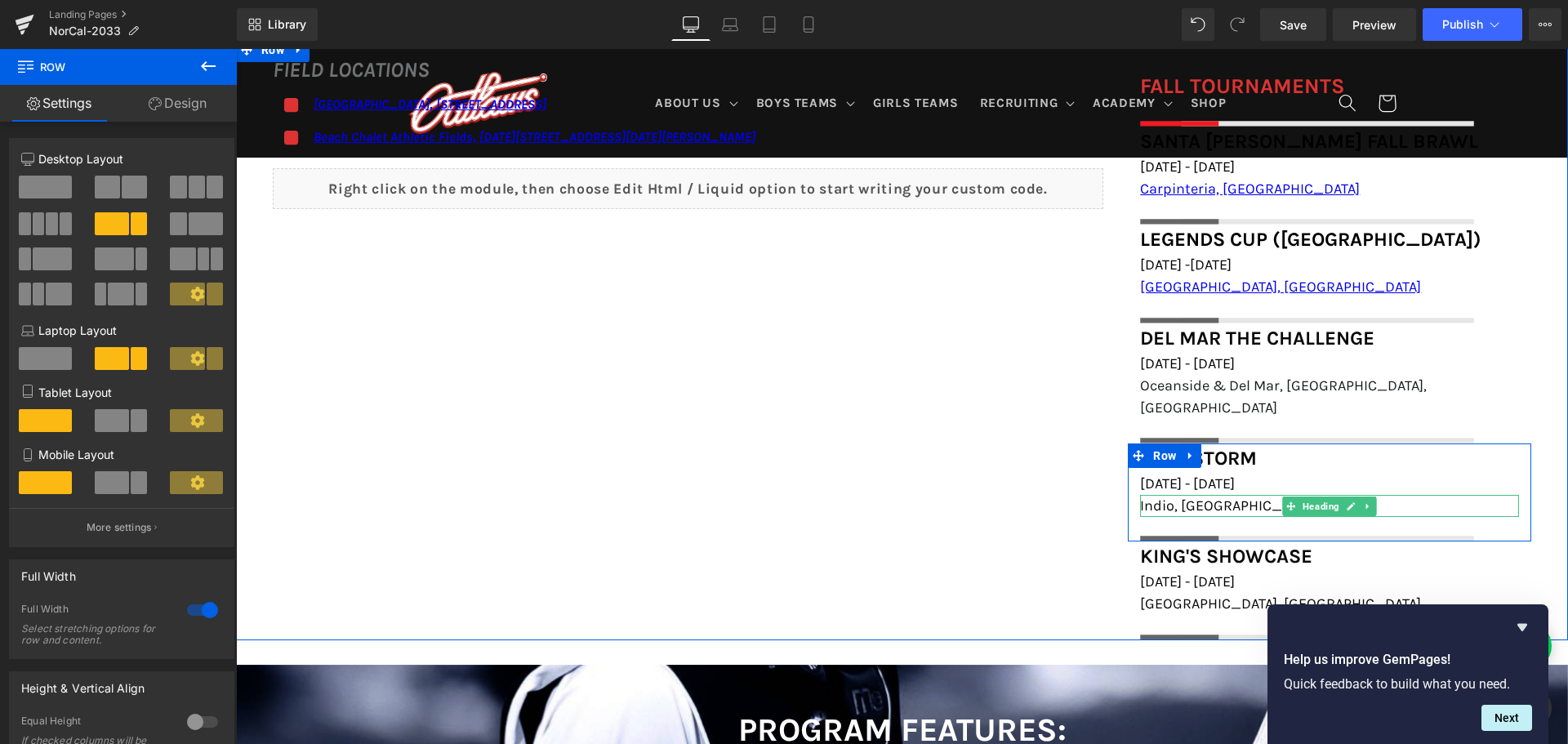
click at [1201, 495] on h1 "Indio, CA" at bounding box center [1330, 506] width 379 height 22
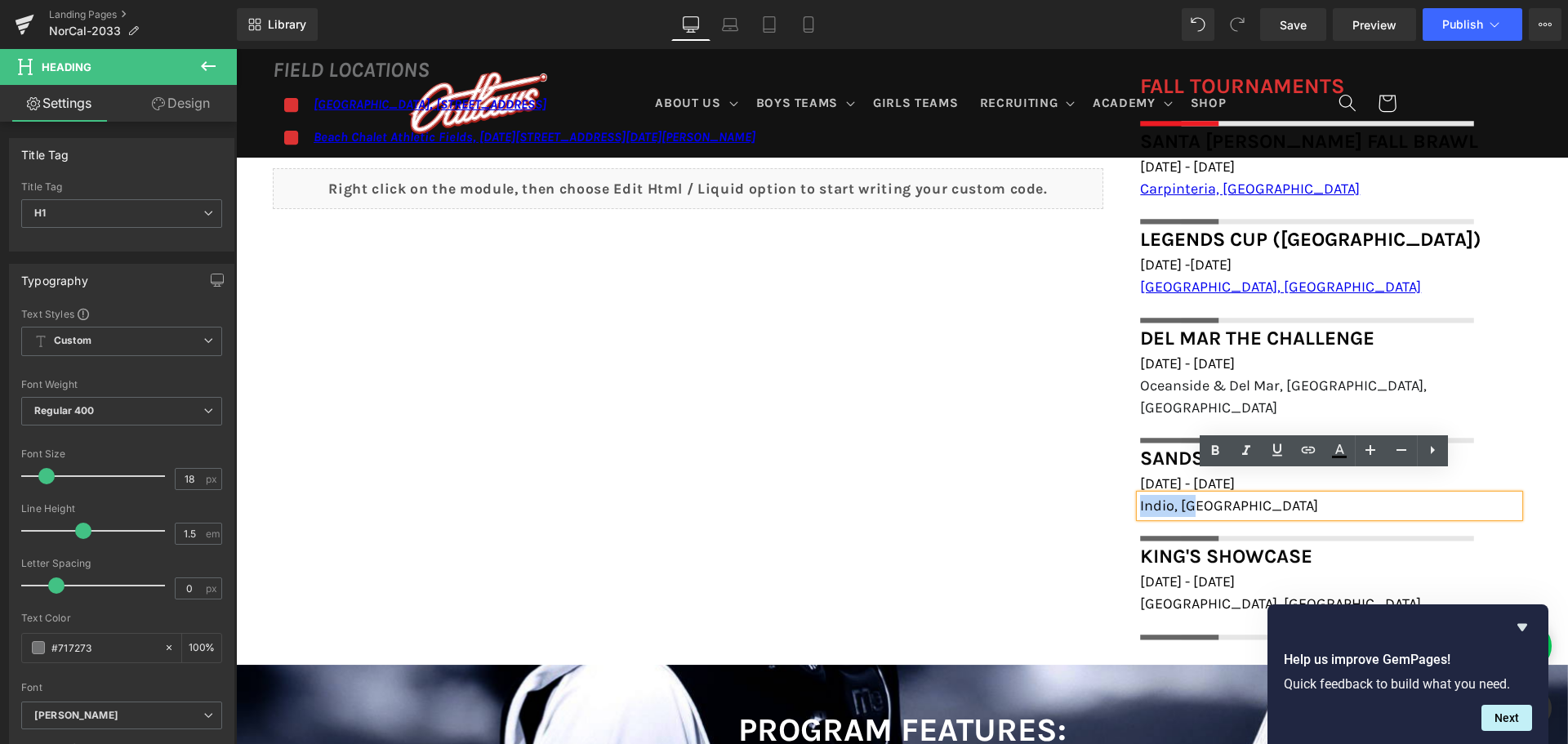
drag, startPoint x: 1199, startPoint y: 485, endPoint x: 1136, endPoint y: 480, distance: 63.2
click at [1140, 495] on h1 "Indio, CA" at bounding box center [1330, 506] width 379 height 22
click at [1304, 444] on icon at bounding box center [1308, 449] width 19 height 19
click at [1258, 509] on input "text" at bounding box center [1253, 519] width 251 height 41
paste input "https://maps.app.goo.gl/HuvPQwtWAt9md5xw5"
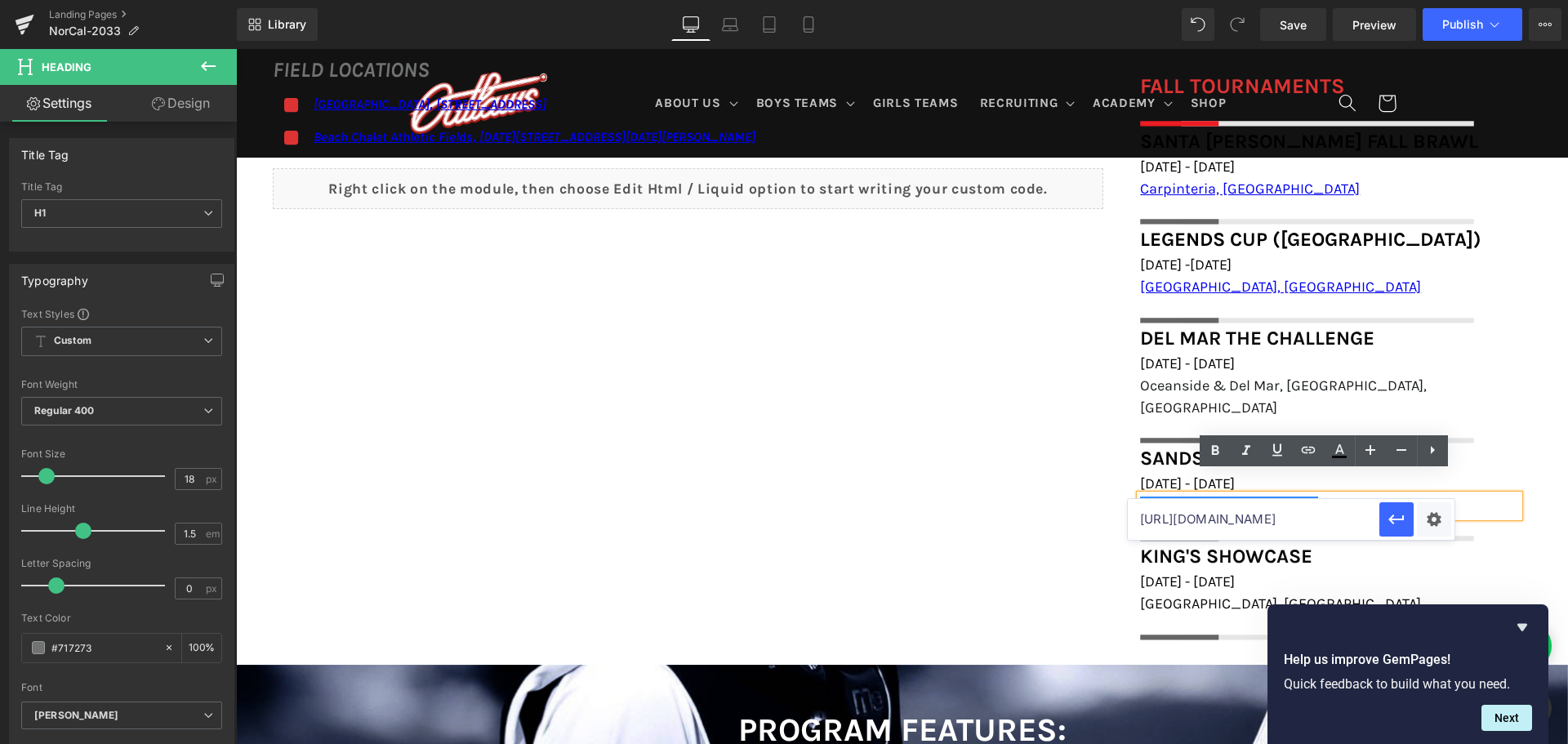
scroll to position [0, 60]
type input "https://maps.app.goo.gl/HuvPQwtWAt9md5xw5"
click at [1385, 517] on button "button" at bounding box center [1396, 519] width 35 height 35
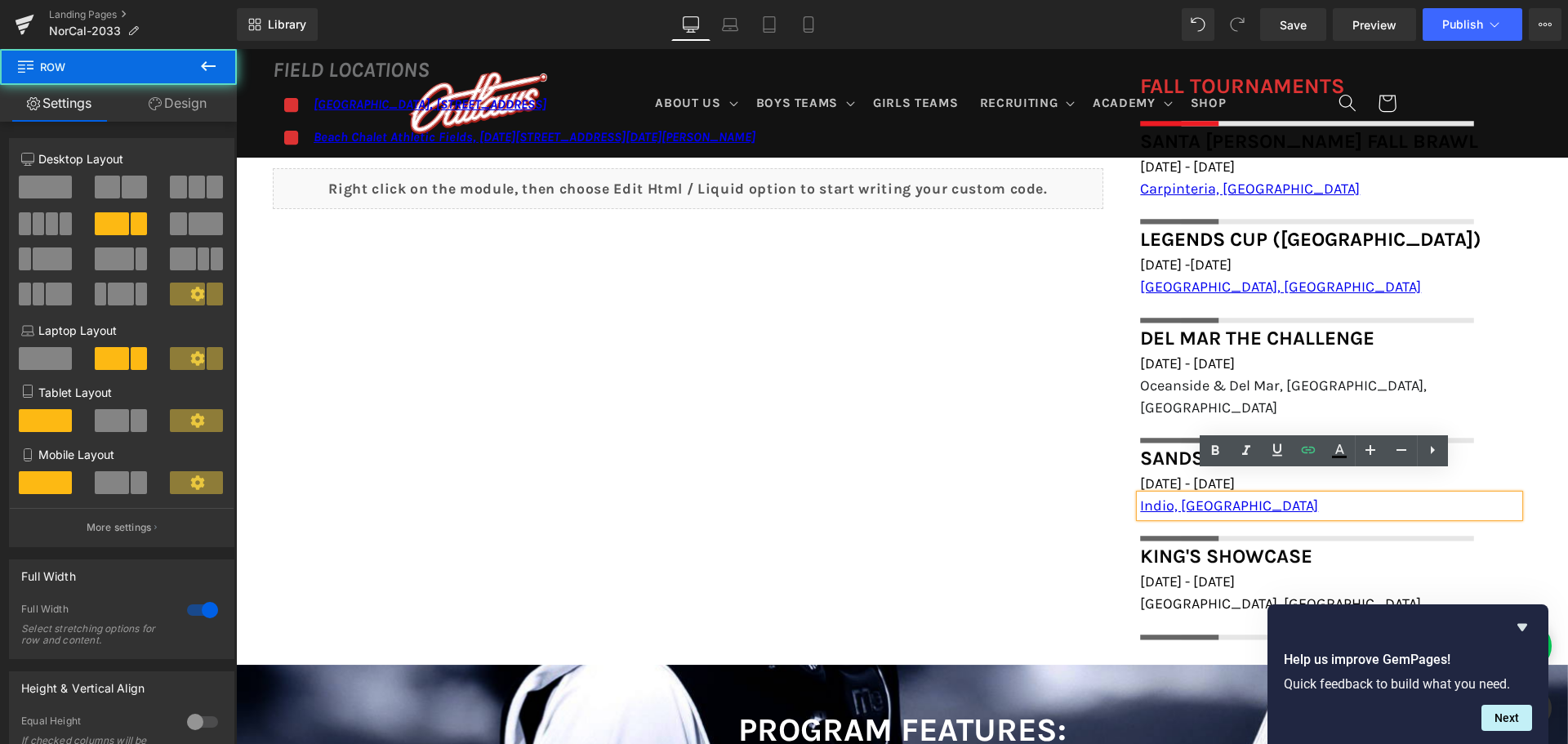
click at [1077, 493] on div "FIELD LOCATIONS Heading Icon Marin Academy Field, 1600 Mission Avenue, San Rafa…" at bounding box center [902, 338] width 1332 height 603
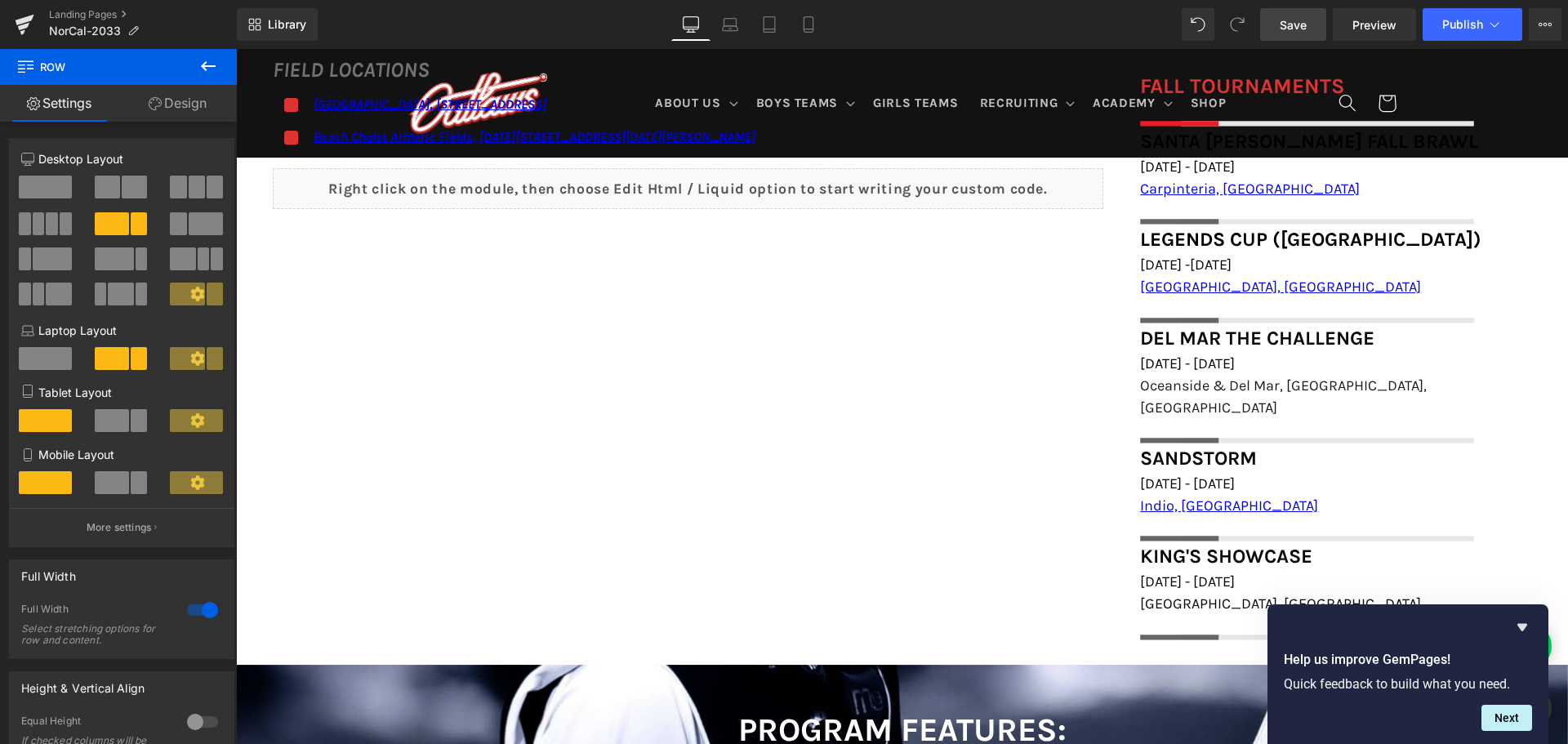
click at [1306, 30] on span "Save" at bounding box center [1293, 25] width 27 height 17
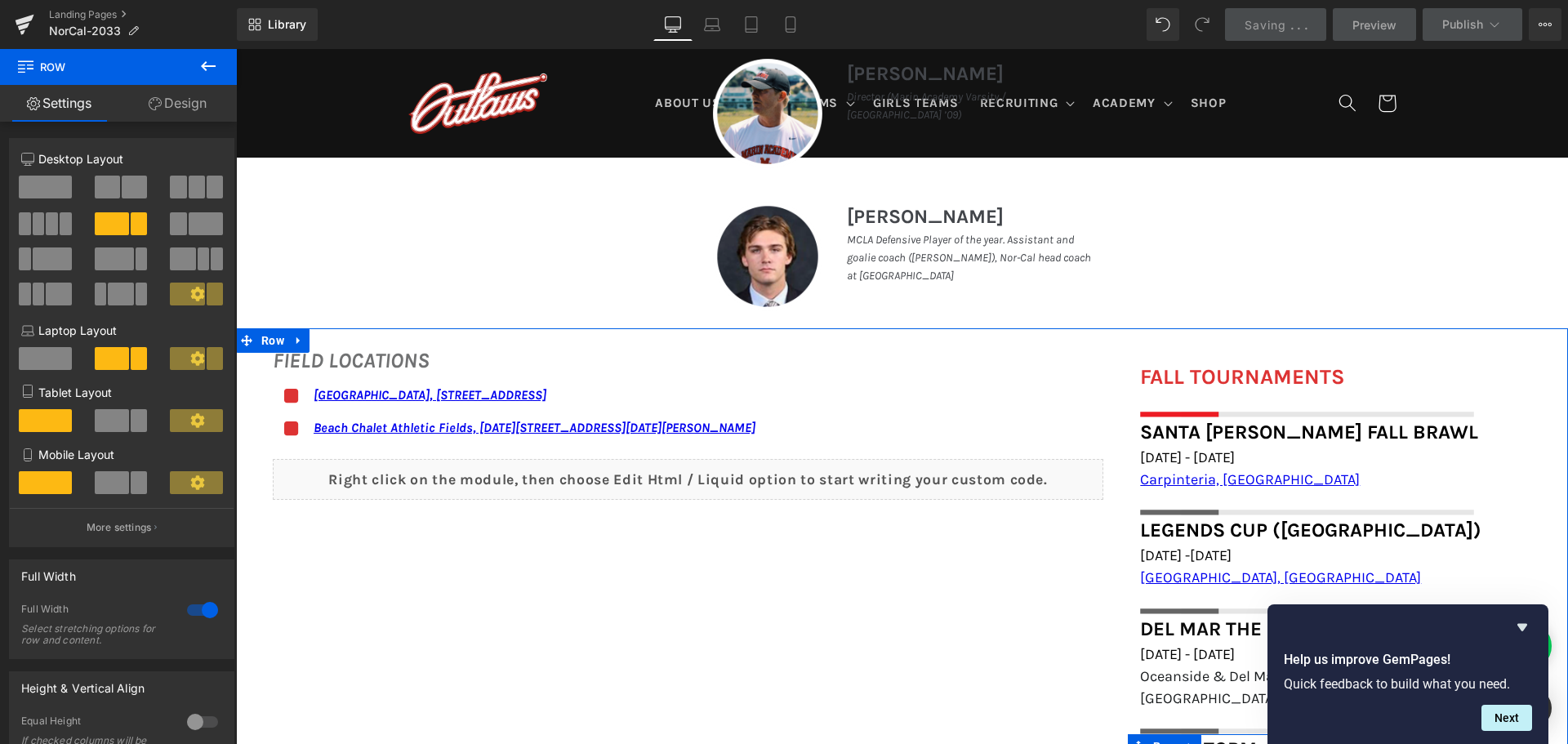
scroll to position [980, 0]
